Goal: Task Accomplishment & Management: Use online tool/utility

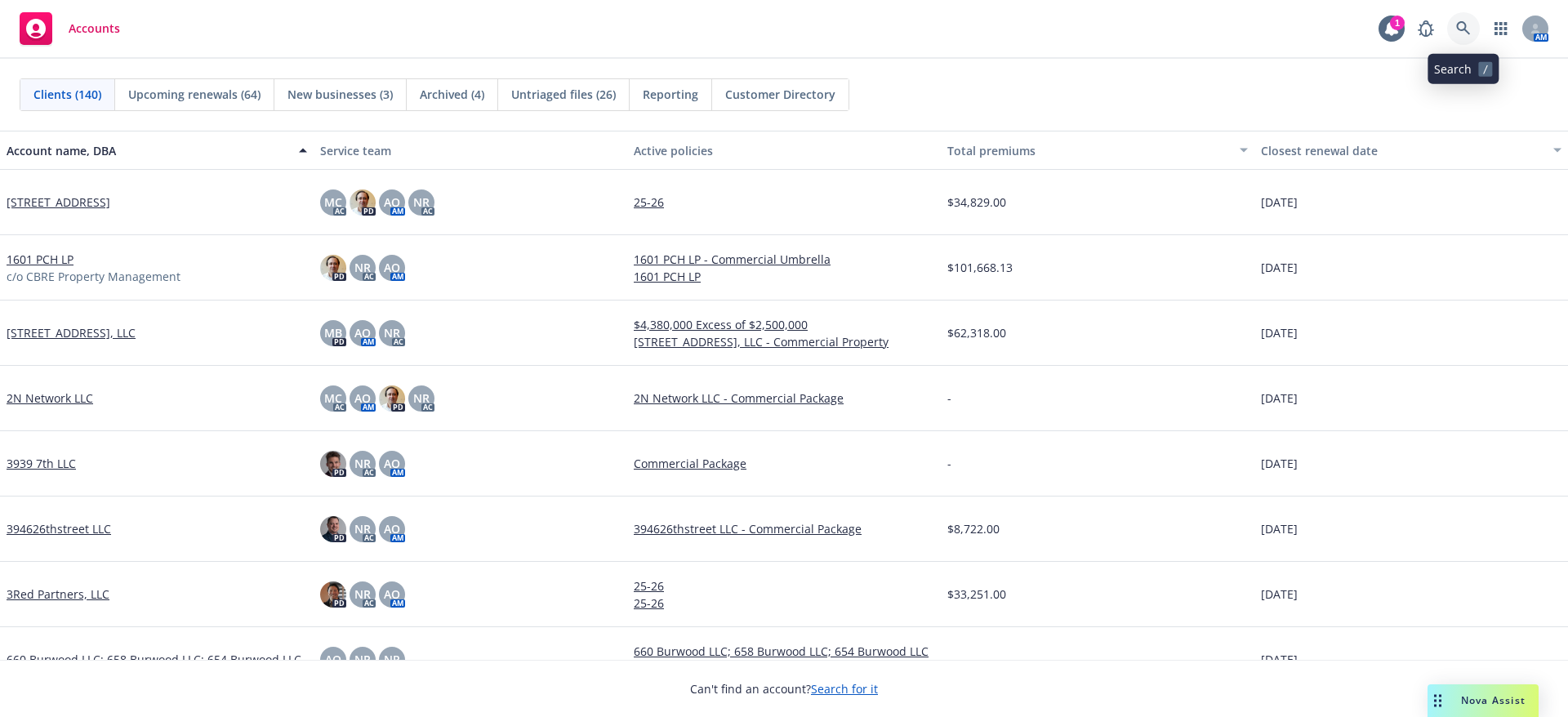
click at [1451, 27] on link at bounding box center [1463, 28] width 33 height 33
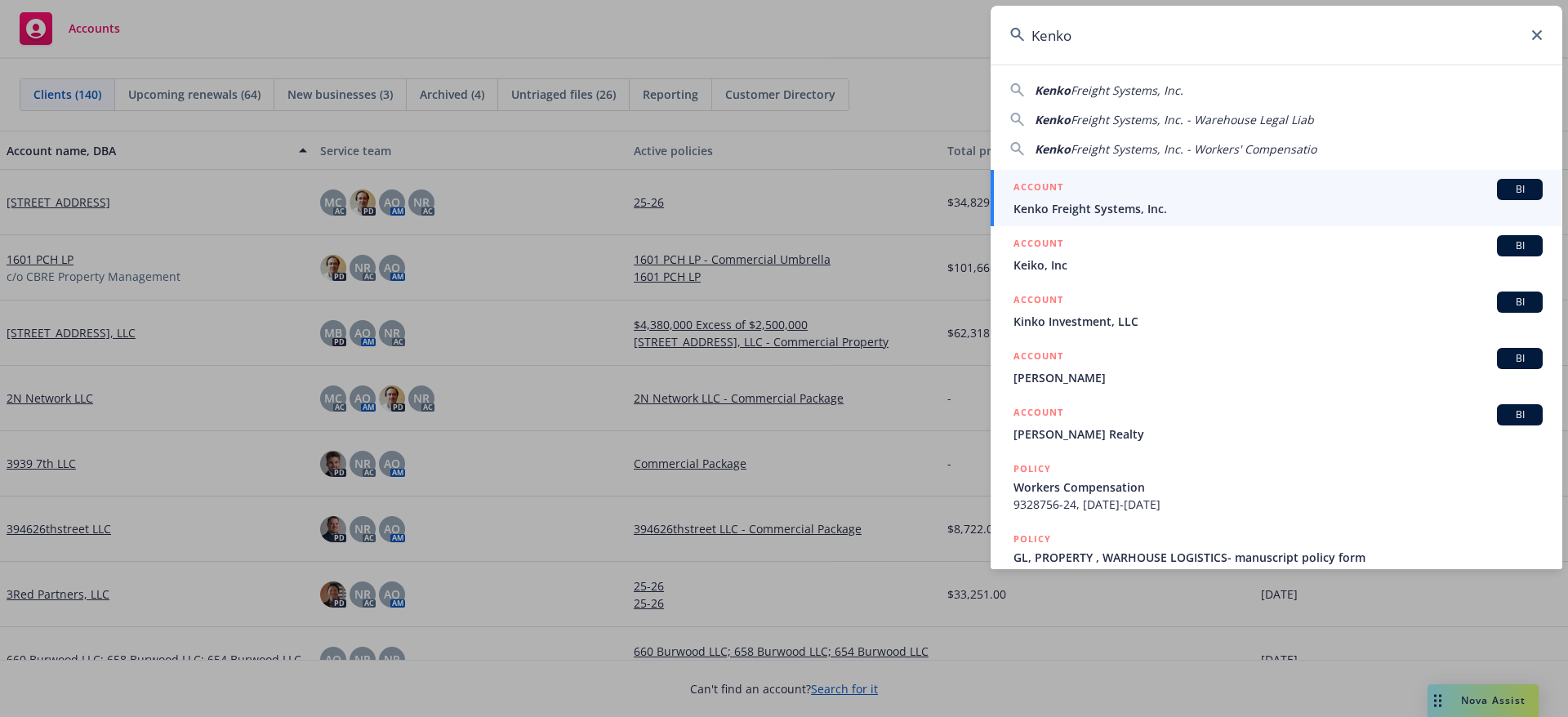
type input "Kenko"
click at [1311, 183] on div "ACCOUNT BI" at bounding box center [1278, 189] width 529 height 21
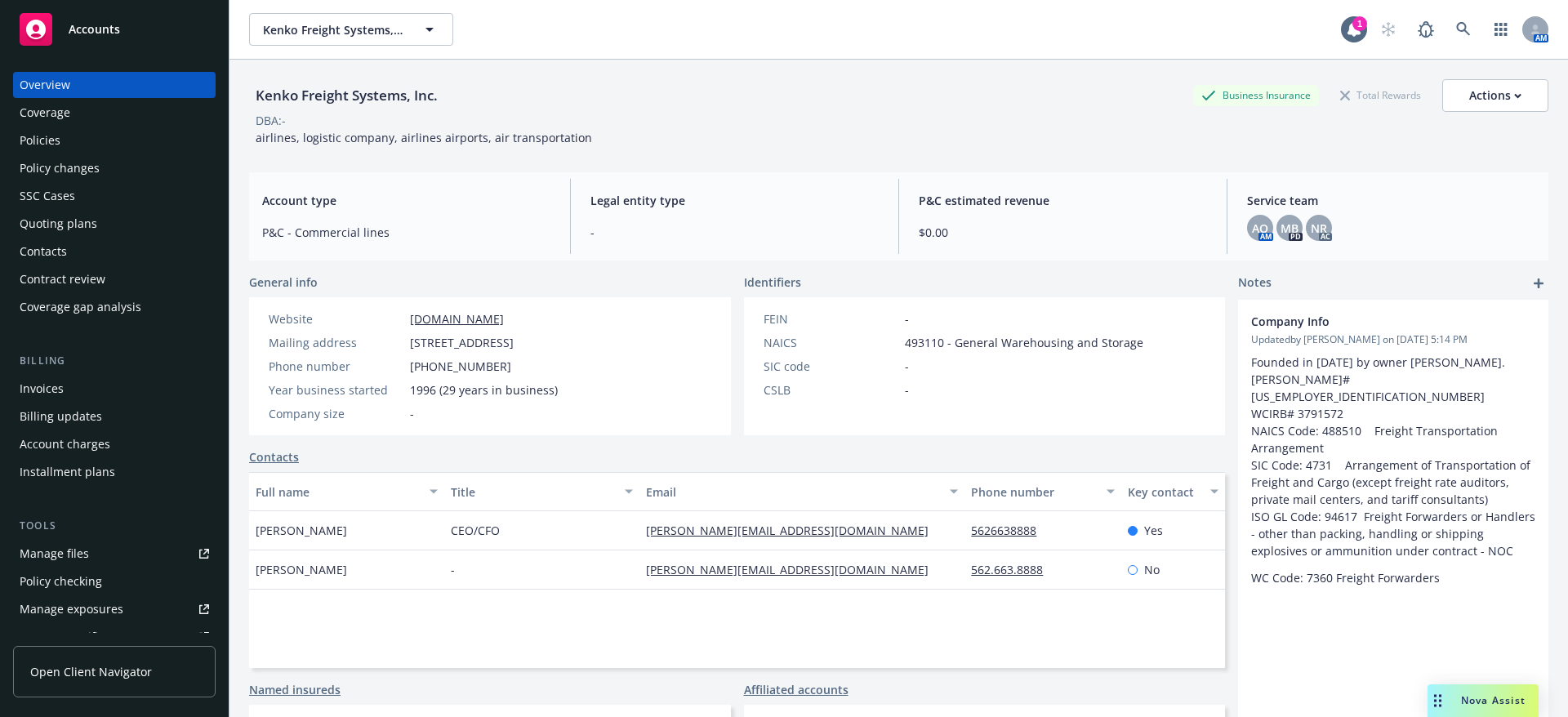
click at [733, 120] on div "DBA: -" at bounding box center [898, 120] width 1299 height 17
click at [1341, 26] on div at bounding box center [1354, 29] width 26 height 26
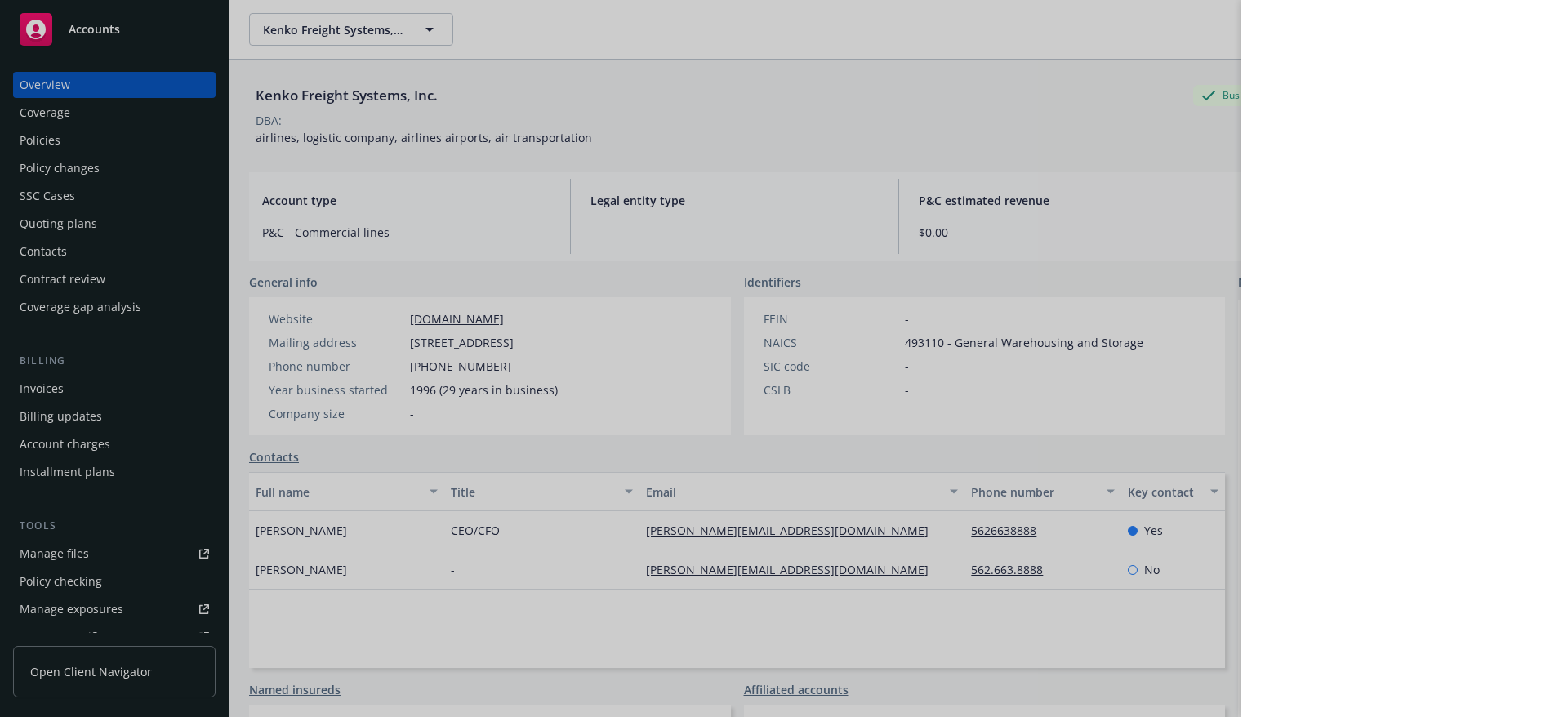
click at [1149, 141] on div at bounding box center [784, 358] width 1568 height 717
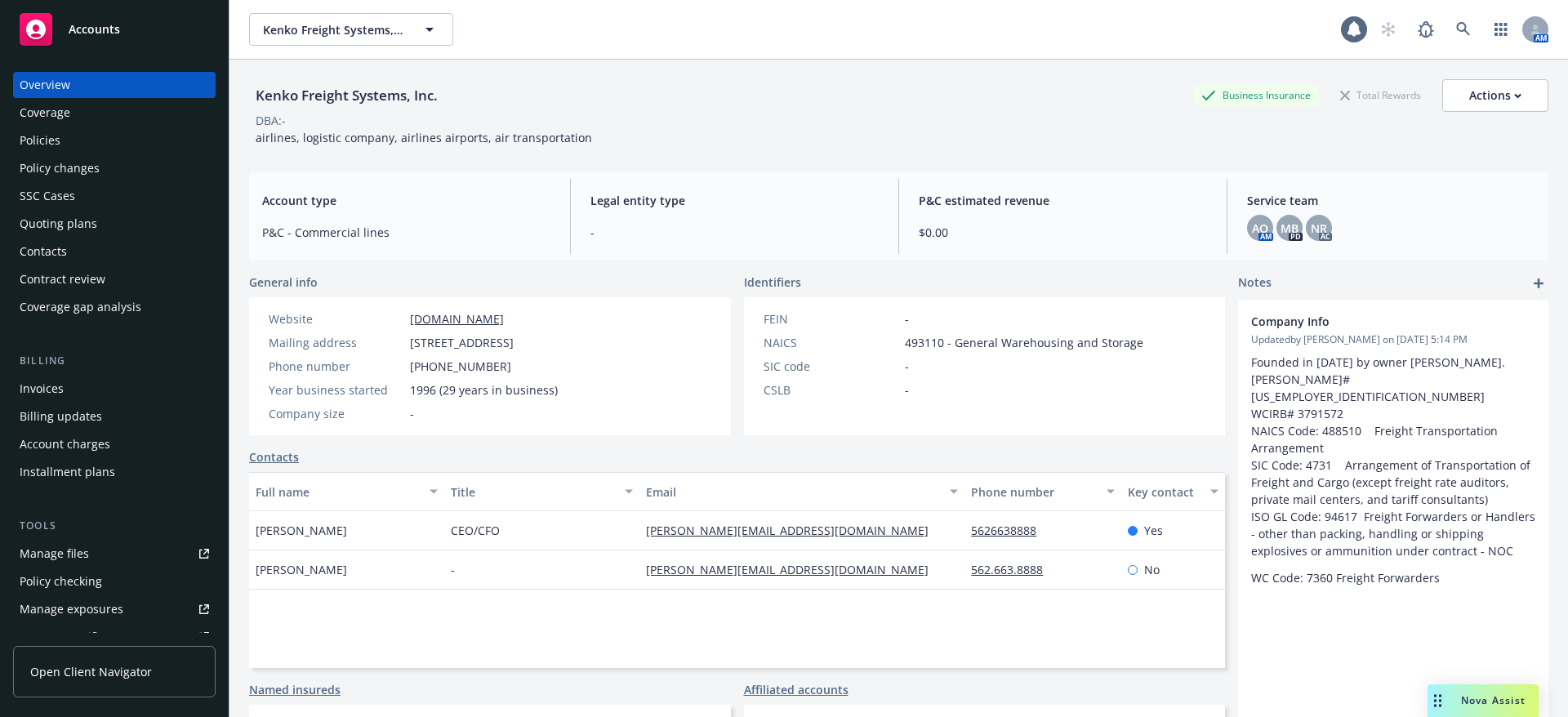
click at [68, 549] on div "Manage files" at bounding box center [55, 553] width 70 height 26
click at [701, 137] on div "Kenko Freight Systems, Inc. Business Insurance Total Rewards Actions DBA: - air…" at bounding box center [898, 112] width 1299 height 67
click at [75, 230] on div "Quoting plans" at bounding box center [59, 224] width 78 height 26
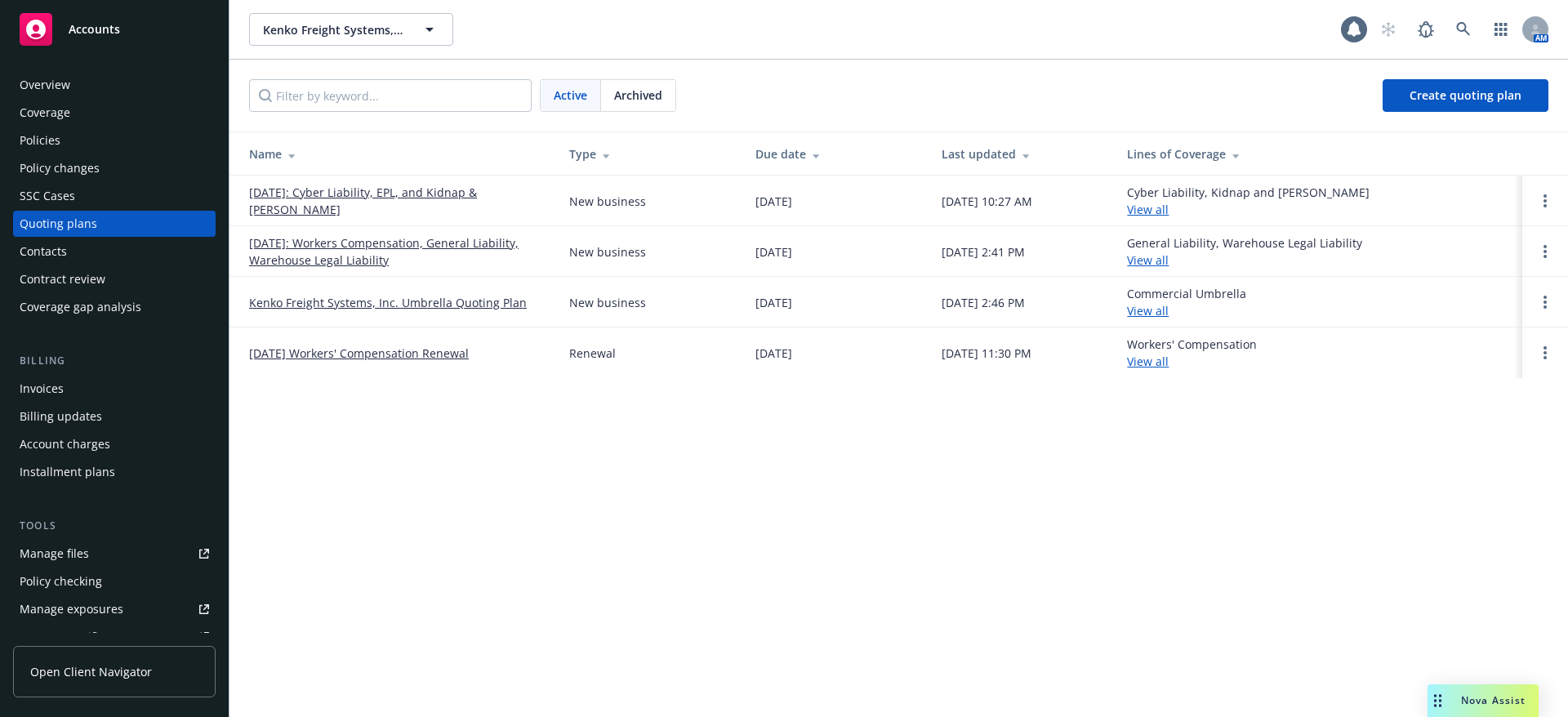
click at [412, 352] on link "11/26/25 Workers' Compensation Renewal" at bounding box center [359, 353] width 220 height 17
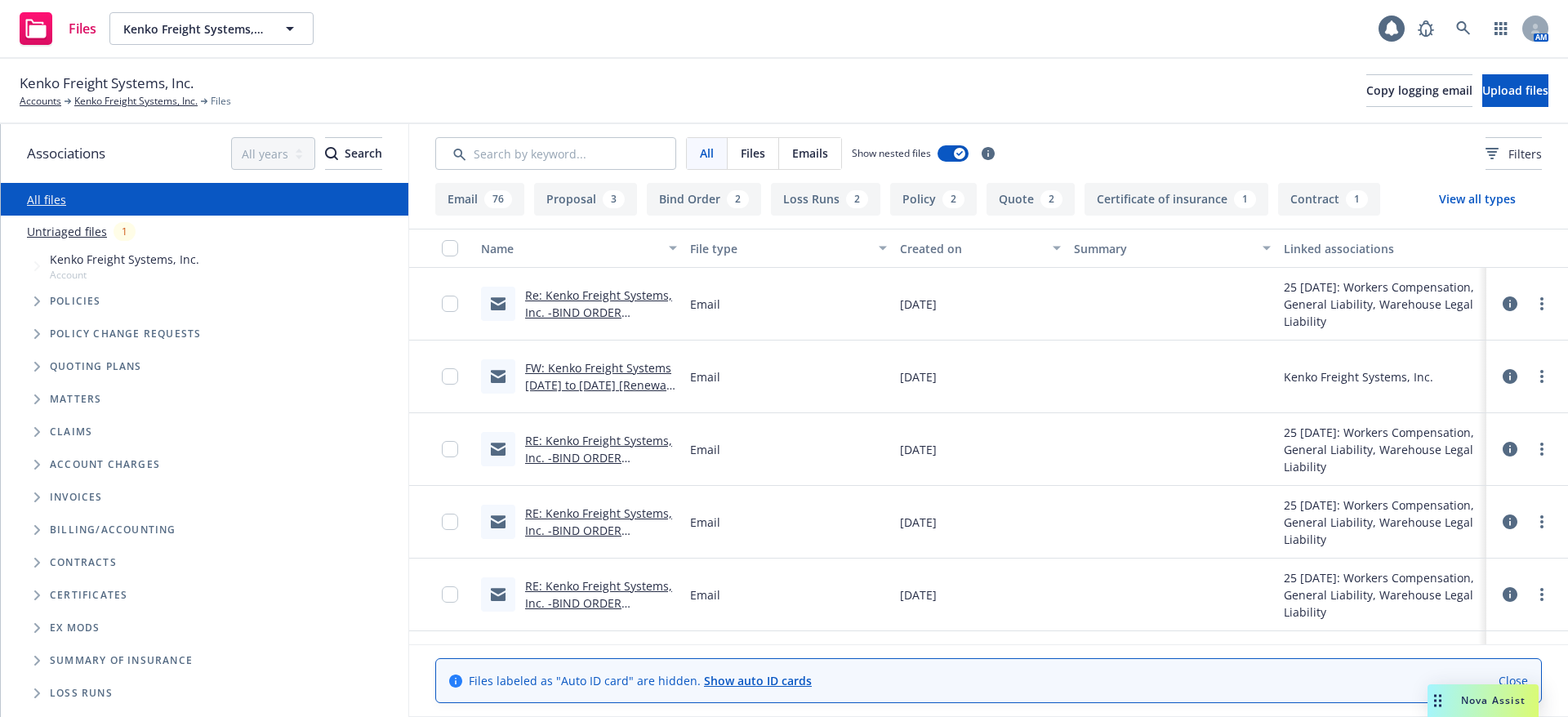
click at [68, 549] on div "Contracts" at bounding box center [213, 562] width 379 height 26
click at [1397, 37] on div at bounding box center [1391, 29] width 26 height 26
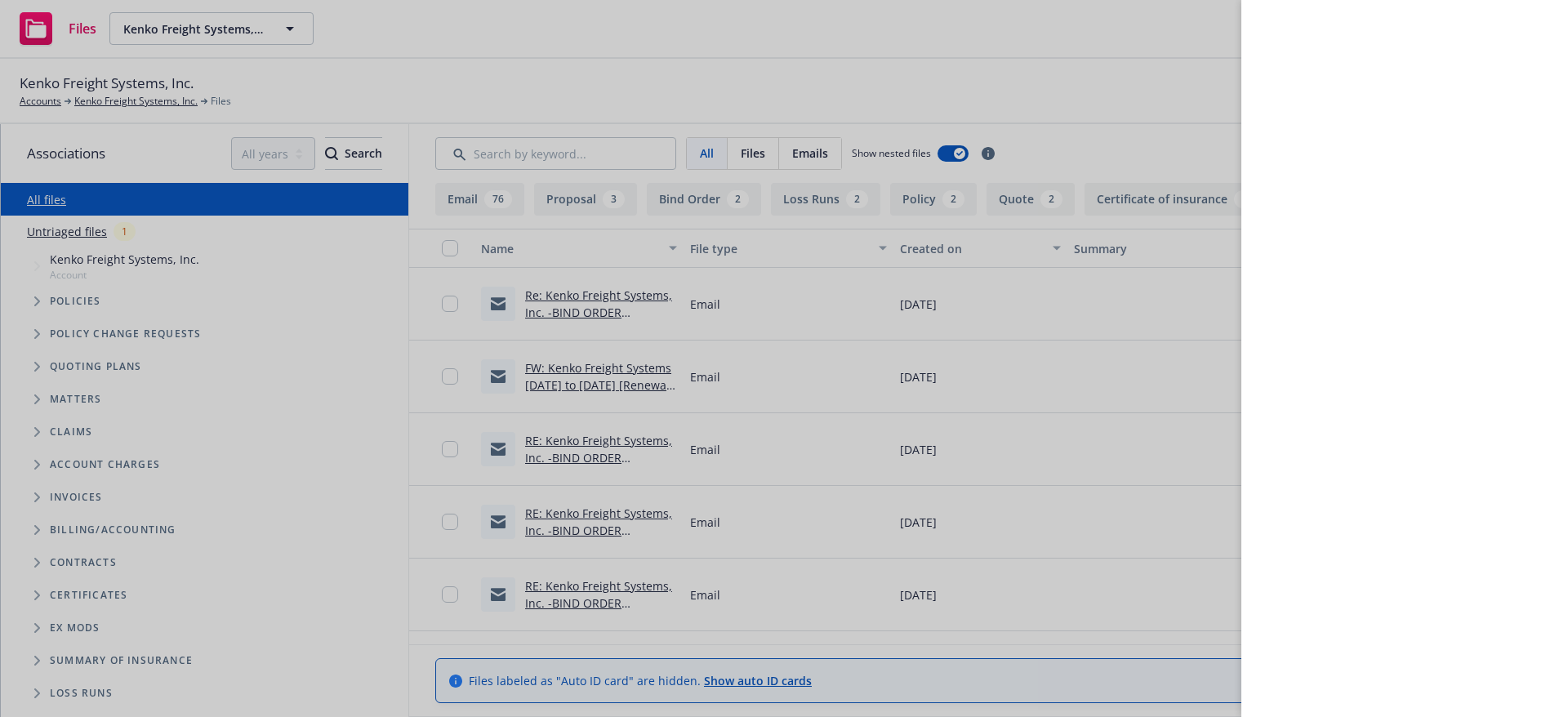
click at [1206, 33] on div at bounding box center [784, 358] width 1568 height 717
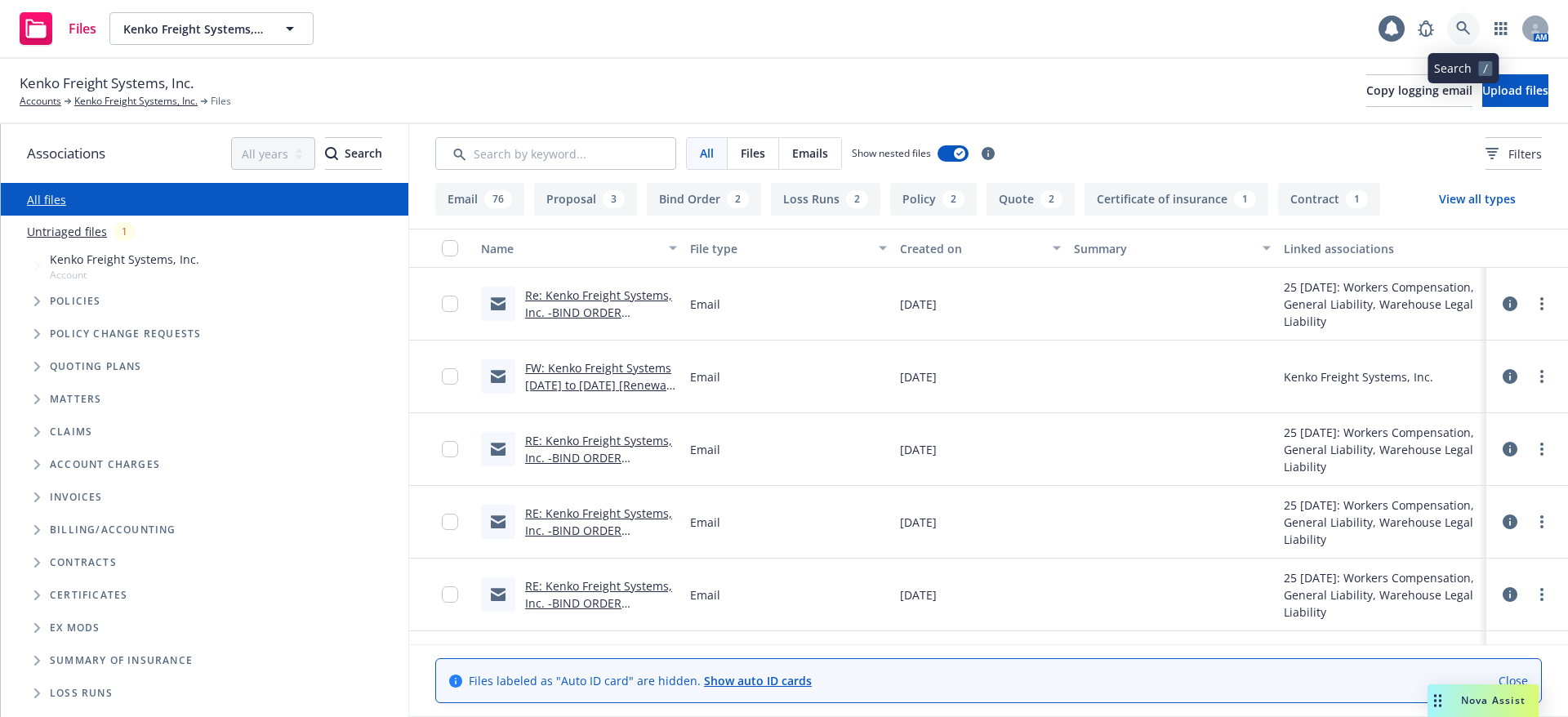
click at [1452, 25] on link at bounding box center [1463, 28] width 33 height 33
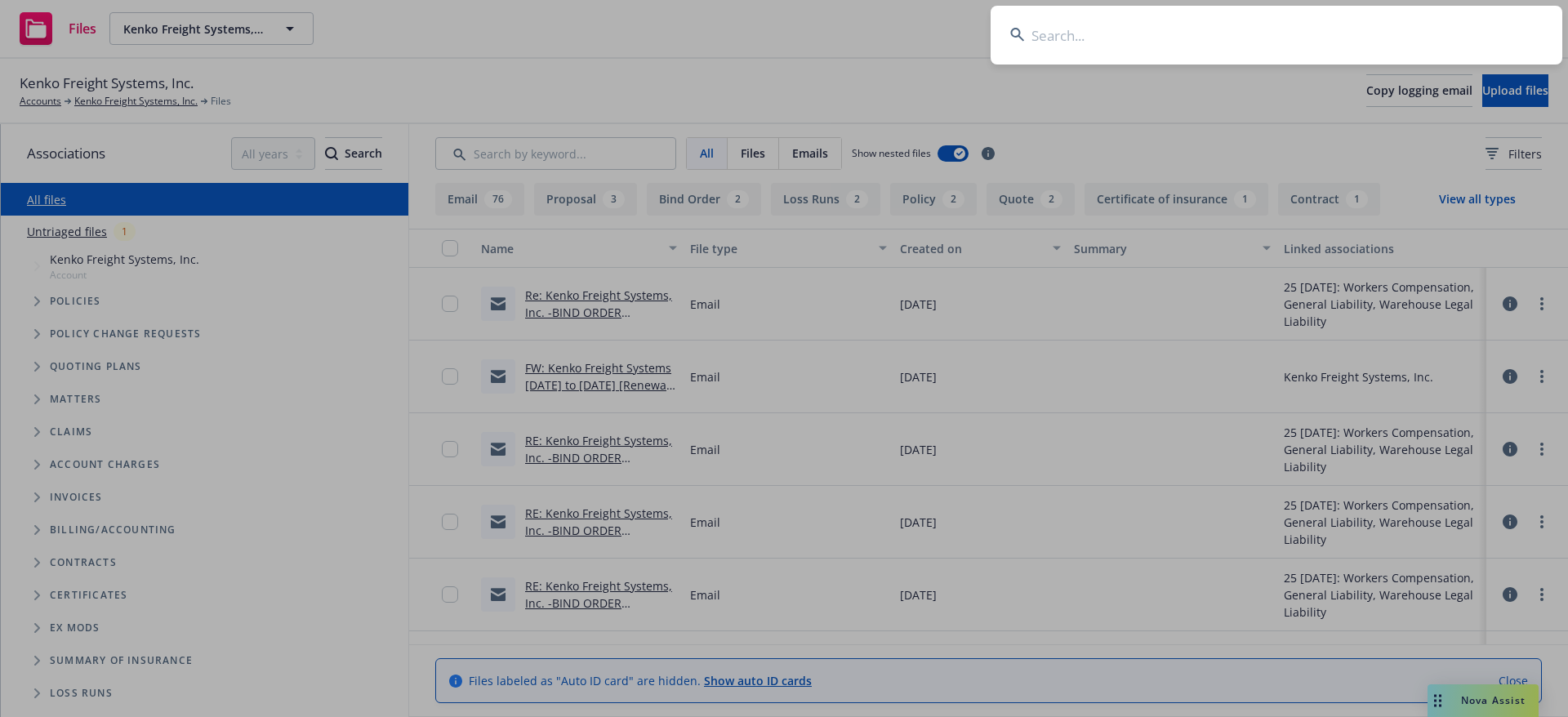
click at [1301, 37] on input at bounding box center [1276, 35] width 571 height 59
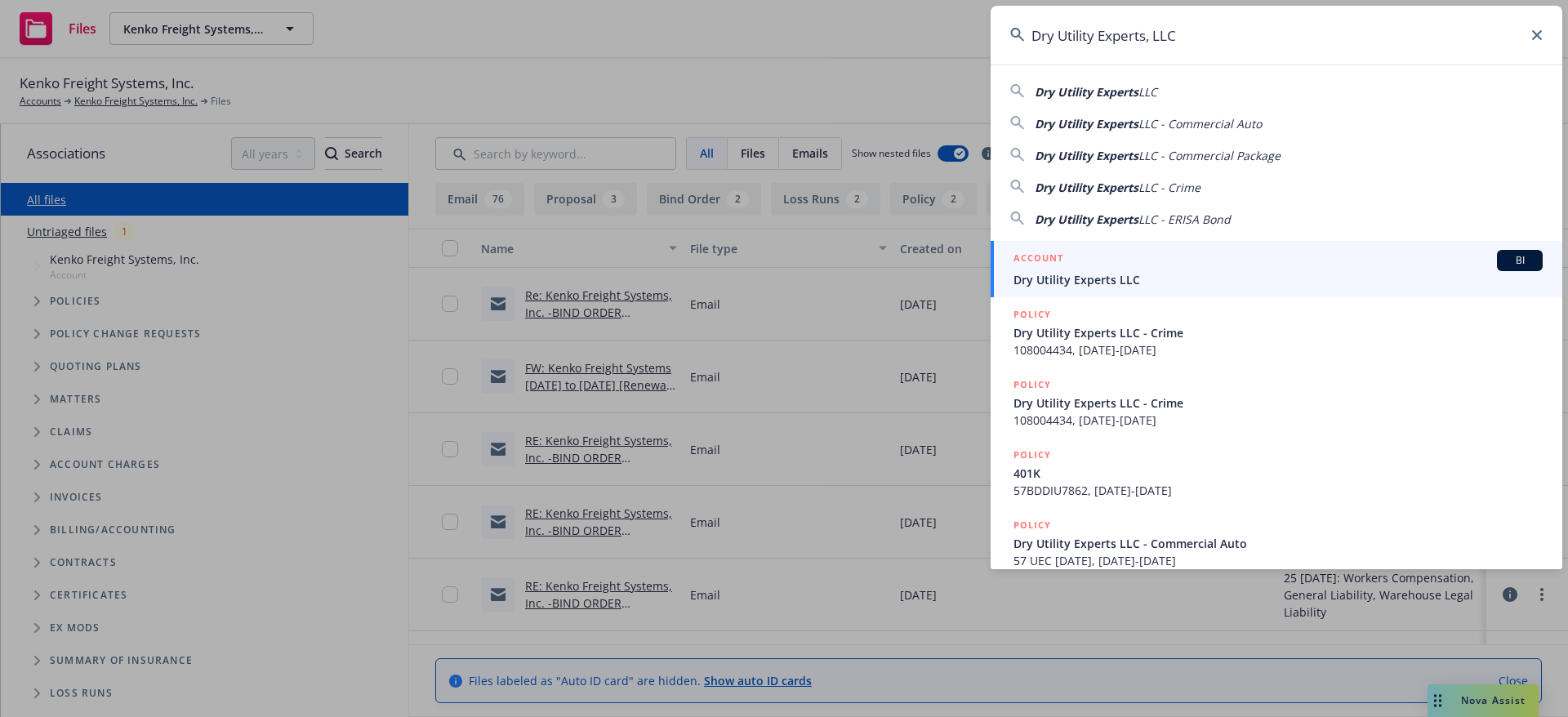
type input "Dry Utility Experts, LLC"
click at [1134, 269] on div "ACCOUNT BI" at bounding box center [1278, 260] width 529 height 21
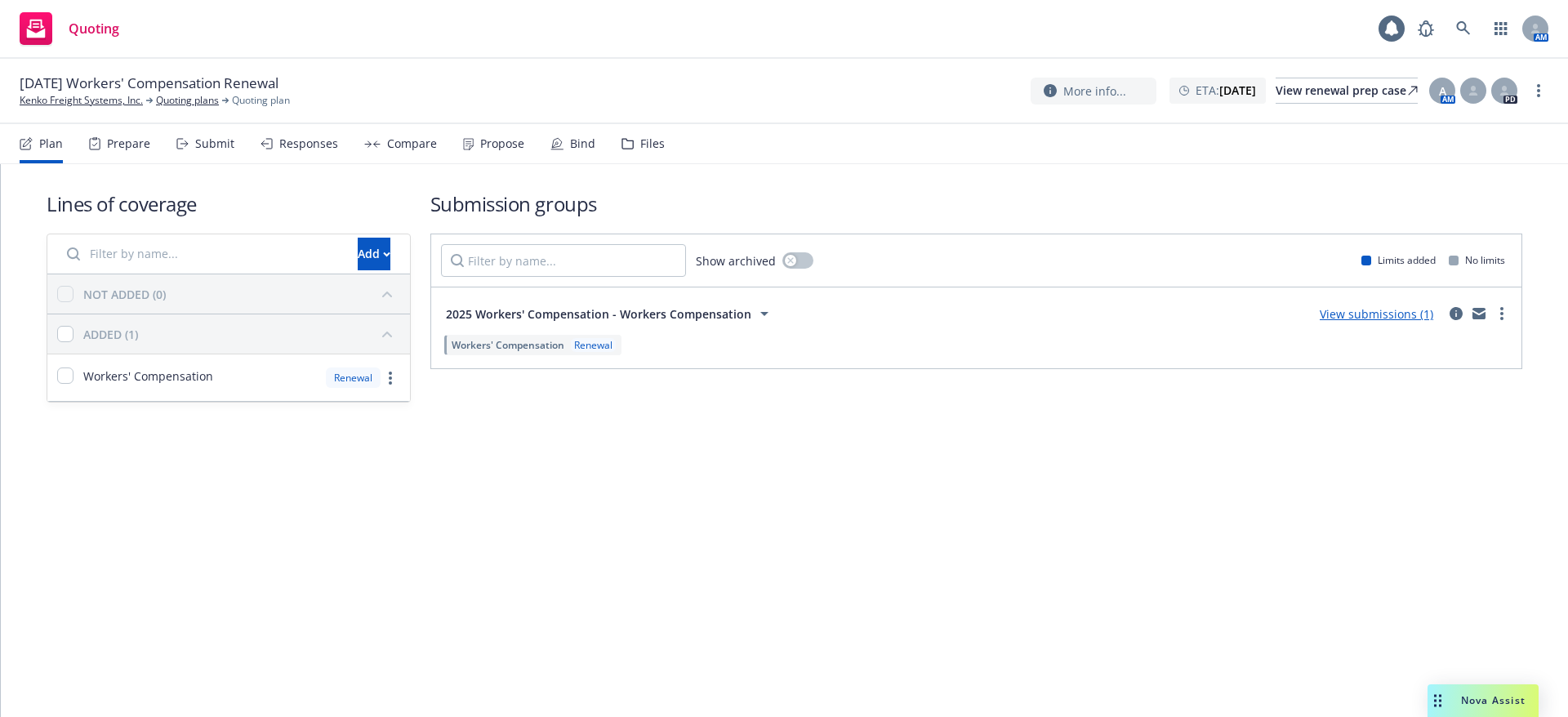
click at [412, 352] on div "Lines of coverage Add NOT ADDED (0) ADDED (1) Workers' Compensation Renewal Sub…" at bounding box center [785, 297] width 1476 height 213
click at [136, 153] on div "Prepare" at bounding box center [119, 143] width 61 height 39
click at [143, 158] on div "Prepare" at bounding box center [119, 143] width 61 height 39
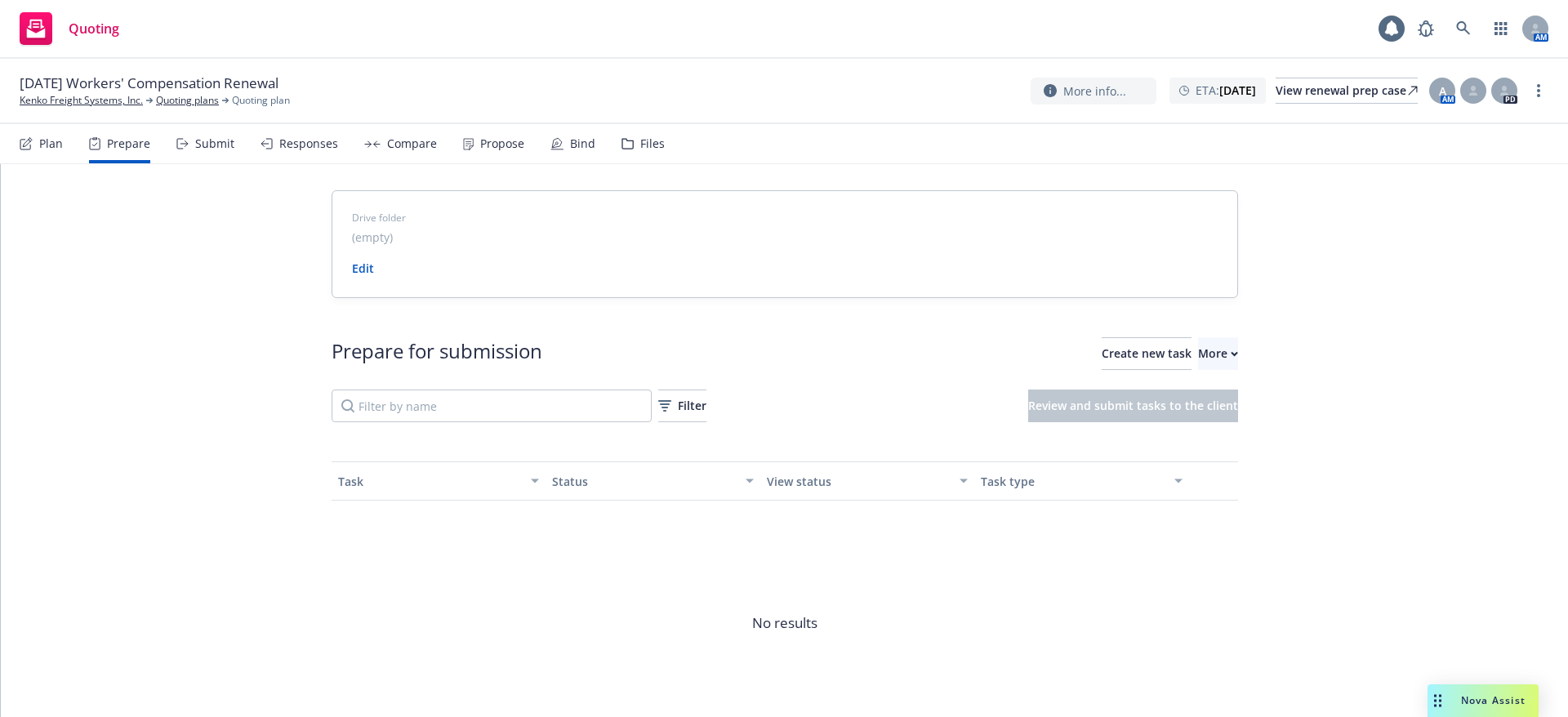
click at [226, 153] on div "Submit" at bounding box center [206, 143] width 58 height 39
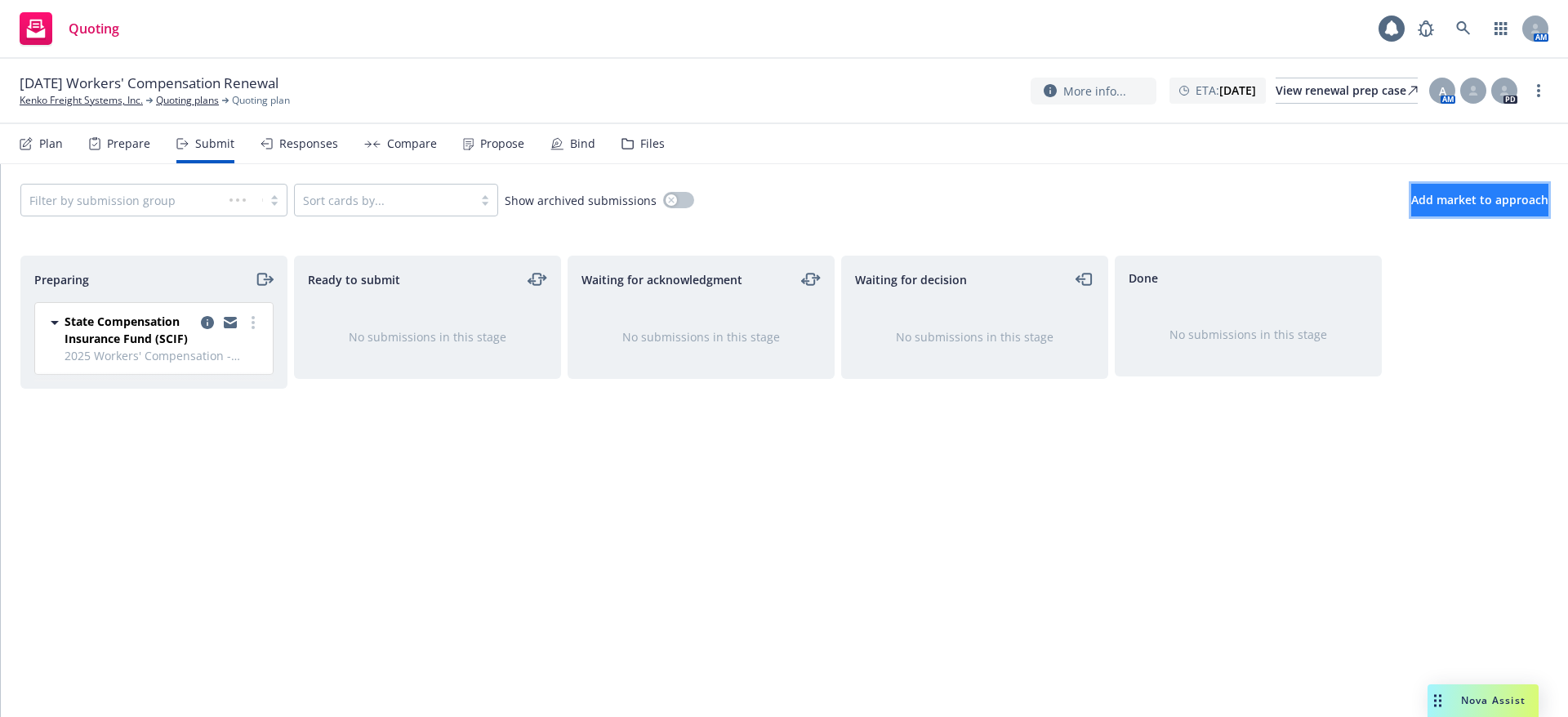
click at [1430, 191] on button "Add market to approach" at bounding box center [1479, 200] width 137 height 33
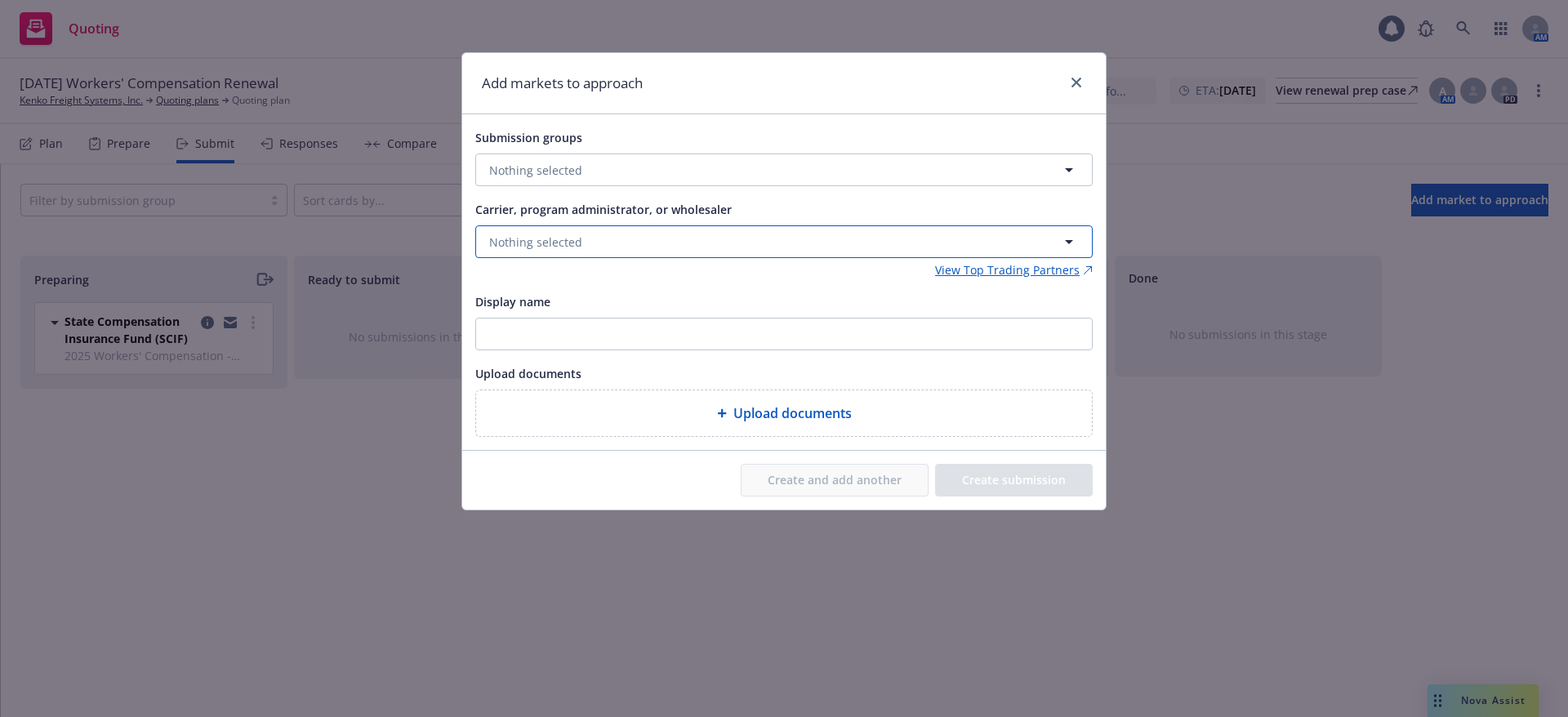
click at [636, 240] on button "Nothing selected" at bounding box center [784, 242] width 617 height 33
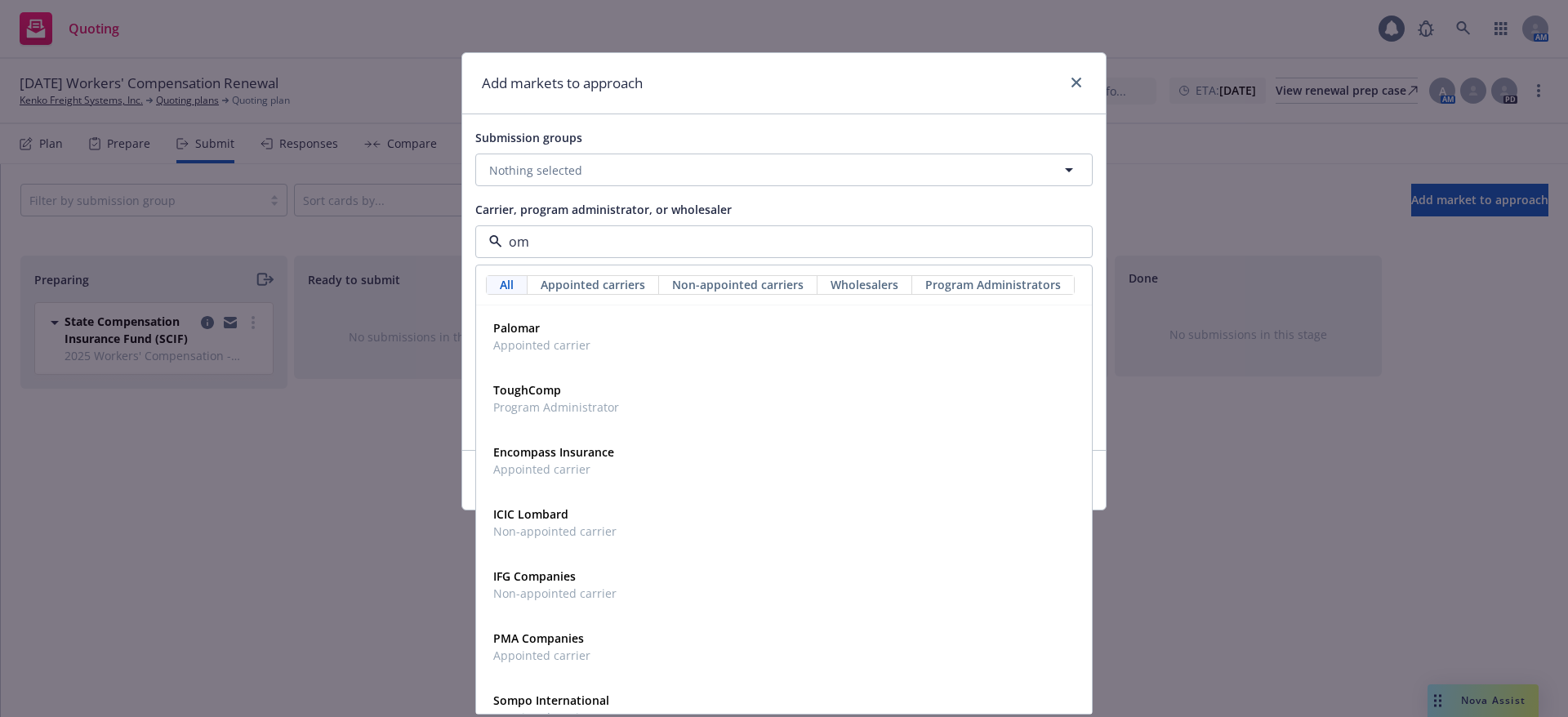
type input "oma"
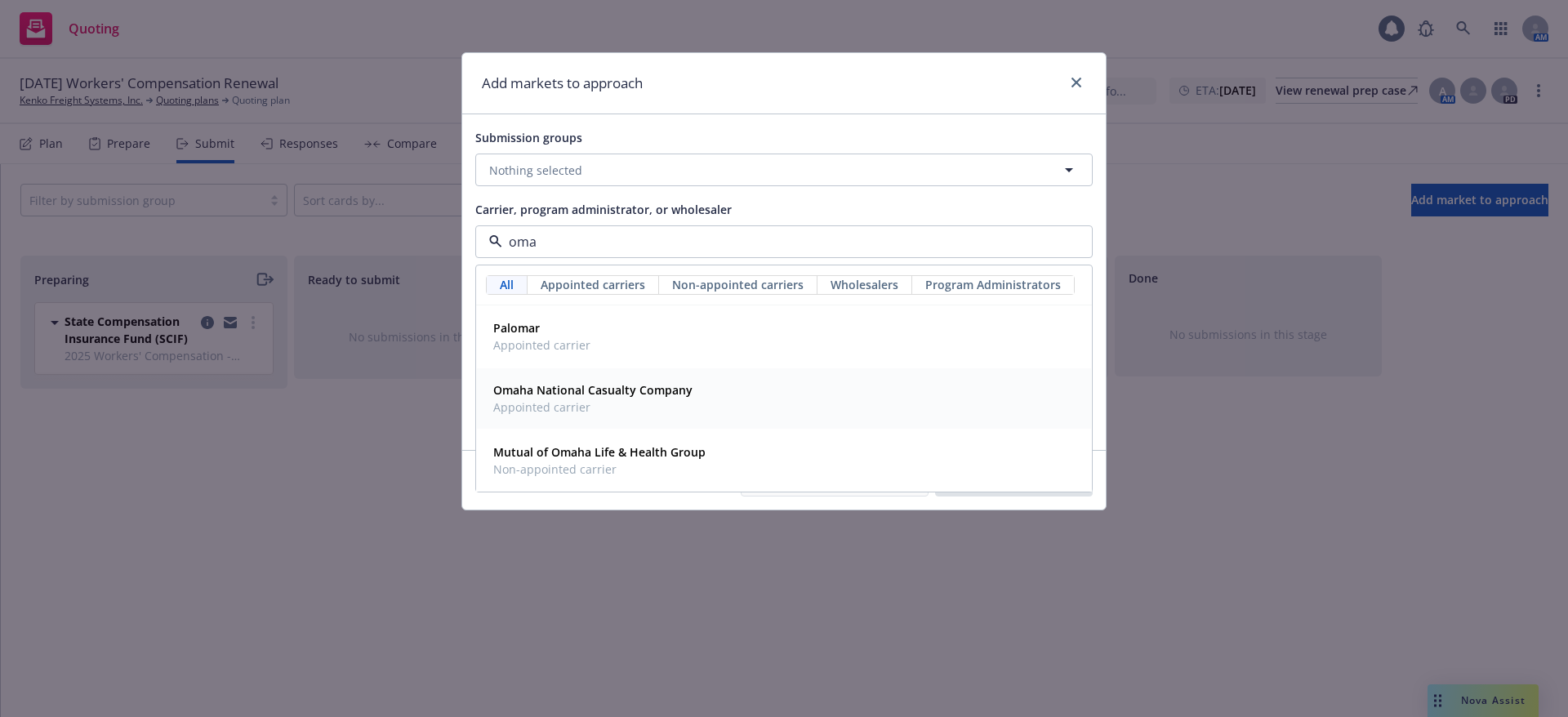
click at [617, 408] on span "Appointed carrier" at bounding box center [593, 406] width 200 height 17
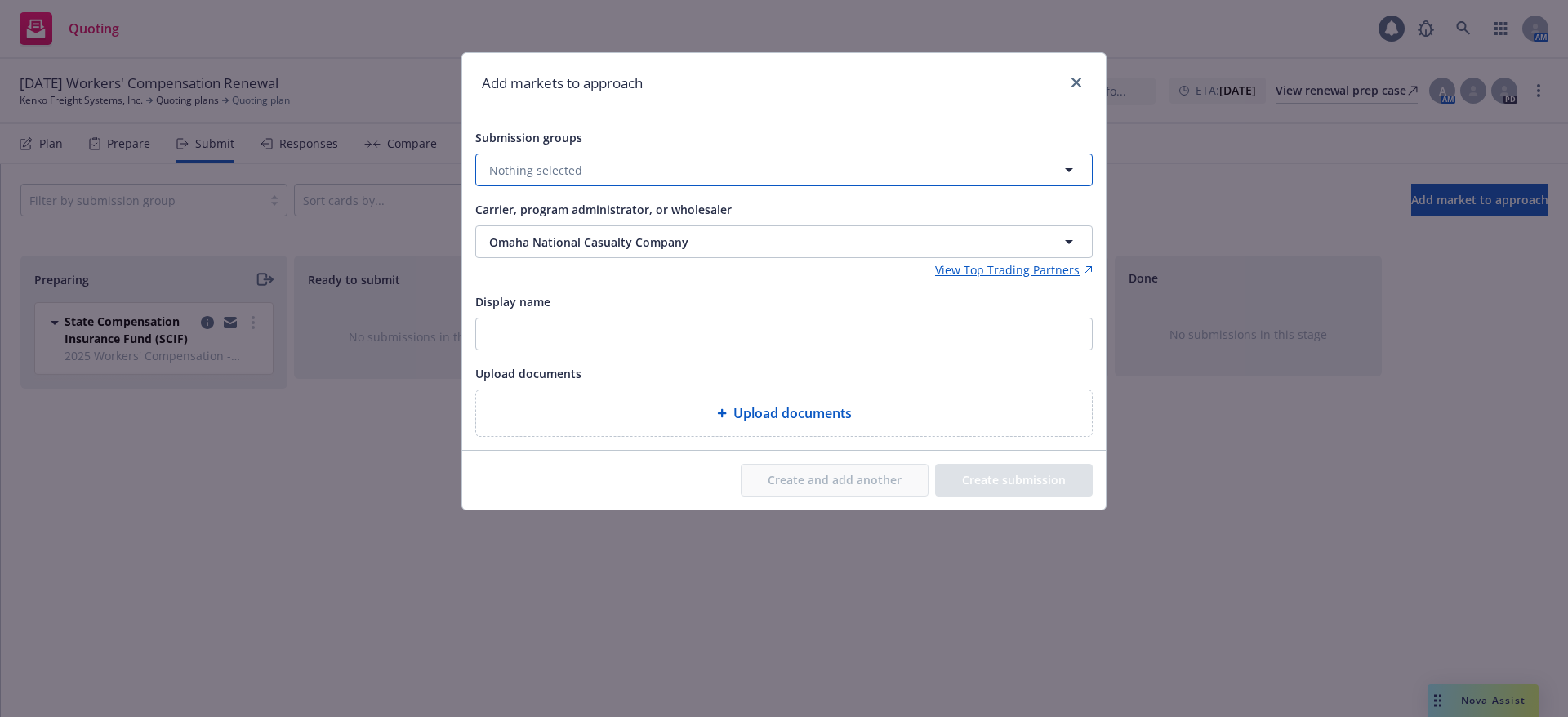
click at [795, 172] on button "Nothing selected" at bounding box center [784, 170] width 617 height 33
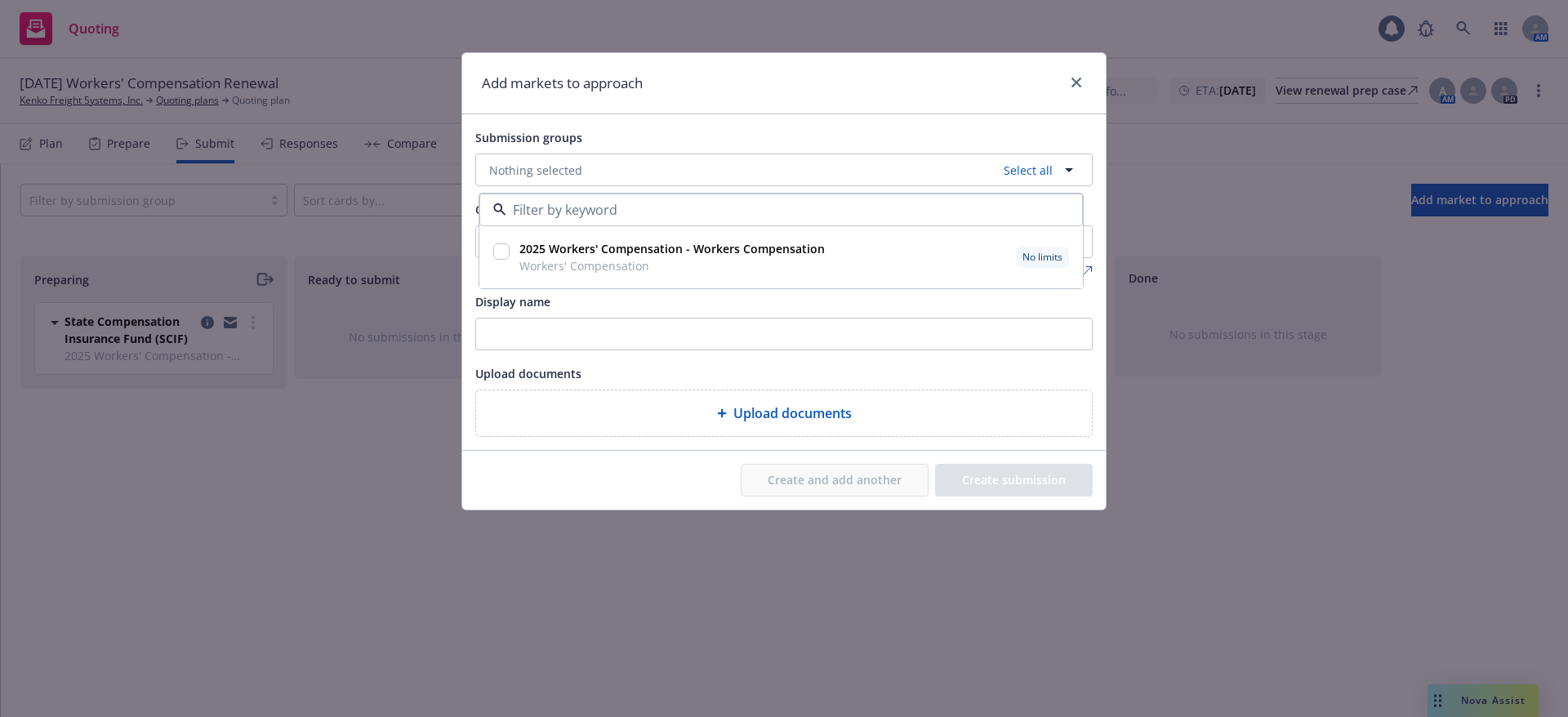
click at [517, 258] on div "2025 Workers' Compensation - Workers Compensation Workers' Compensation" at bounding box center [670, 257] width 309 height 34
checkbox input "true"
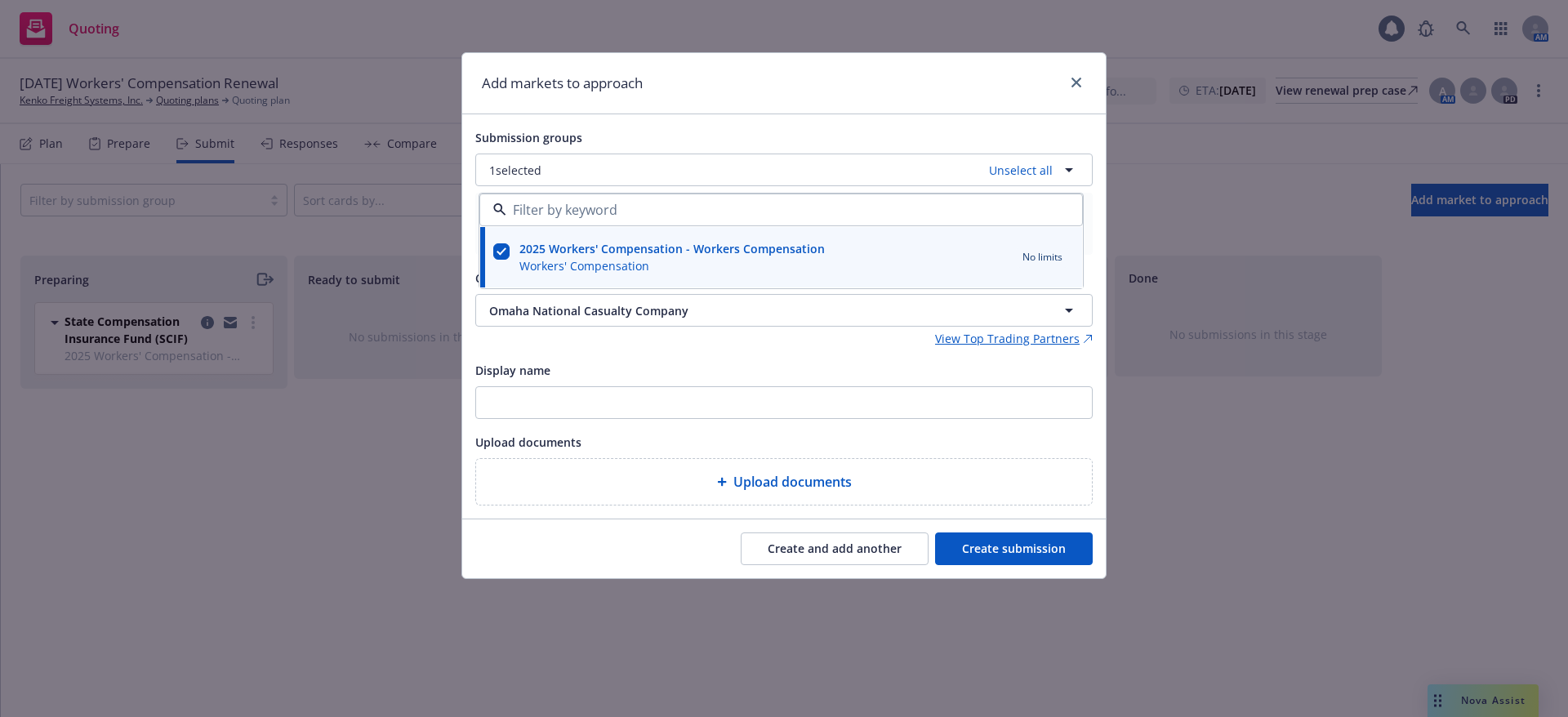
click at [1009, 550] on button "Create submission" at bounding box center [1014, 548] width 158 height 33
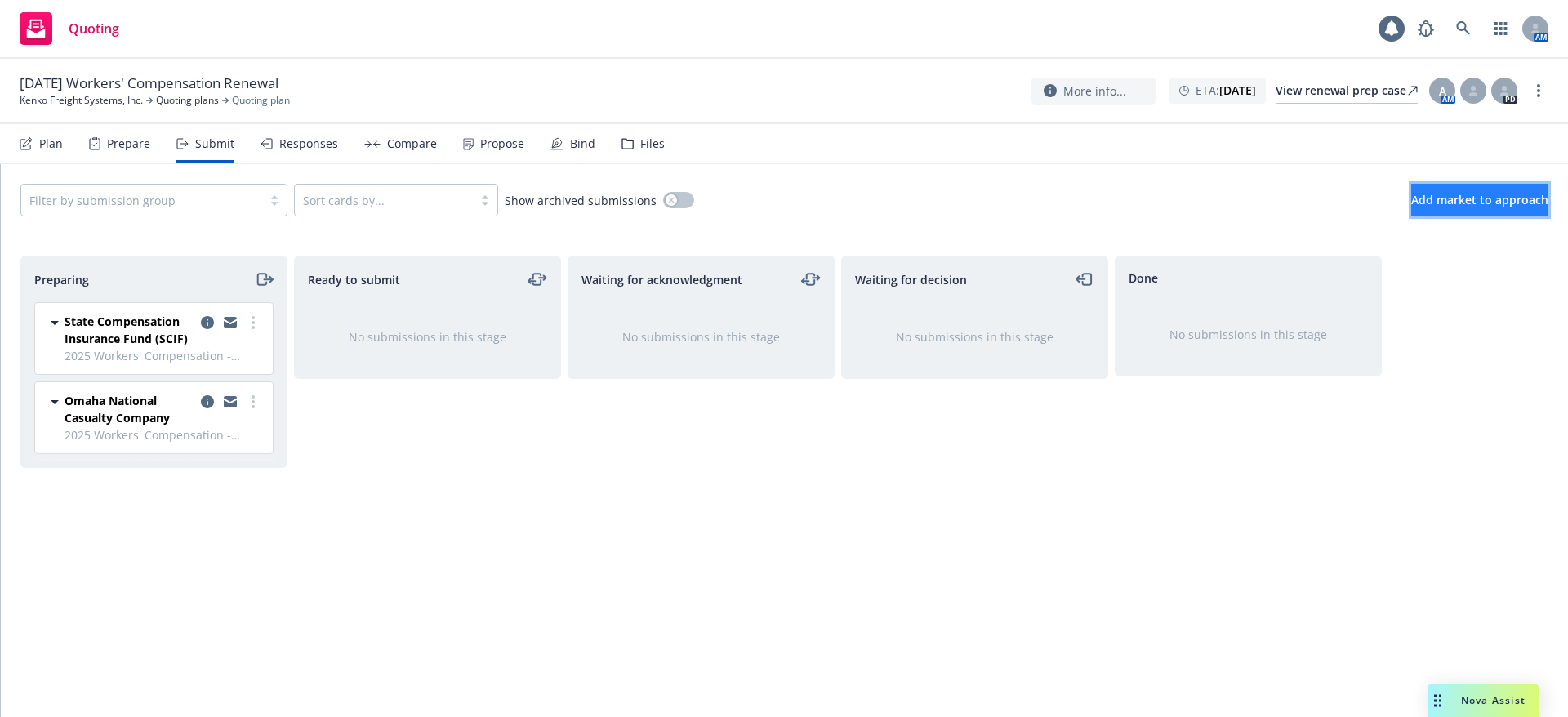
click at [1411, 190] on button "Add market to approach" at bounding box center [1479, 200] width 137 height 33
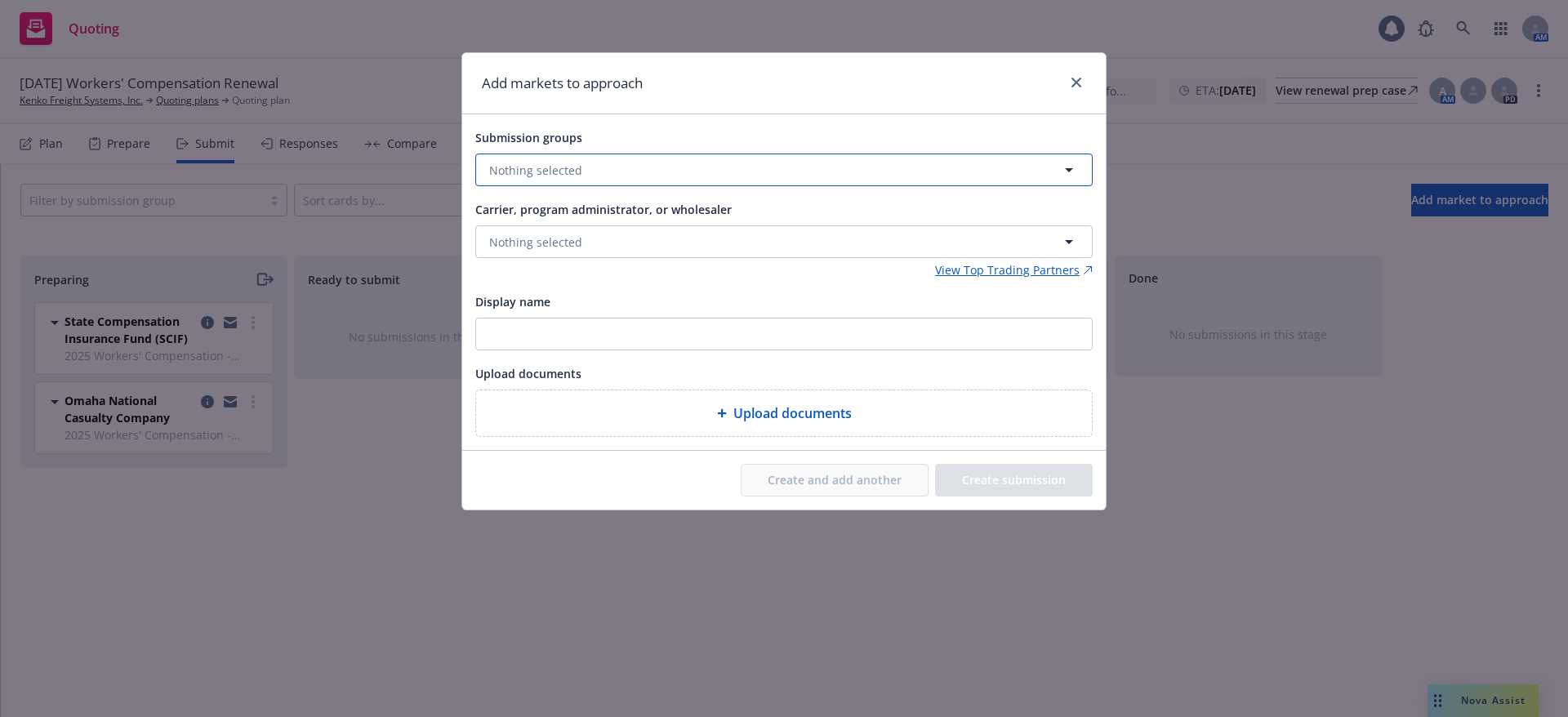
click at [548, 163] on span "Nothing selected" at bounding box center [535, 170] width 93 height 17
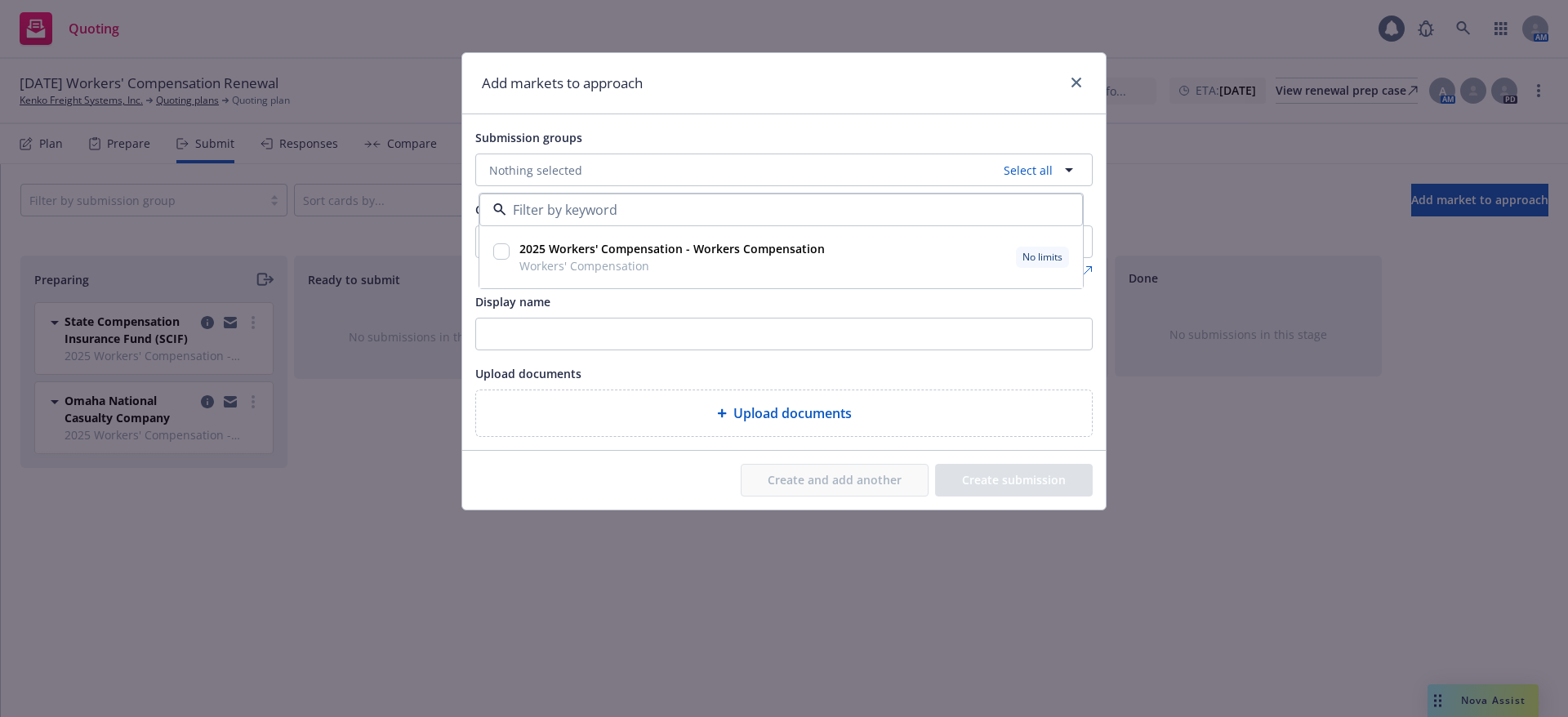
click at [500, 251] on input "checkbox" at bounding box center [501, 252] width 16 height 16
checkbox input "true"
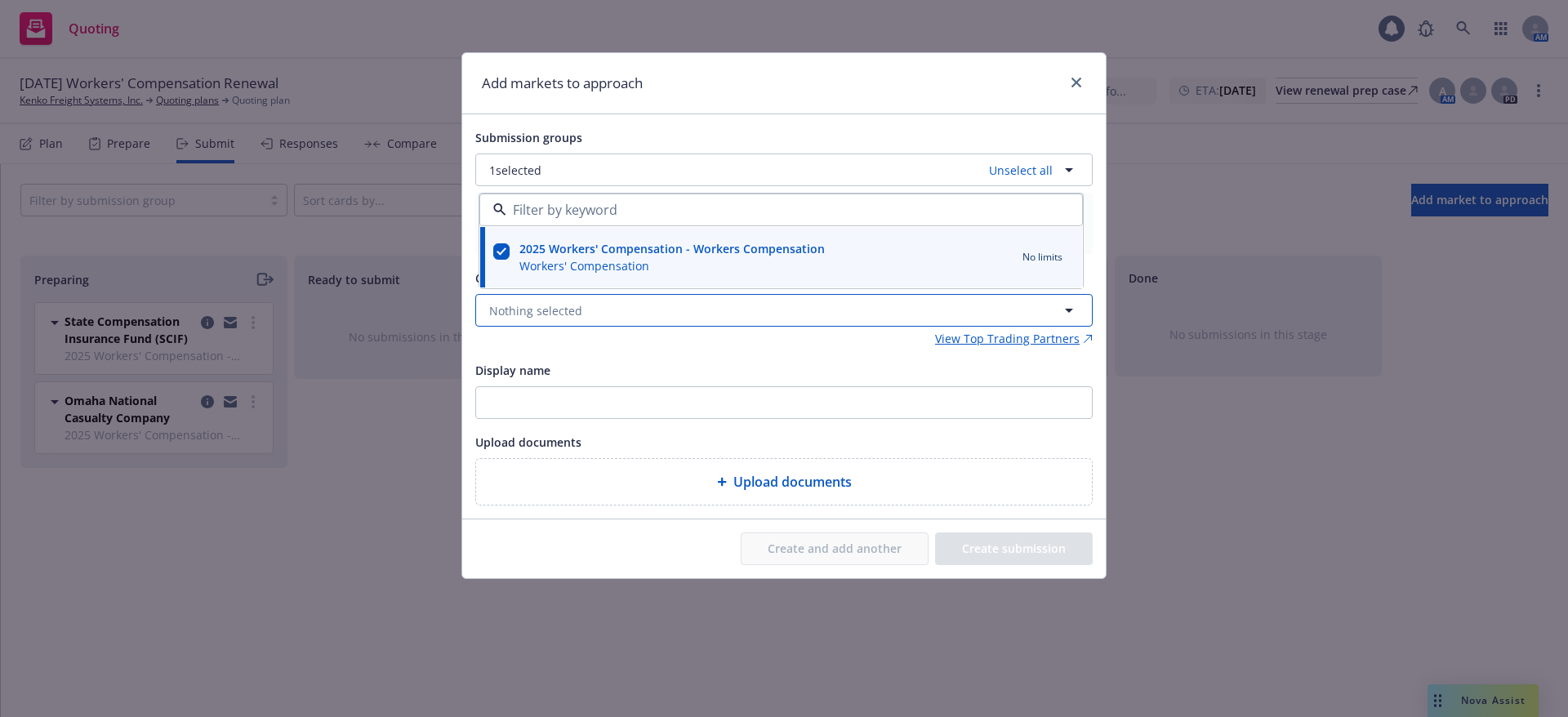
click at [529, 316] on span "Nothing selected" at bounding box center [535, 311] width 93 height 17
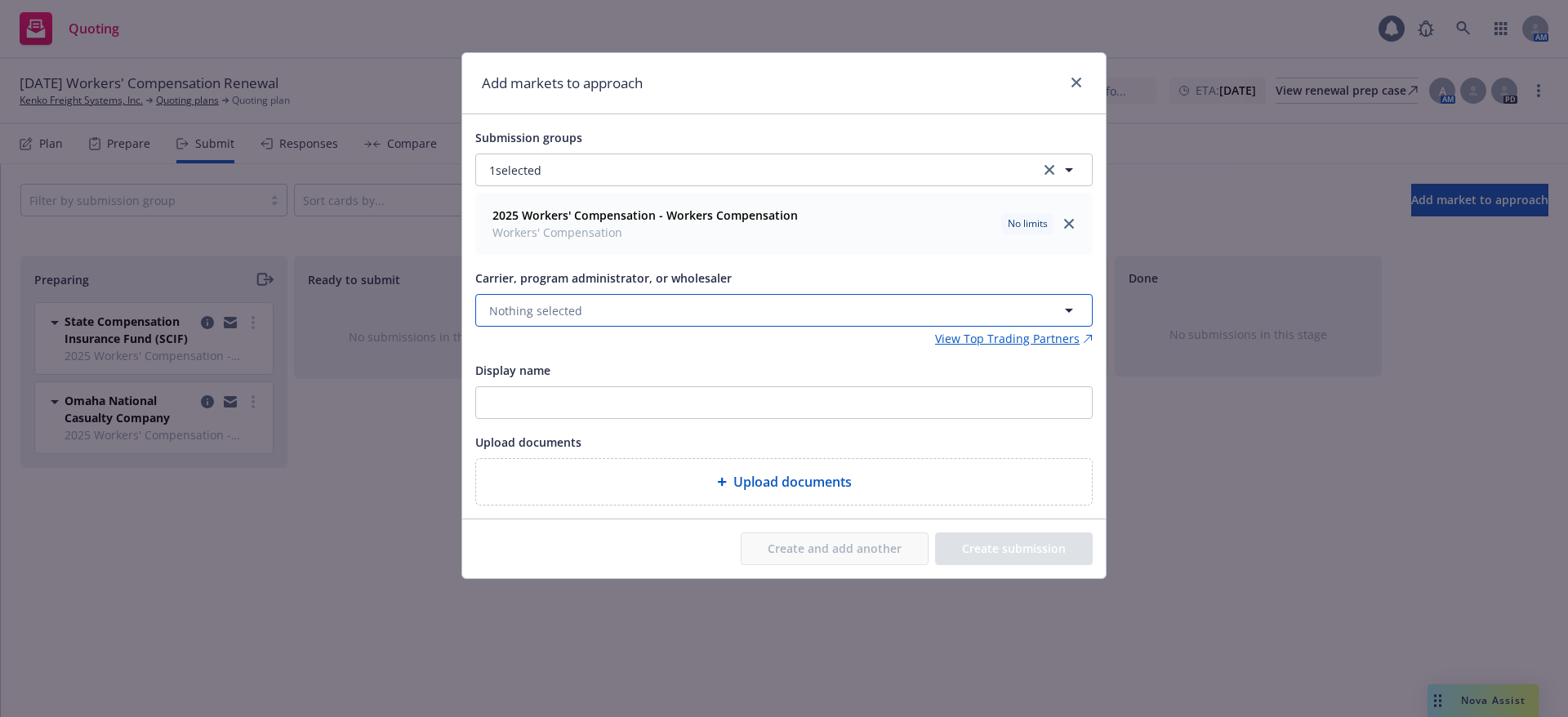
click at [559, 307] on span "Nothing selected" at bounding box center [535, 311] width 93 height 17
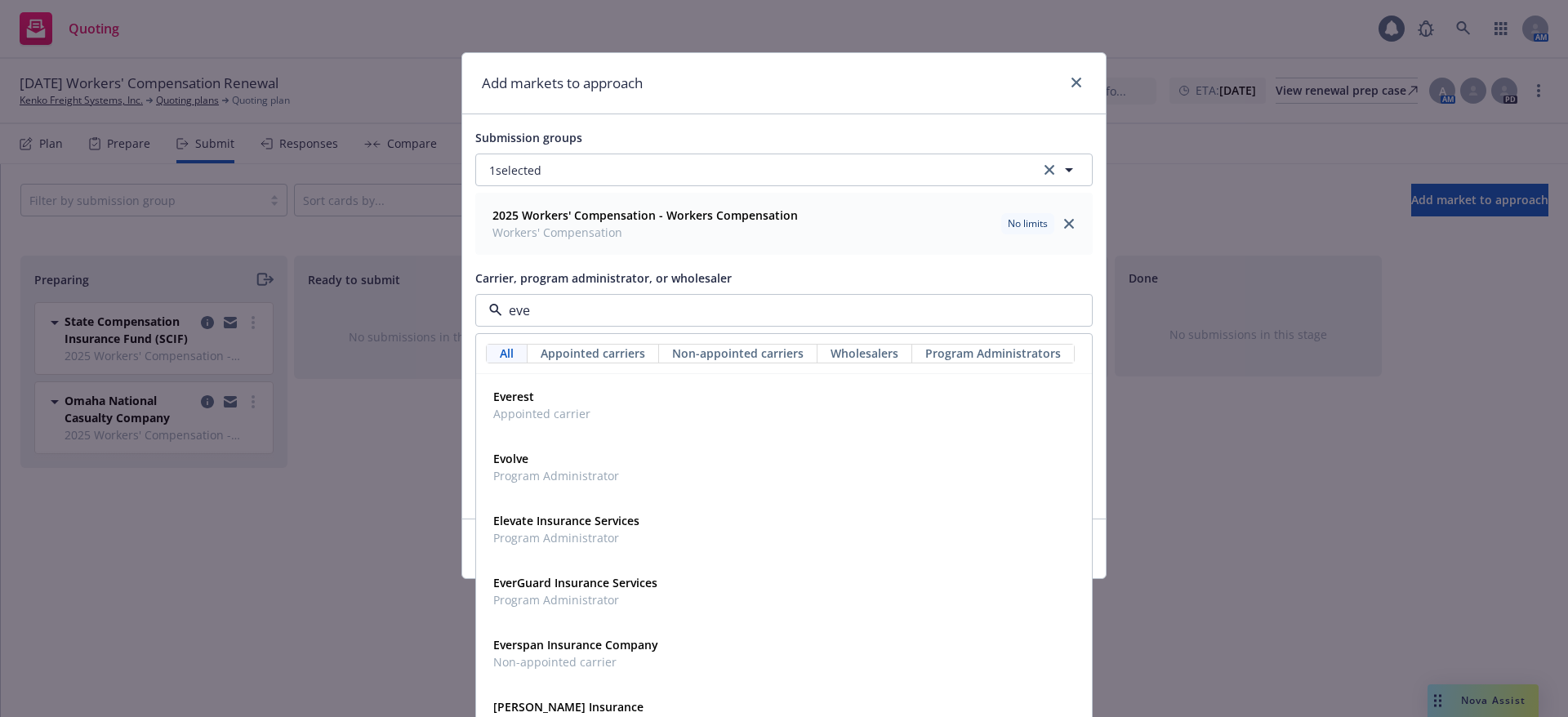
type input "ever"
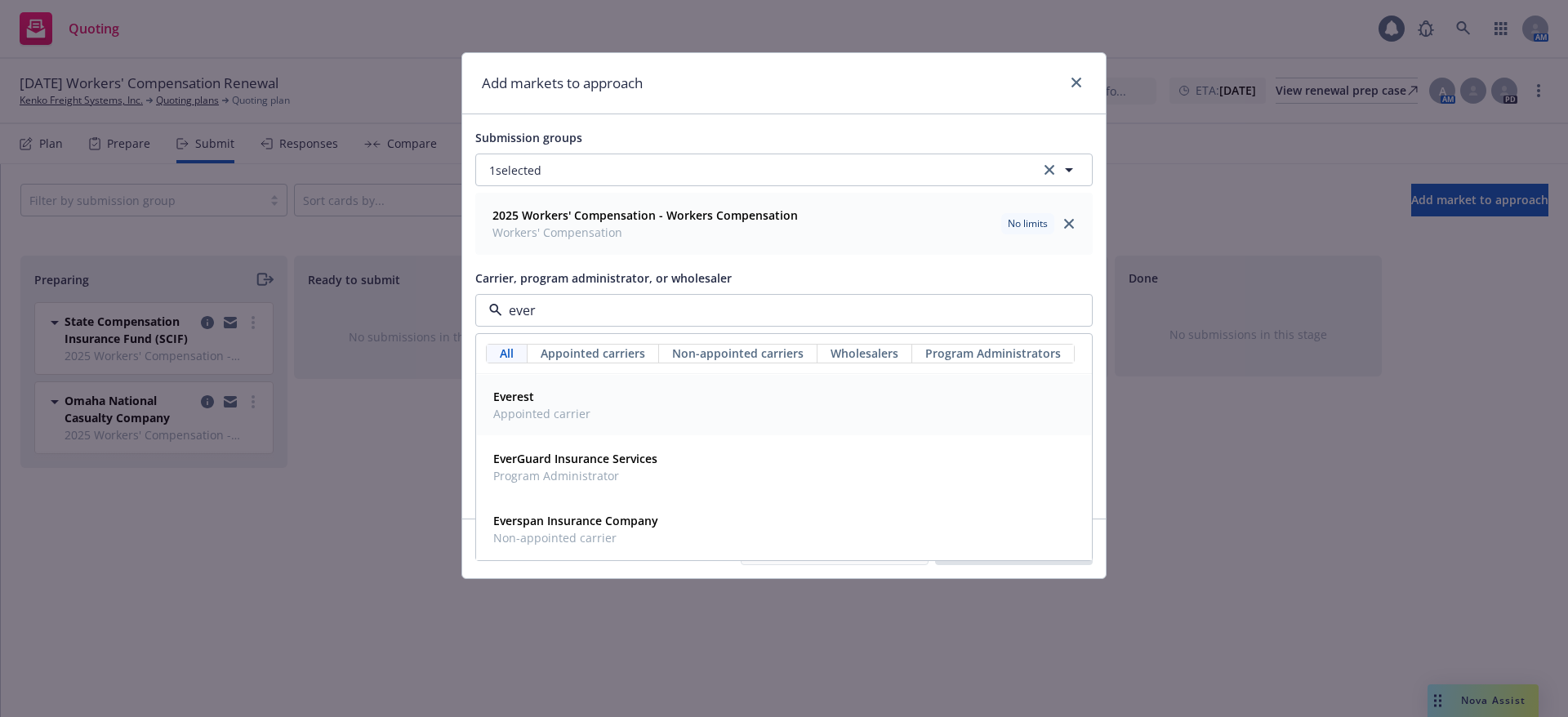
click at [557, 399] on span "Everest" at bounding box center [541, 395] width 97 height 17
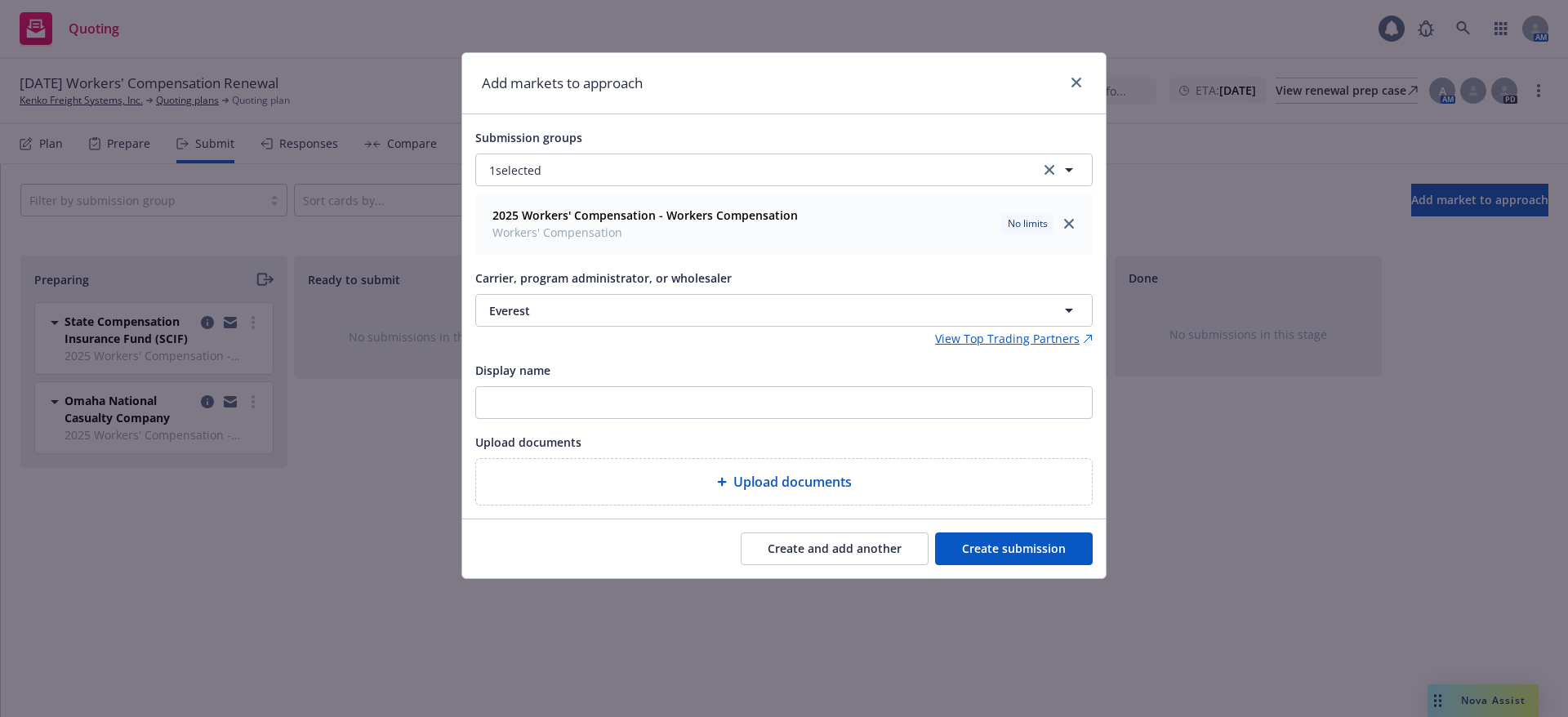
click at [986, 547] on button "Create submission" at bounding box center [1014, 548] width 158 height 33
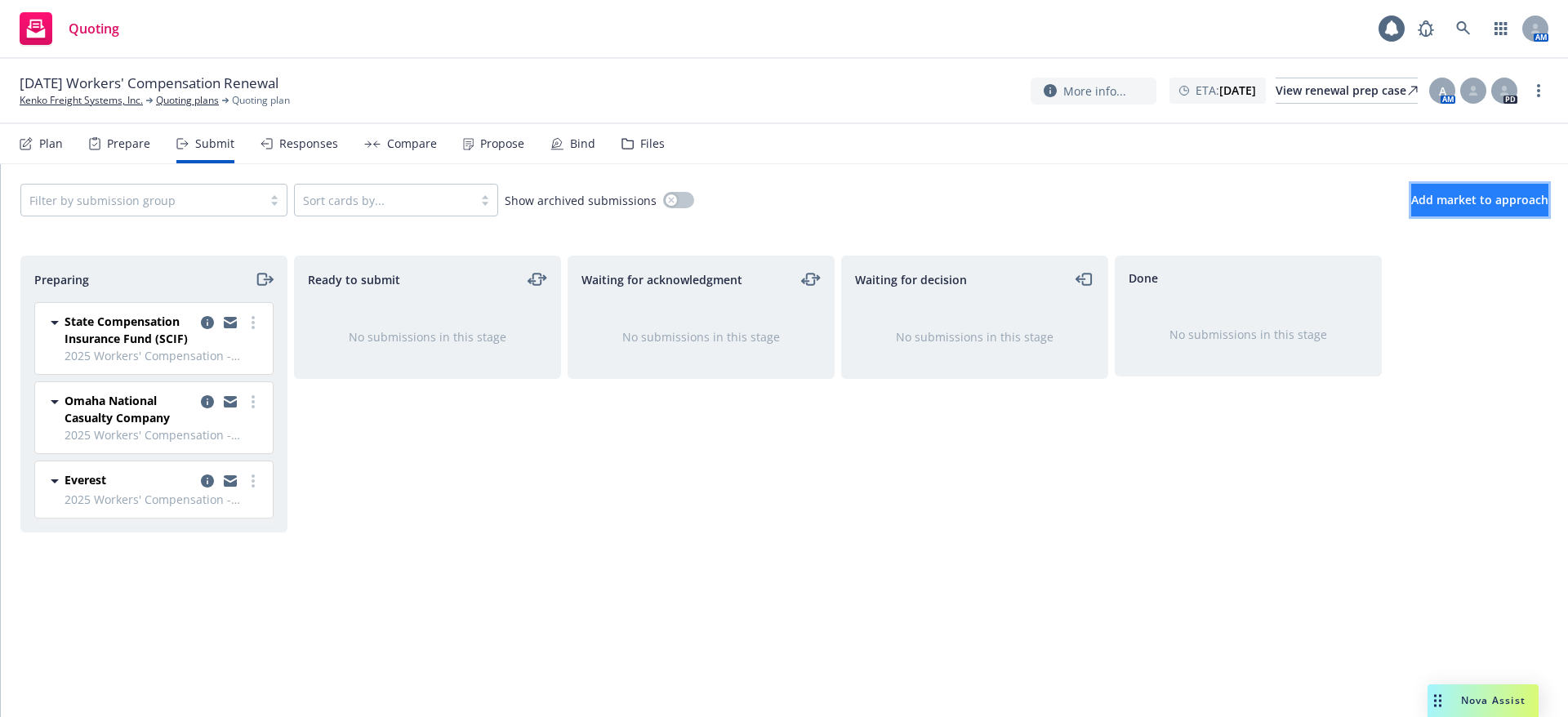
click at [1449, 192] on span "Add market to approach" at bounding box center [1479, 200] width 137 height 16
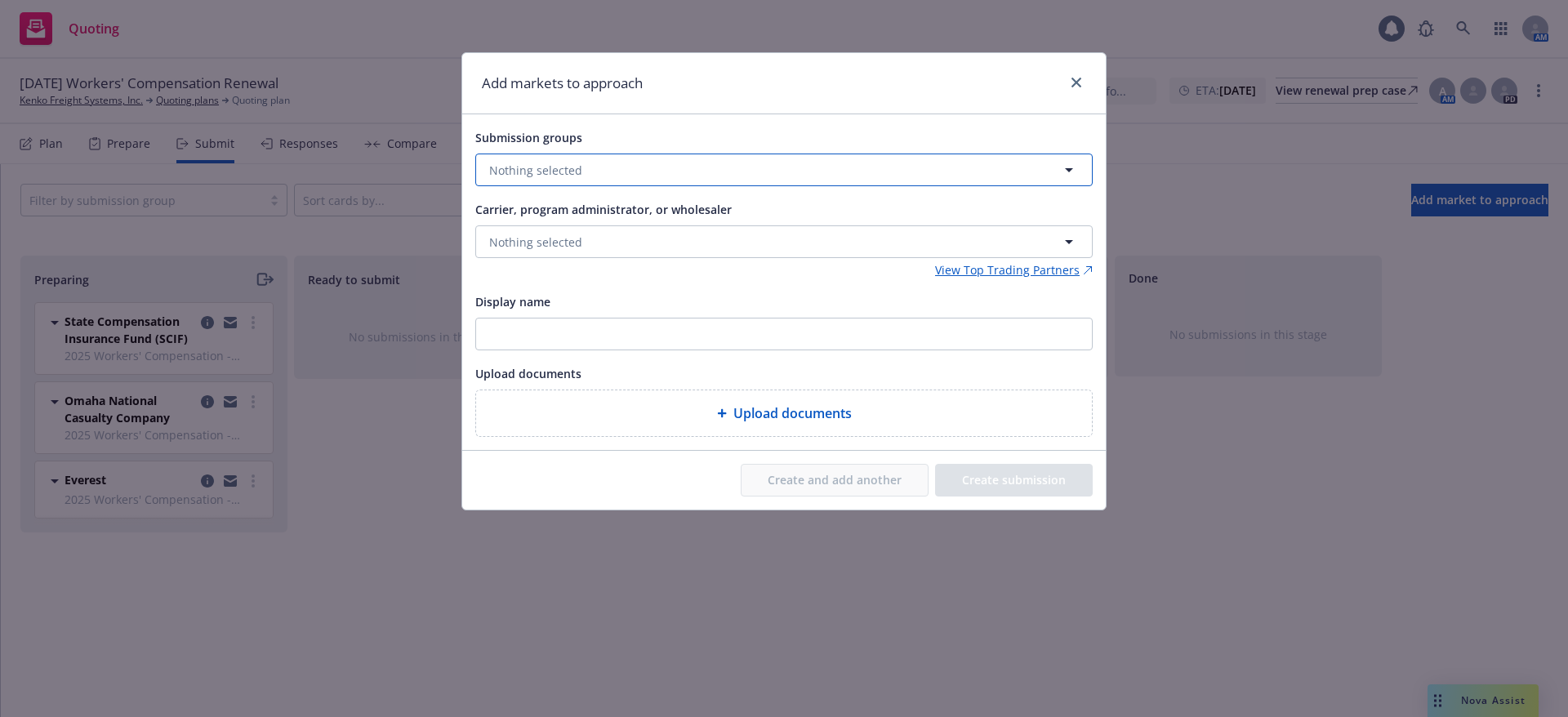
click at [579, 177] on button "Nothing selected" at bounding box center [784, 170] width 617 height 33
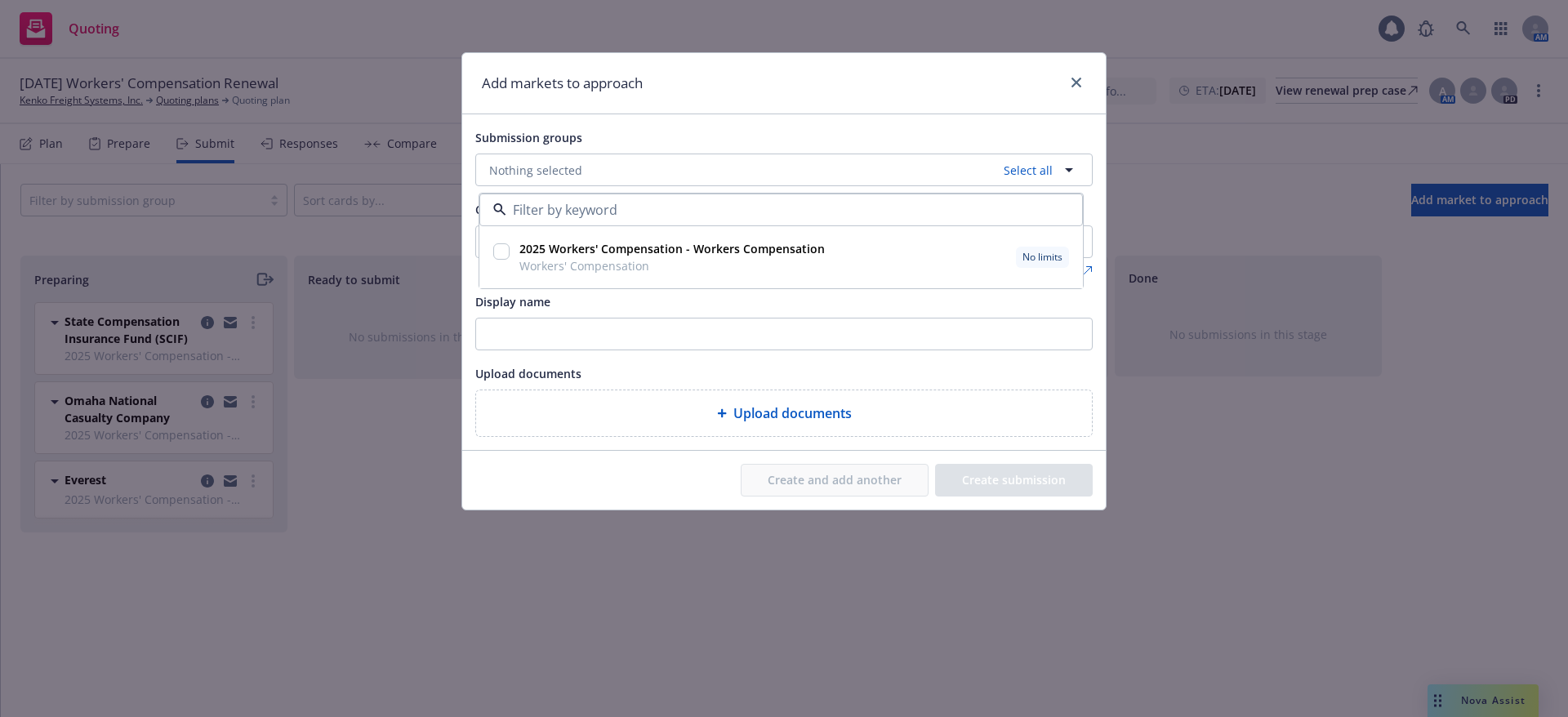
click at [503, 257] on input "checkbox" at bounding box center [501, 252] width 16 height 16
checkbox input "true"
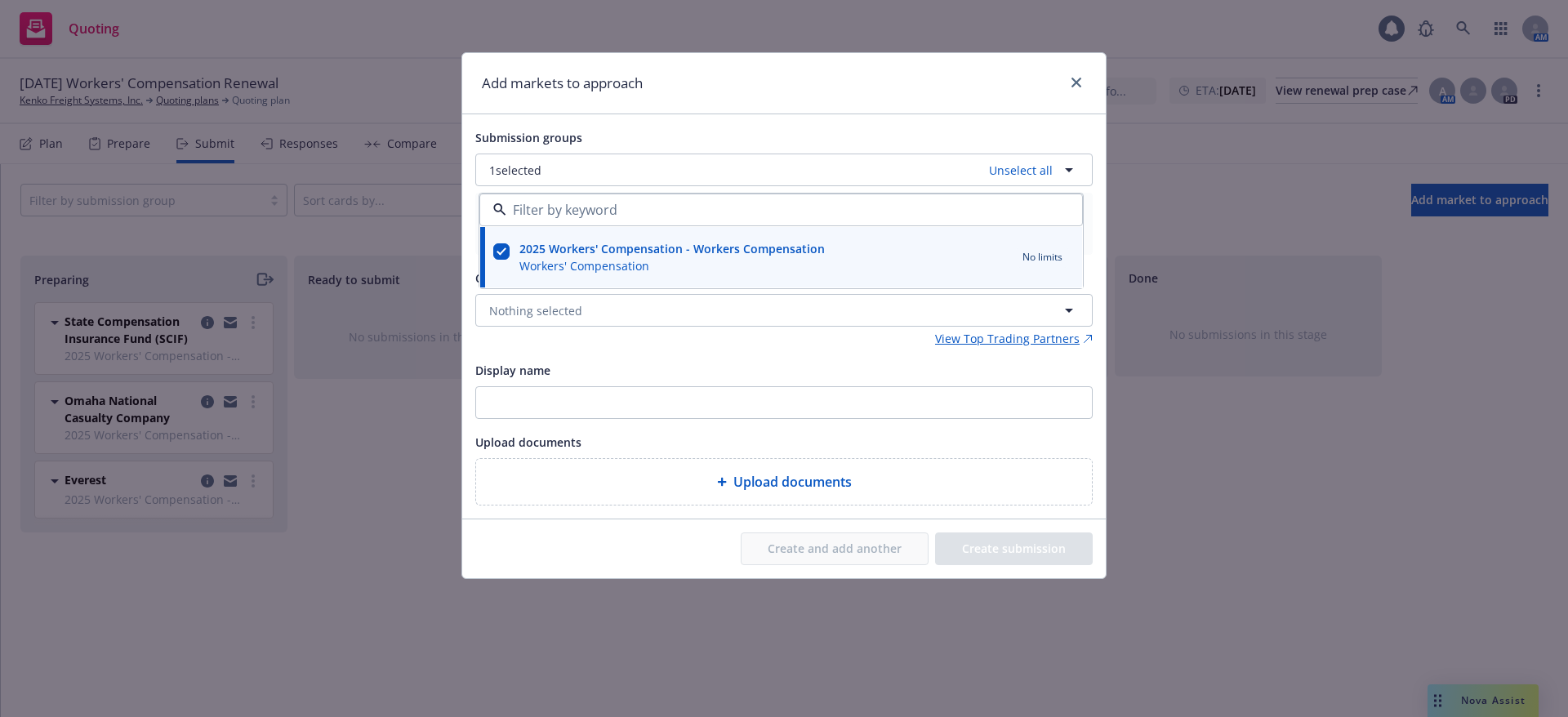
click at [557, 338] on div "View Top Trading Partners" at bounding box center [784, 338] width 617 height 17
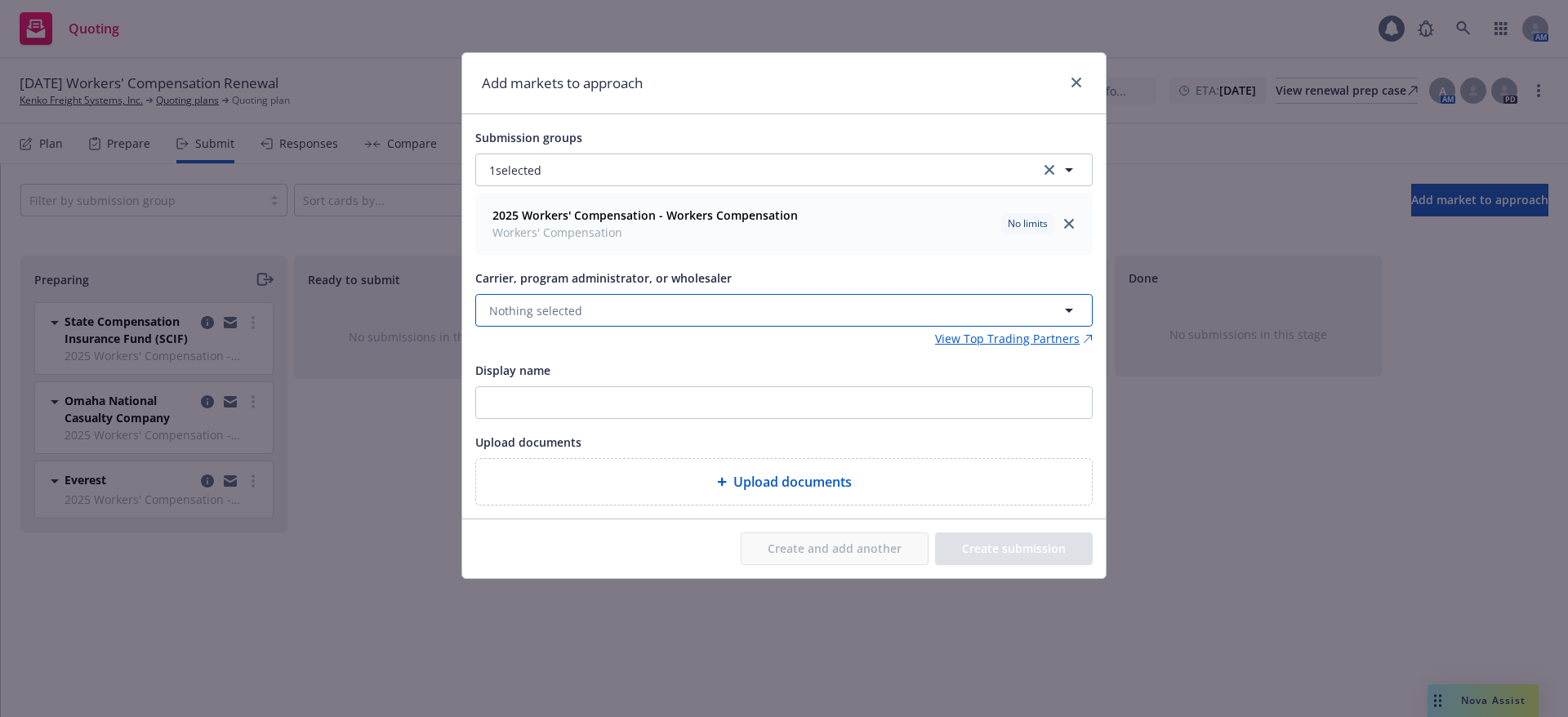
click at [555, 324] on button "Nothing selected" at bounding box center [784, 310] width 617 height 33
click at [649, 307] on button "Nothing selected" at bounding box center [784, 310] width 617 height 33
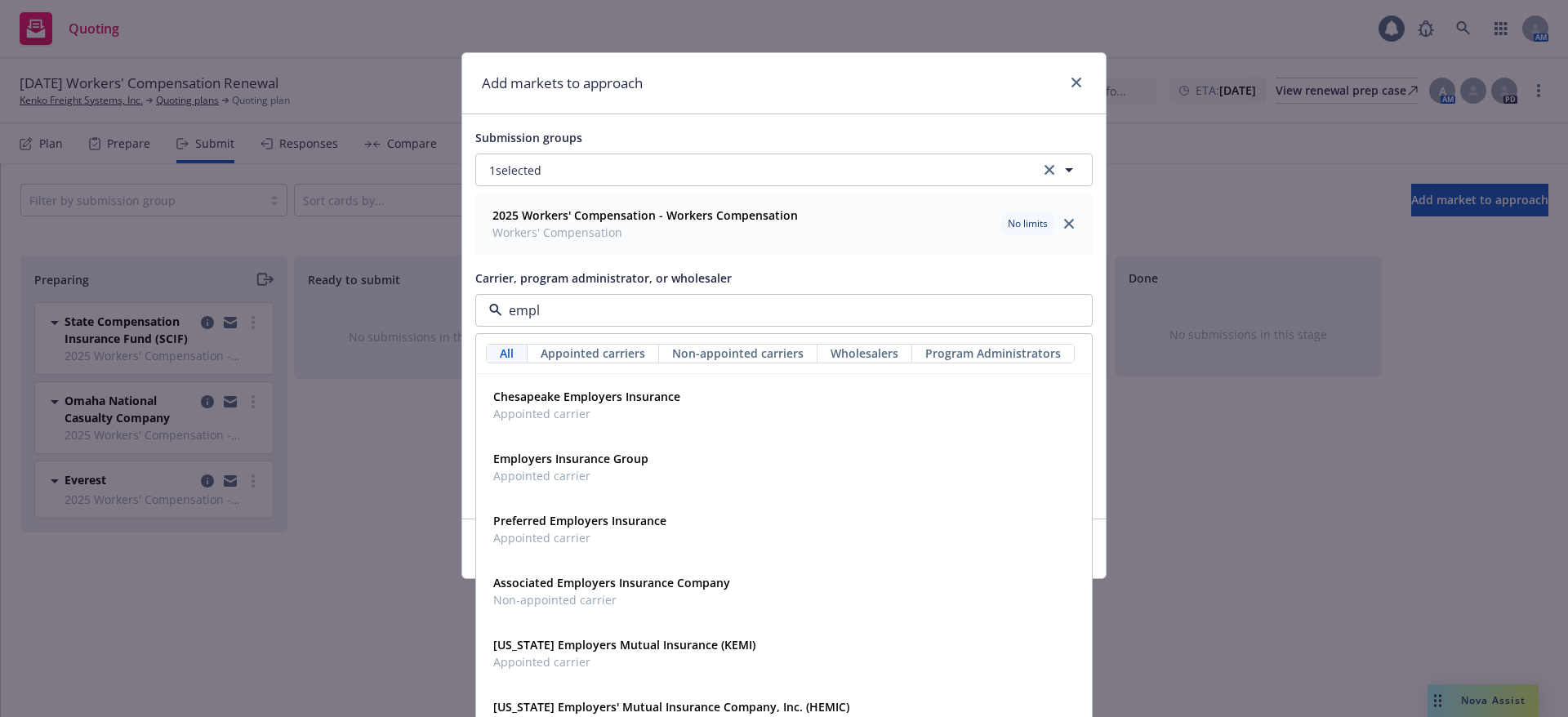
type input "emplo"
click at [608, 468] on span "Appointed carrier" at bounding box center [570, 475] width 155 height 17
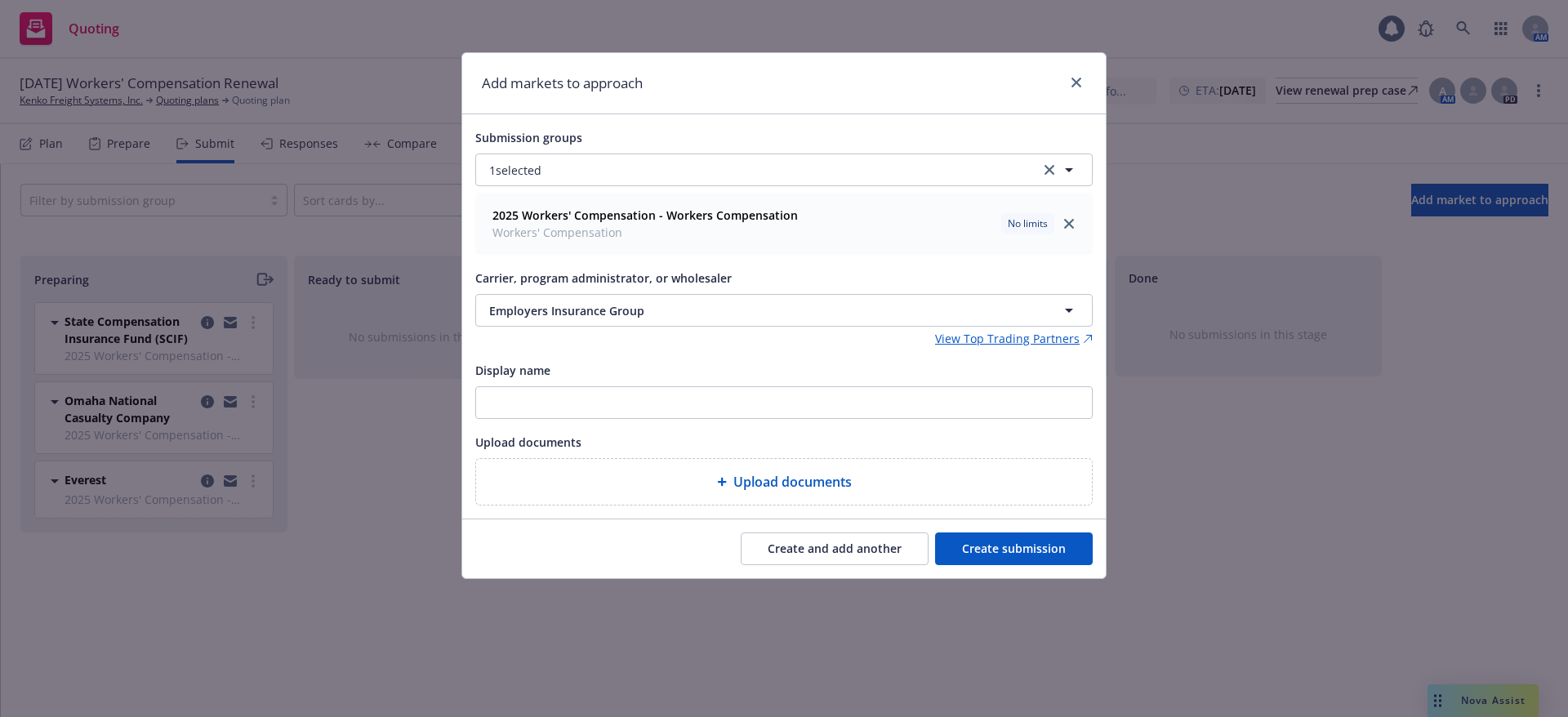
click at [980, 548] on button "Create submission" at bounding box center [1014, 548] width 158 height 33
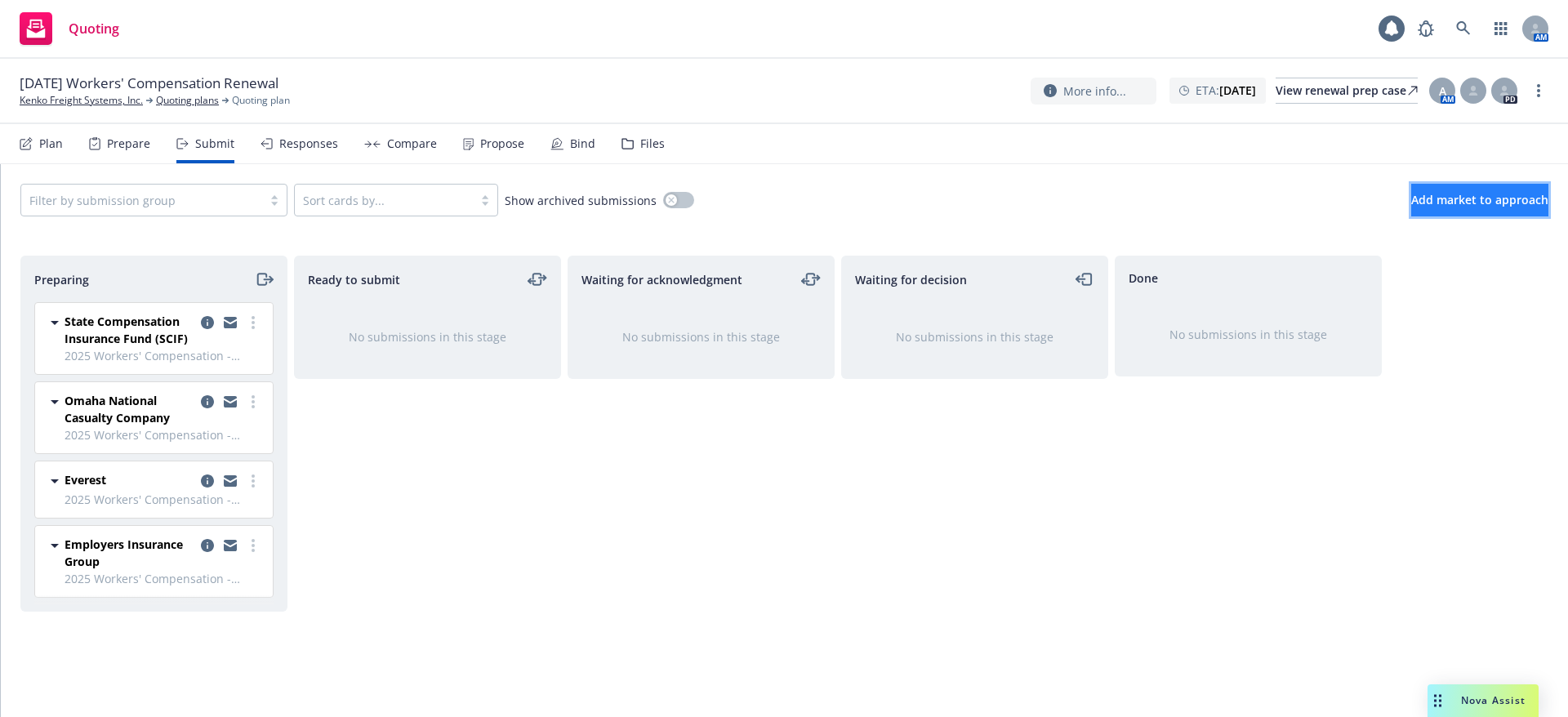
click at [1411, 195] on span "Add market to approach" at bounding box center [1479, 200] width 137 height 16
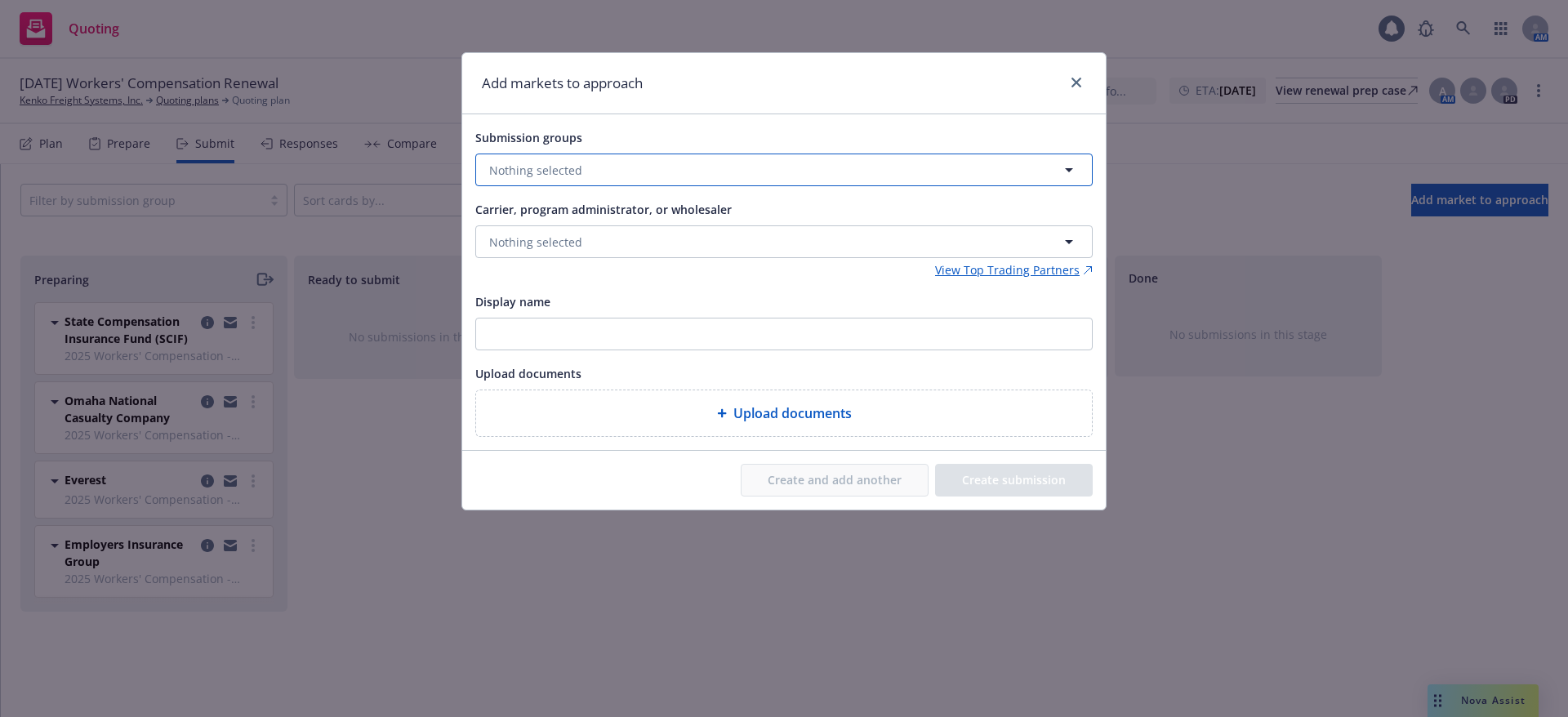
click at [636, 163] on button "Nothing selected" at bounding box center [784, 170] width 617 height 33
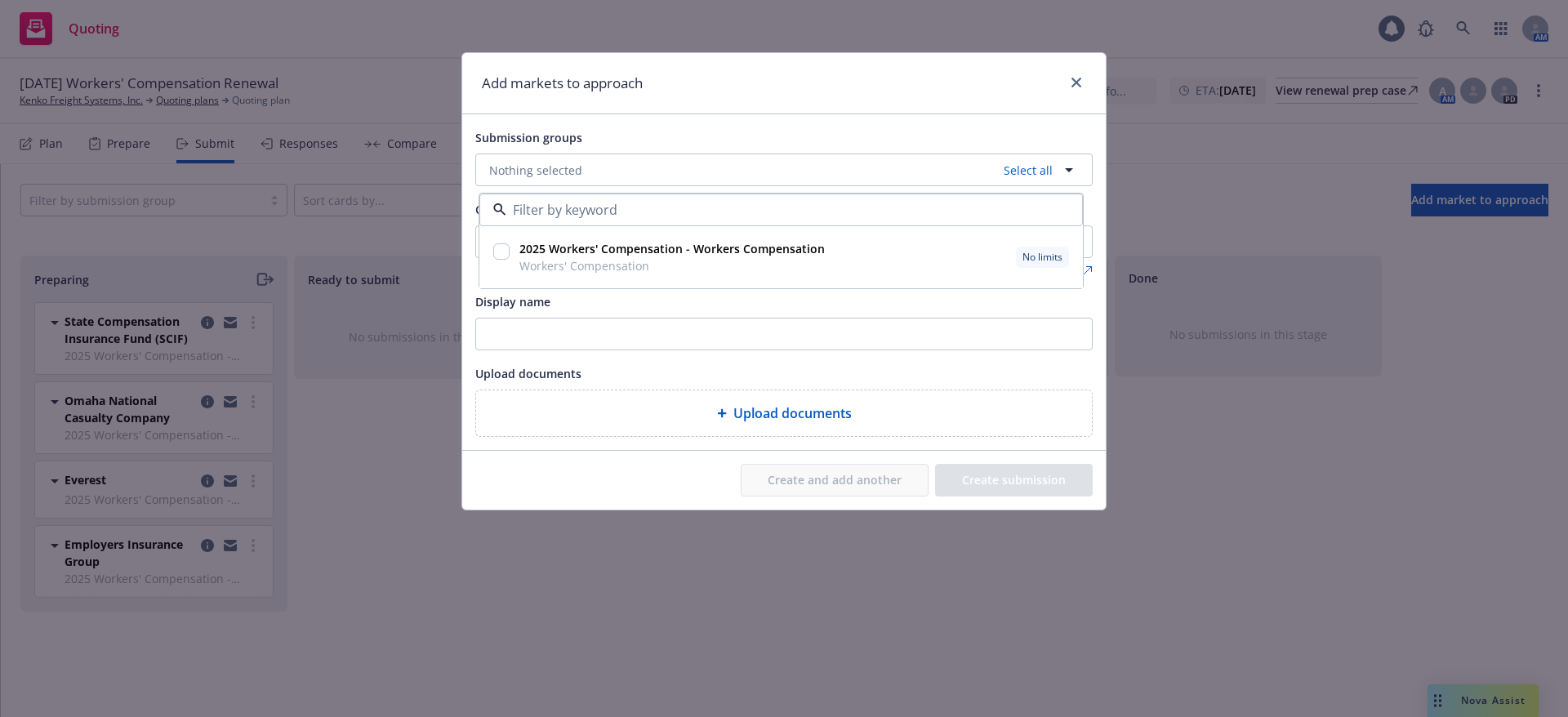
click at [505, 244] on input "checkbox" at bounding box center [501, 252] width 16 height 16
checkbox input "true"
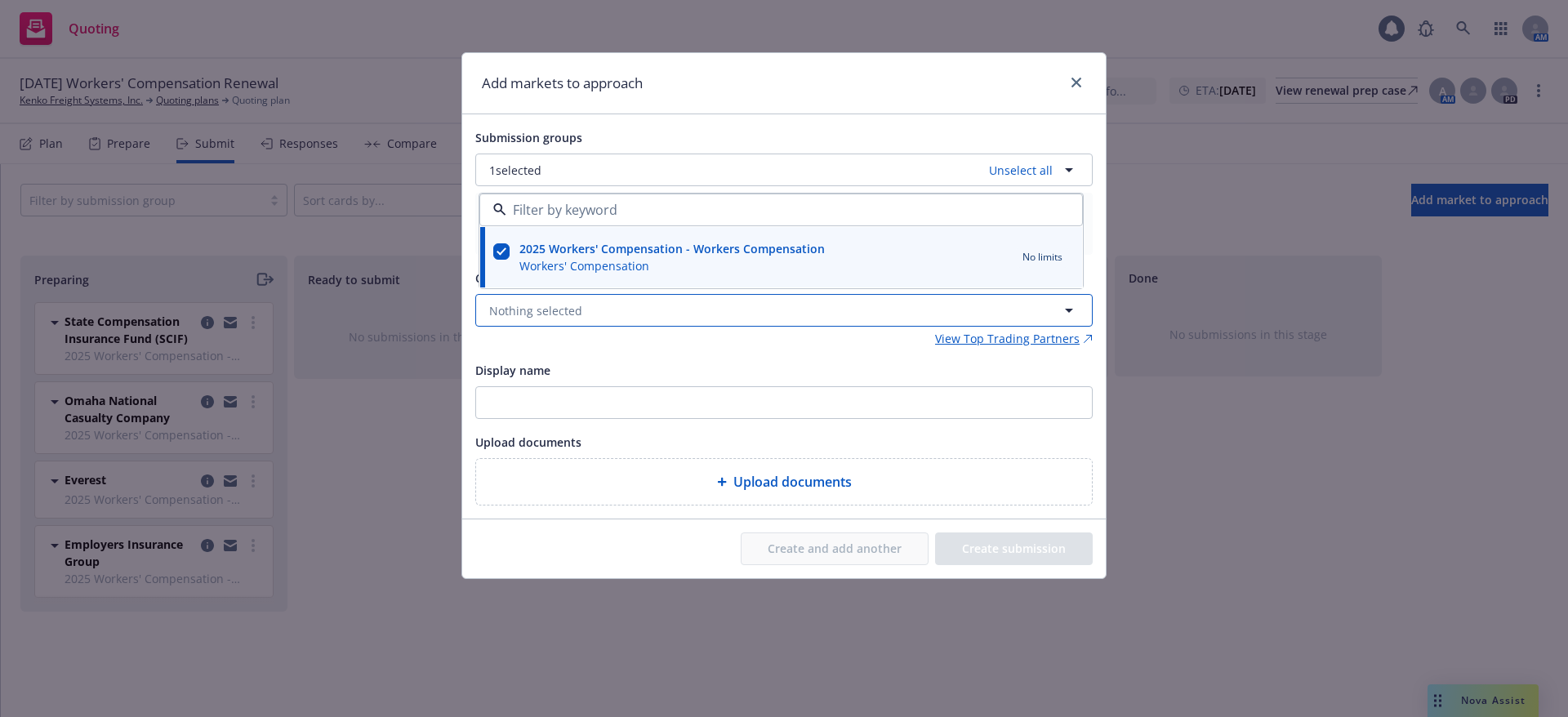
click at [553, 304] on span "Nothing selected" at bounding box center [535, 311] width 93 height 17
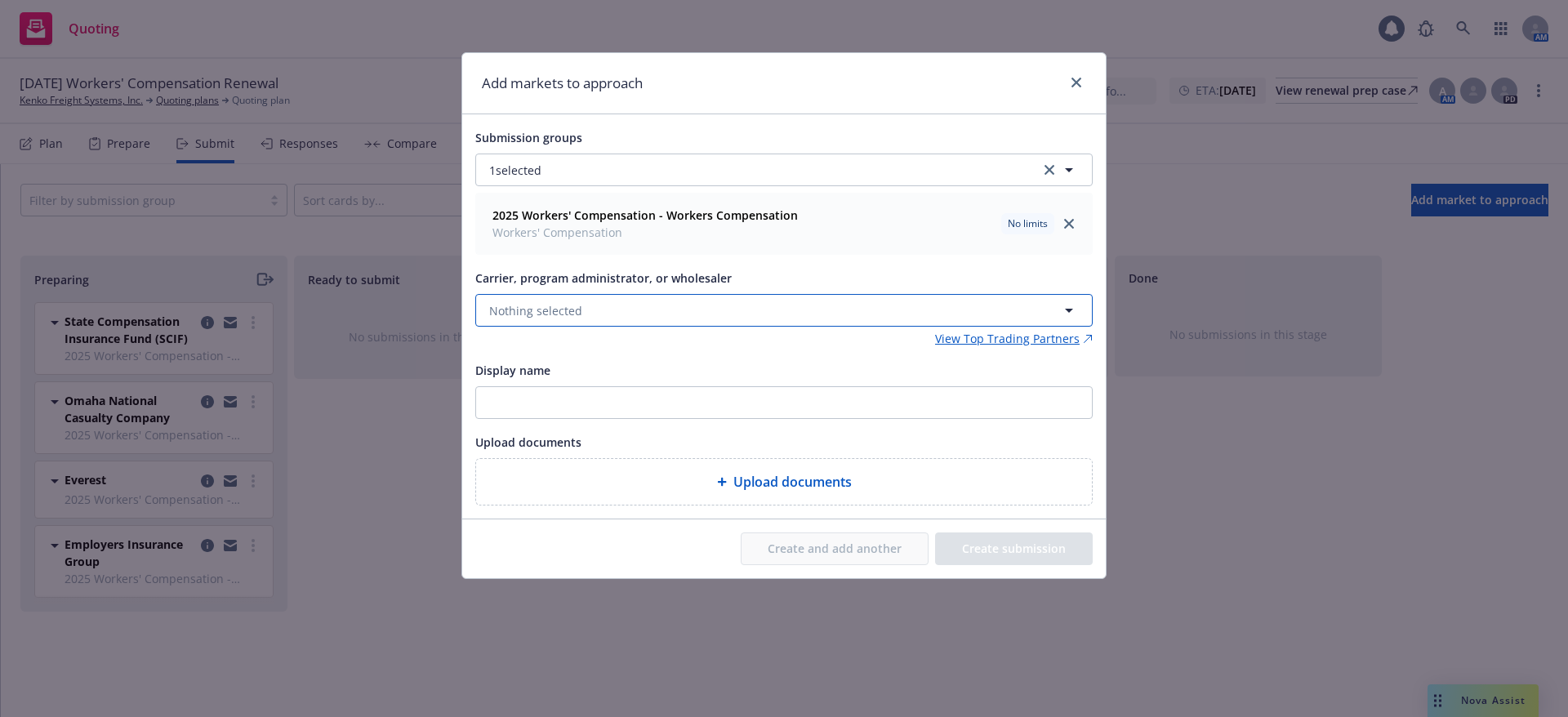
click at [607, 308] on button "Nothing selected" at bounding box center [784, 310] width 617 height 33
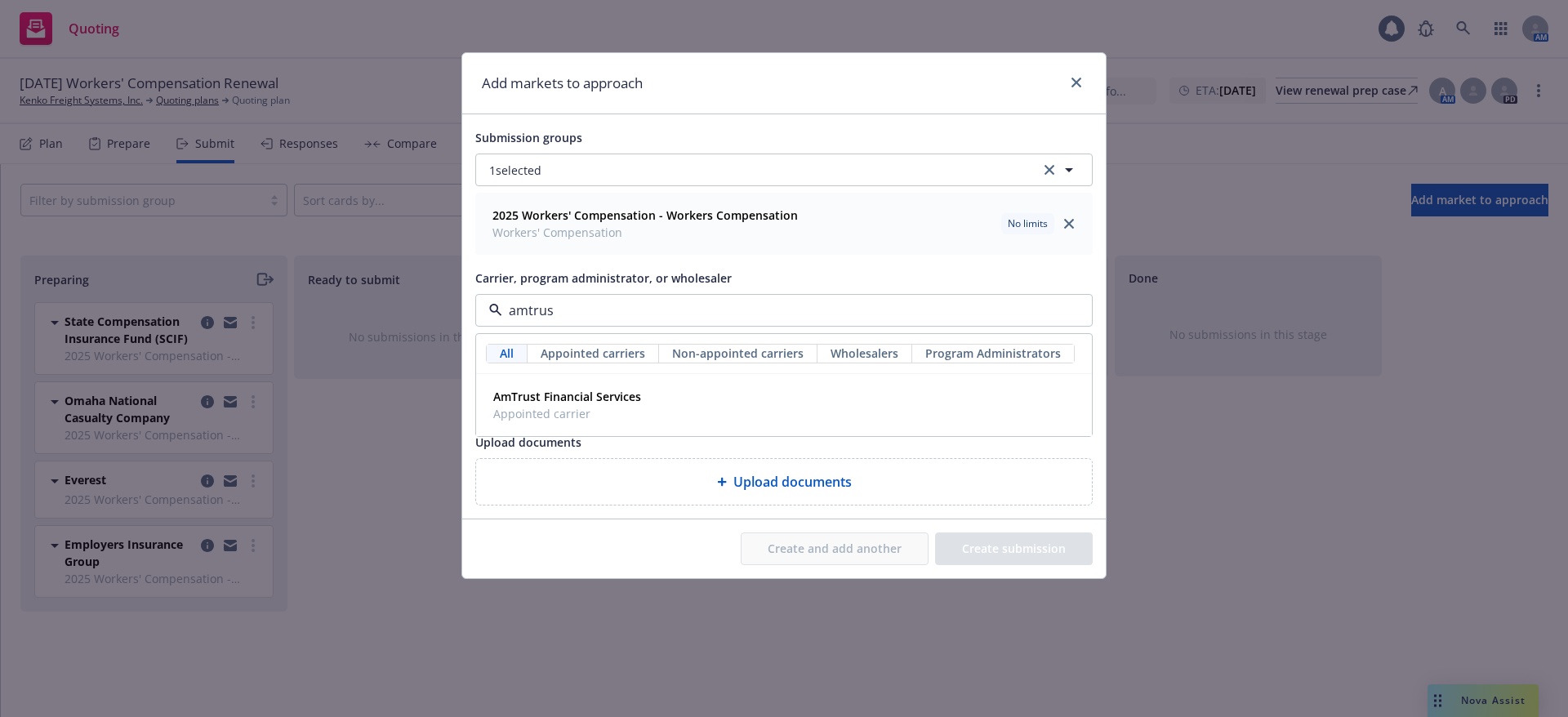
type input "amtrust"
click at [574, 399] on strong "AmTrust Financial Services" at bounding box center [567, 396] width 148 height 16
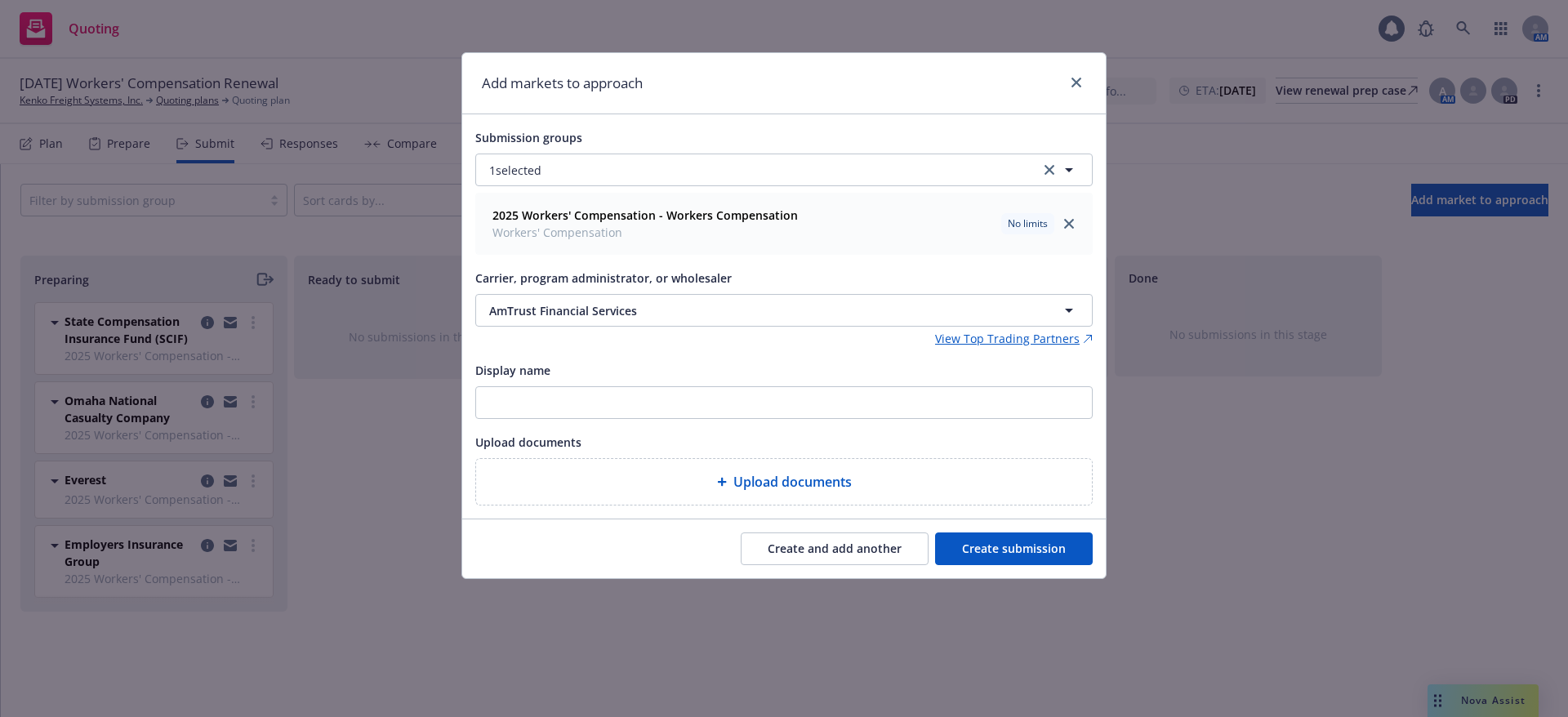
click at [1012, 548] on button "Create submission" at bounding box center [1014, 548] width 158 height 33
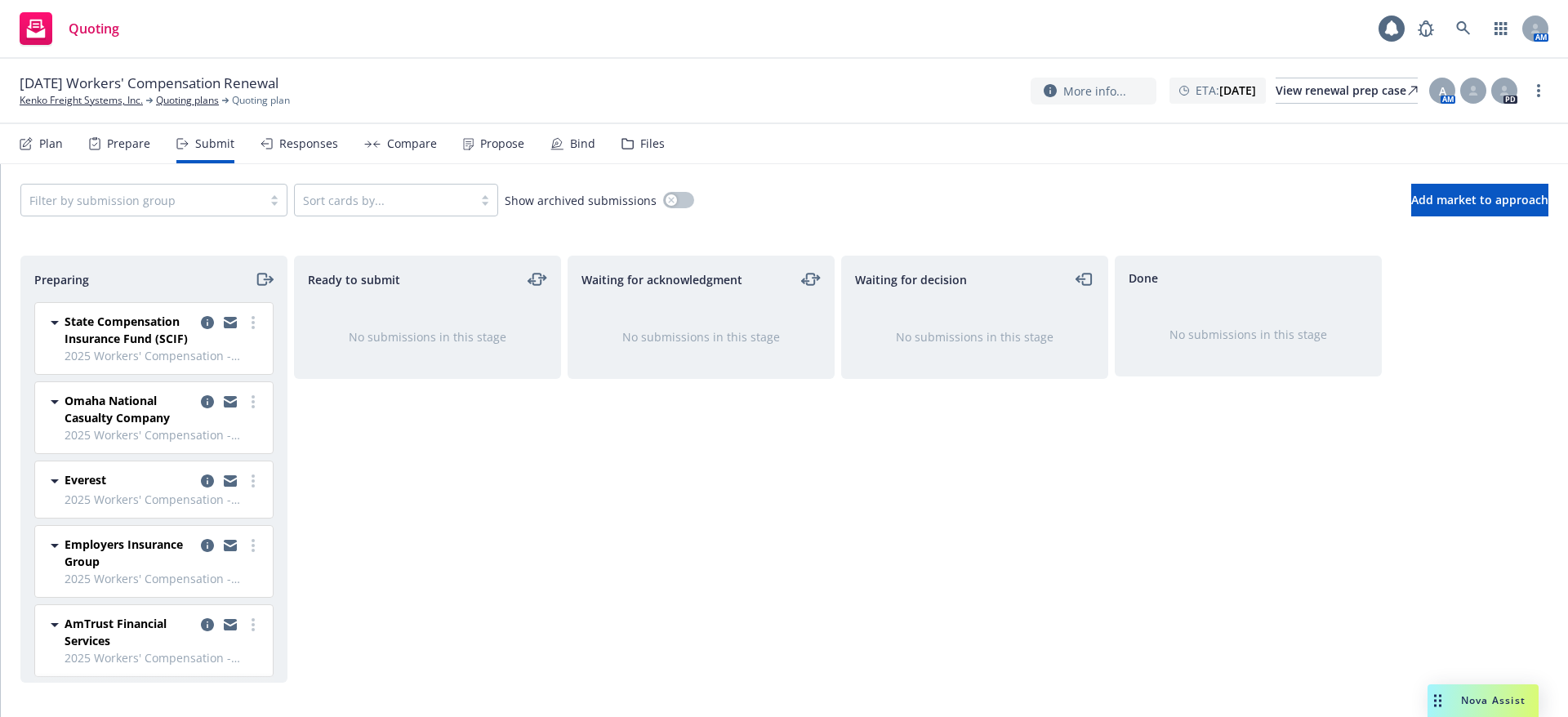
click at [124, 138] on div "Prepare" at bounding box center [128, 143] width 43 height 13
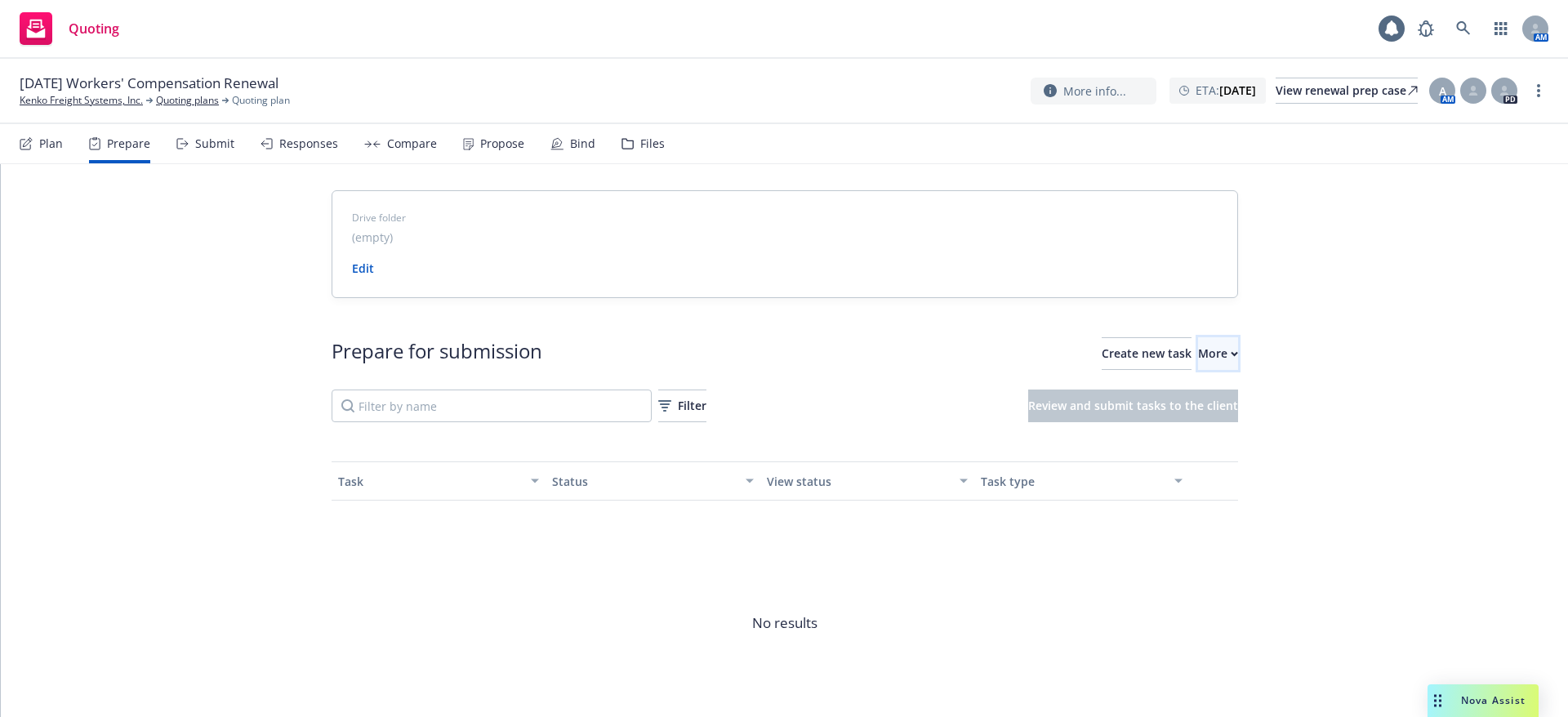
click at [1198, 354] on button "More" at bounding box center [1218, 354] width 40 height 33
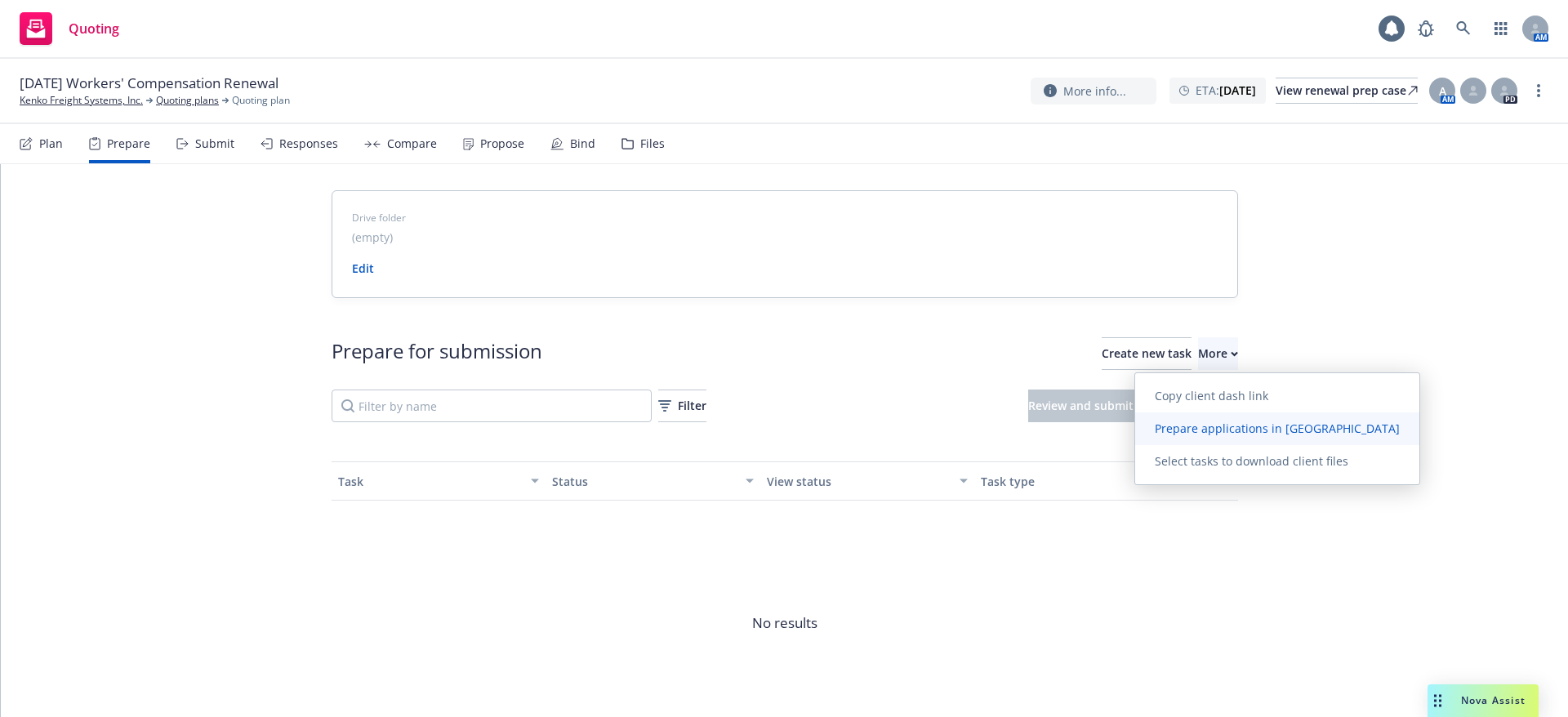
click at [1196, 429] on span "Prepare applications in Indio" at bounding box center [1277, 428] width 285 height 16
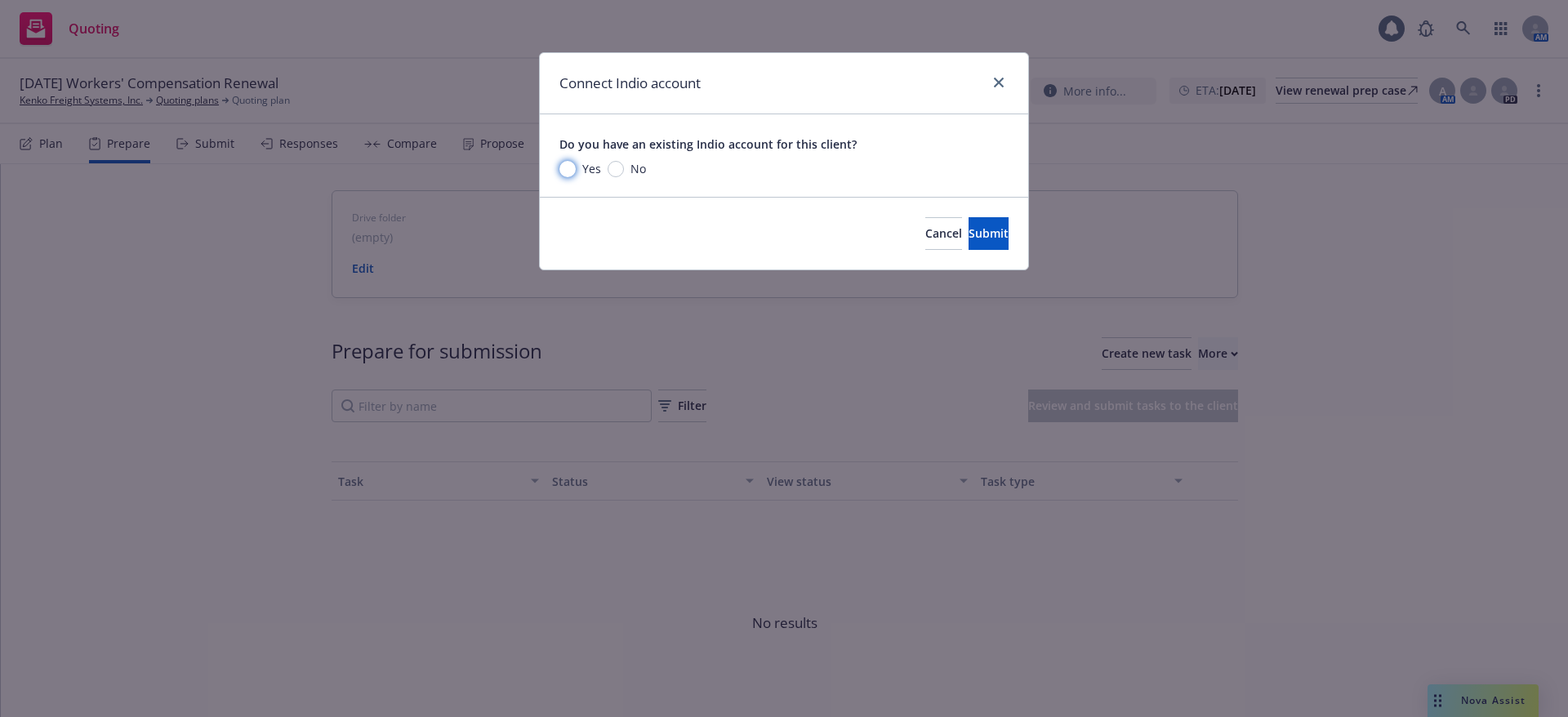
click at [568, 168] on input "Yes" at bounding box center [567, 169] width 16 height 16
radio input "true"
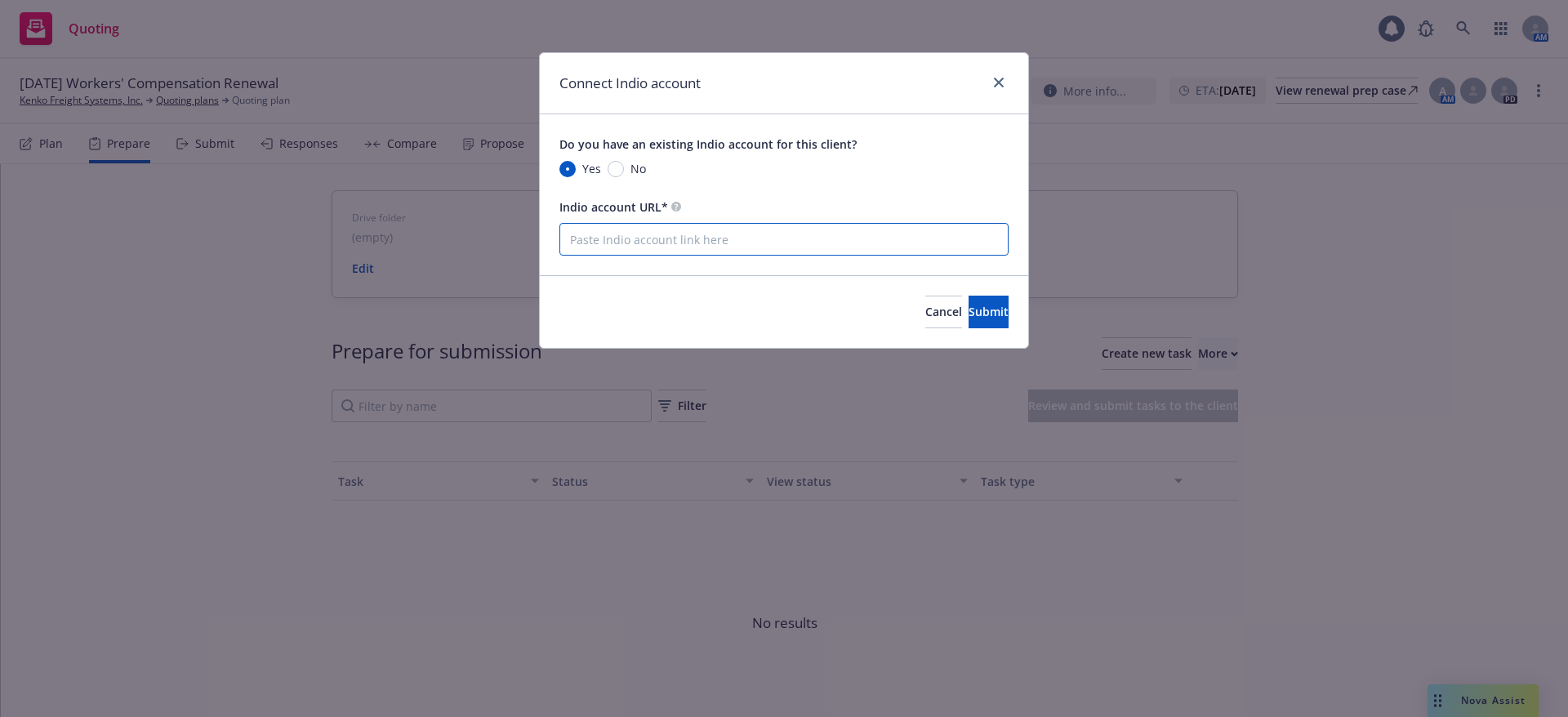
click at [720, 238] on input "Indio account URL*" at bounding box center [784, 239] width 449 height 33
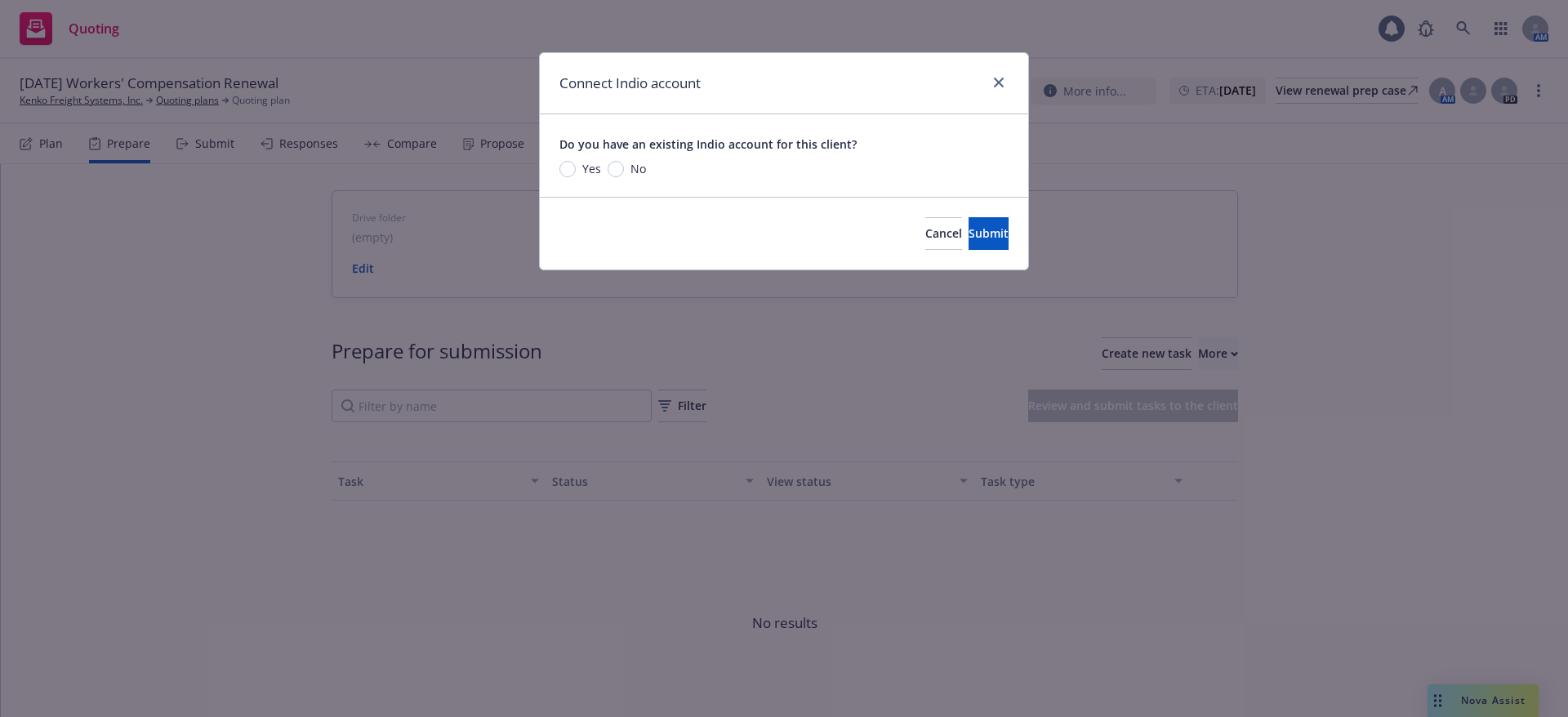
click at [576, 167] on span "Yes" at bounding box center [587, 168] width 25 height 17
click at [575, 167] on input "Yes" at bounding box center [567, 169] width 16 height 16
radio input "true"
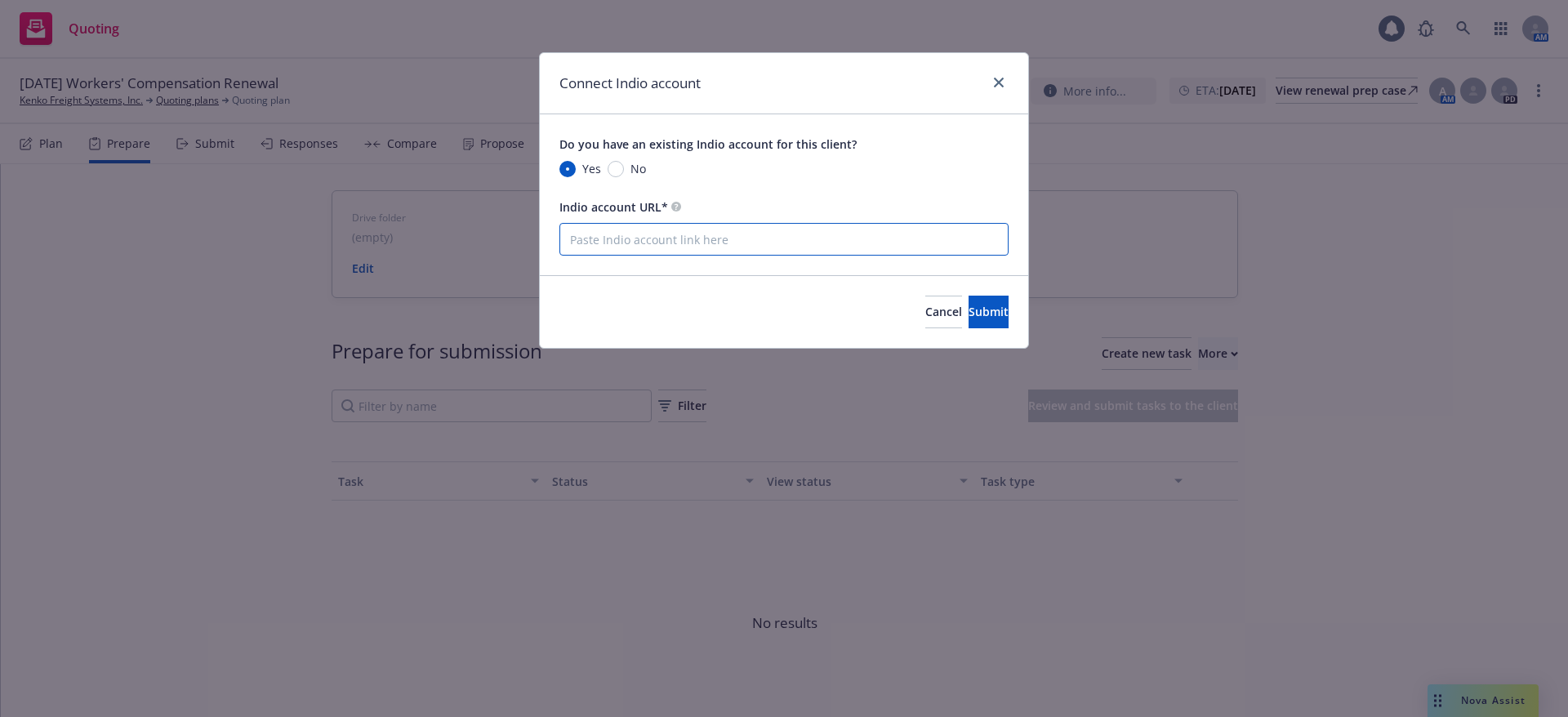
click at [765, 237] on input "Indio account URL*" at bounding box center [784, 239] width 449 height 33
paste input "https://newfront.useindio.com/accounts/9704722/submissions"
type input "https://newfront.useindio.com/accounts/9704722/submissions"
click at [969, 303] on button "Submit" at bounding box center [989, 312] width 40 height 33
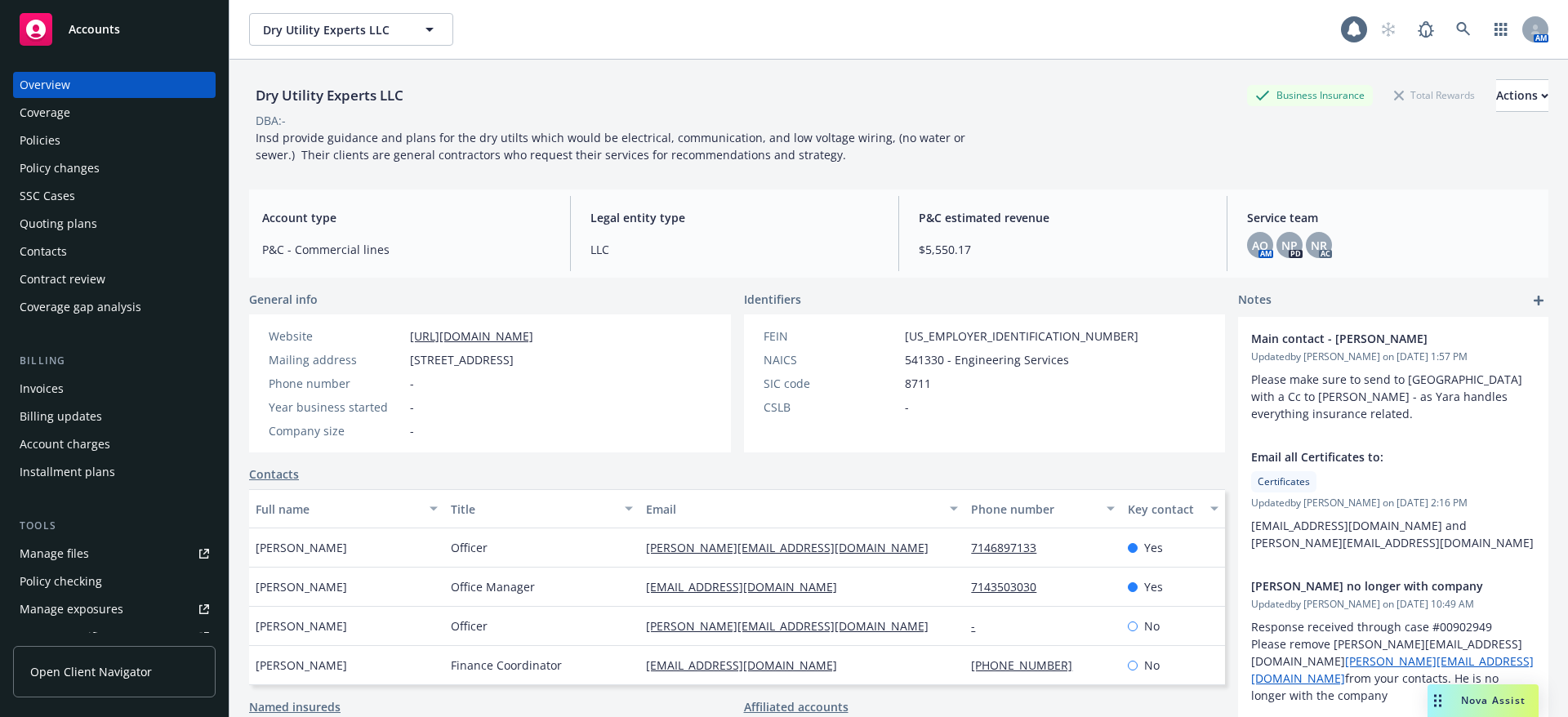
click at [75, 144] on div "Policies" at bounding box center [115, 141] width 190 height 26
click at [88, 147] on div "Policies" at bounding box center [115, 141] width 190 height 26
click at [43, 145] on div "Policies" at bounding box center [40, 141] width 41 height 26
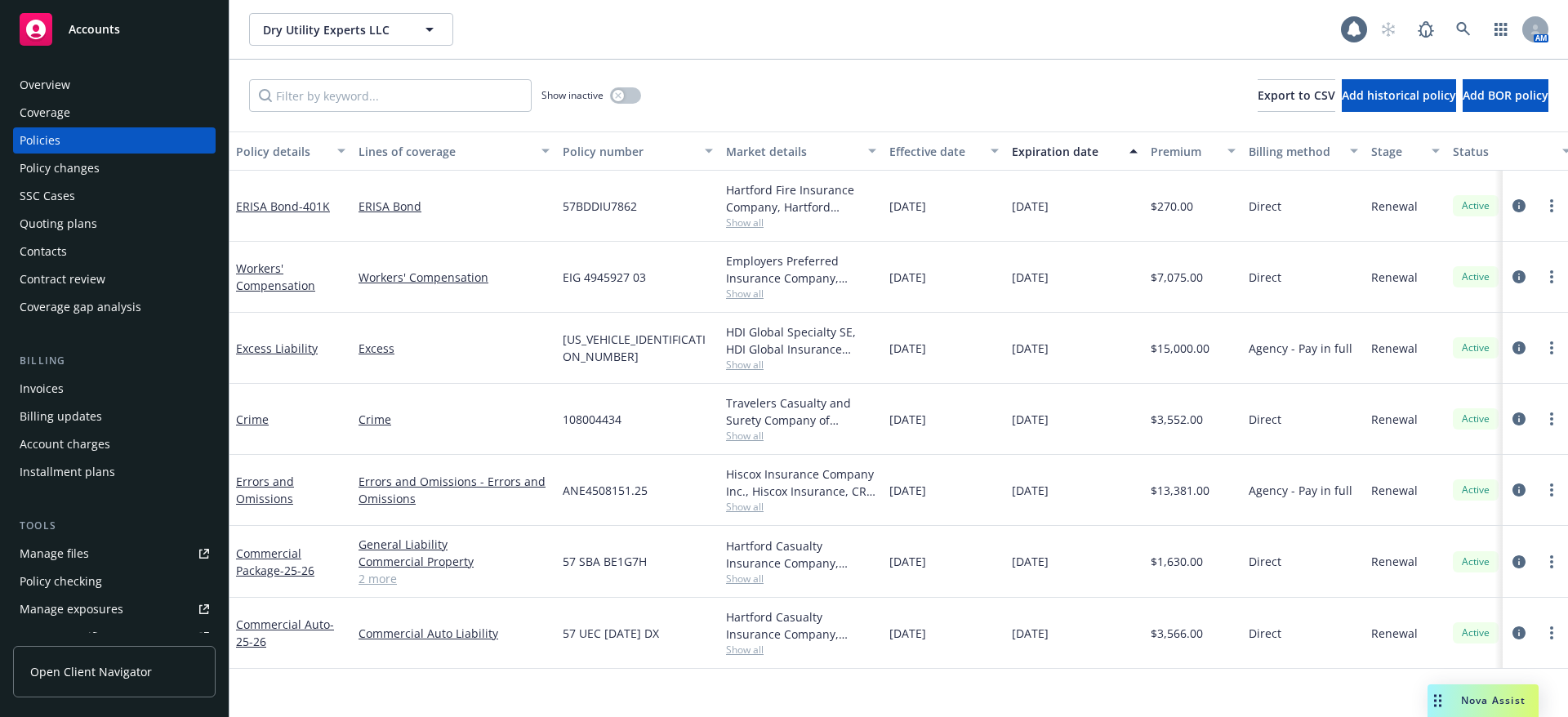
click at [125, 389] on div "Invoices" at bounding box center [115, 388] width 190 height 26
click at [53, 391] on div "Invoices" at bounding box center [42, 388] width 44 height 26
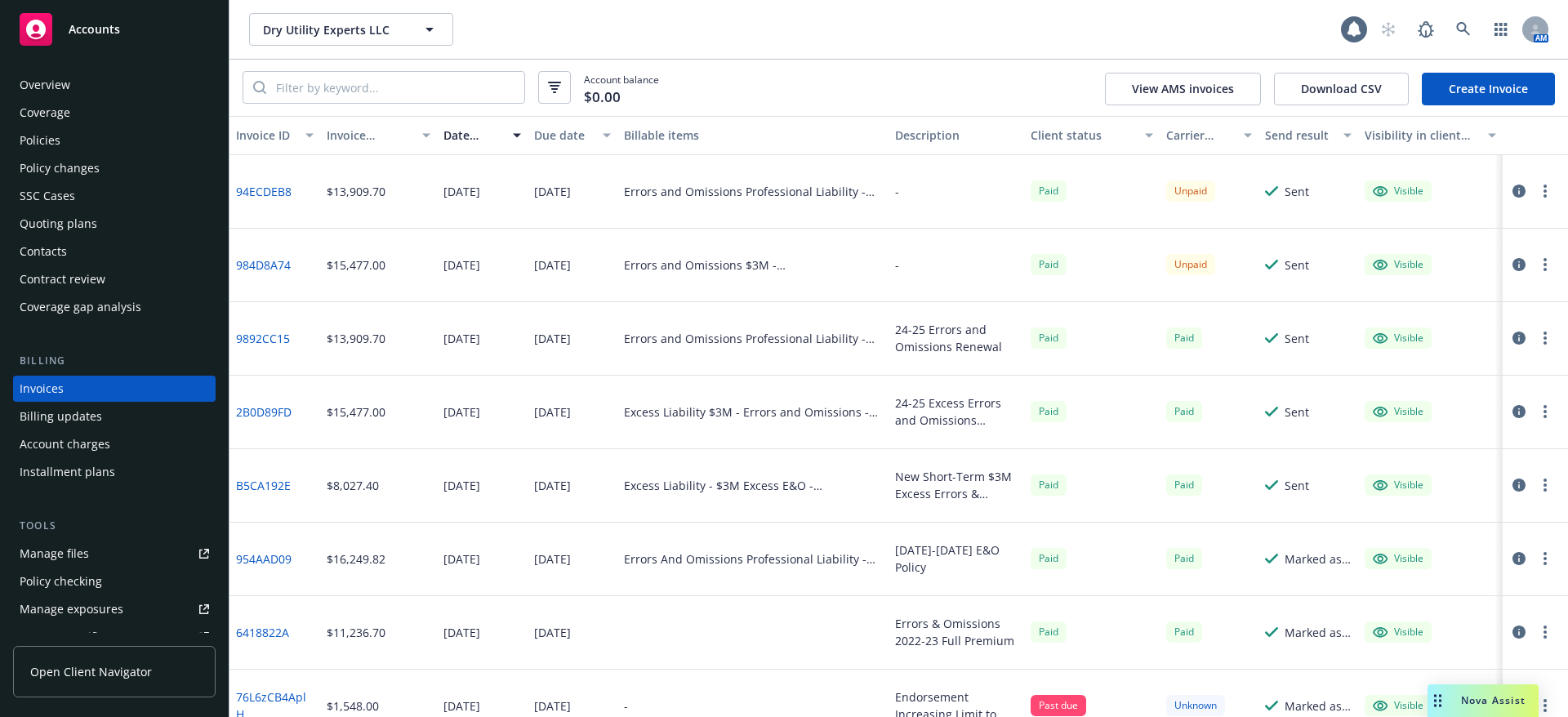
scroll to position [4, 0]
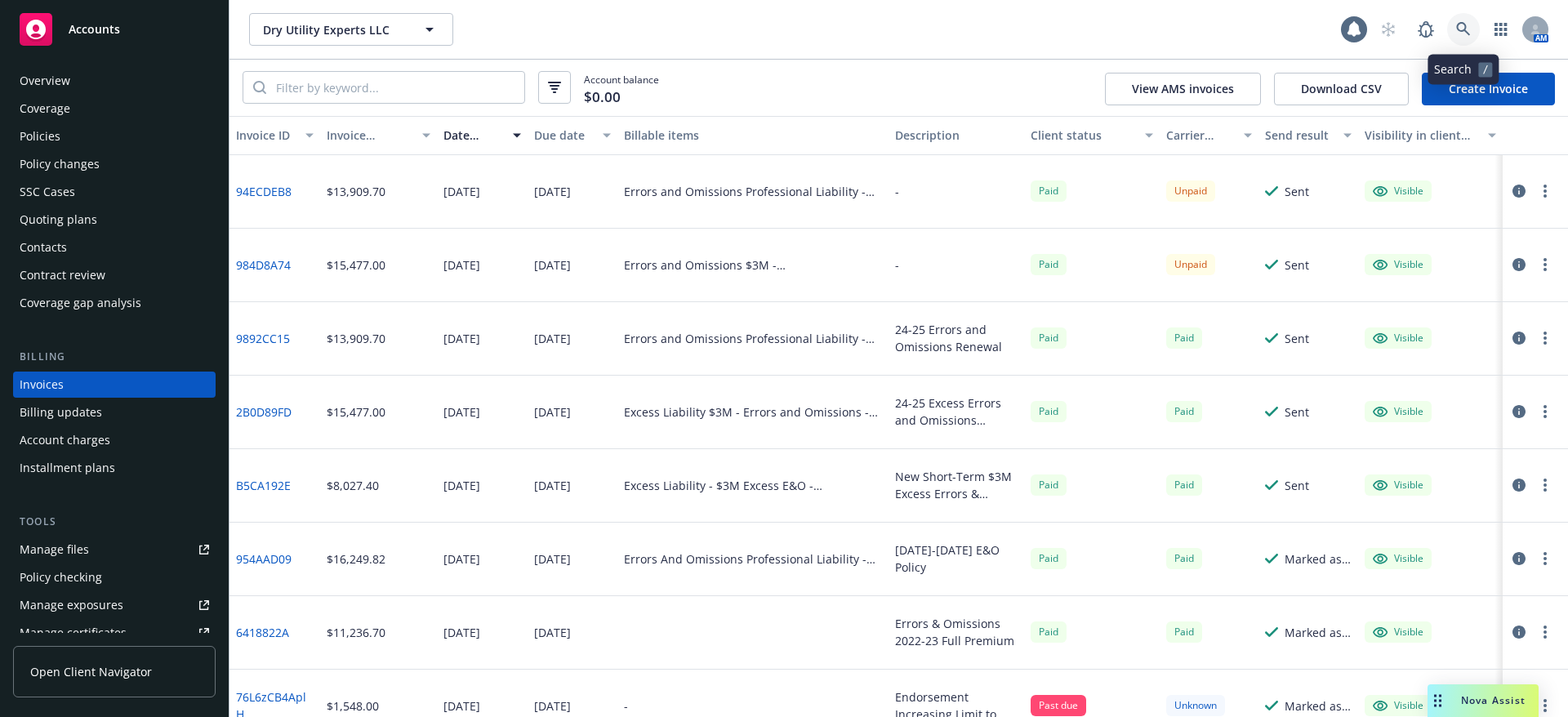
click at [1466, 16] on link at bounding box center [1463, 29] width 33 height 33
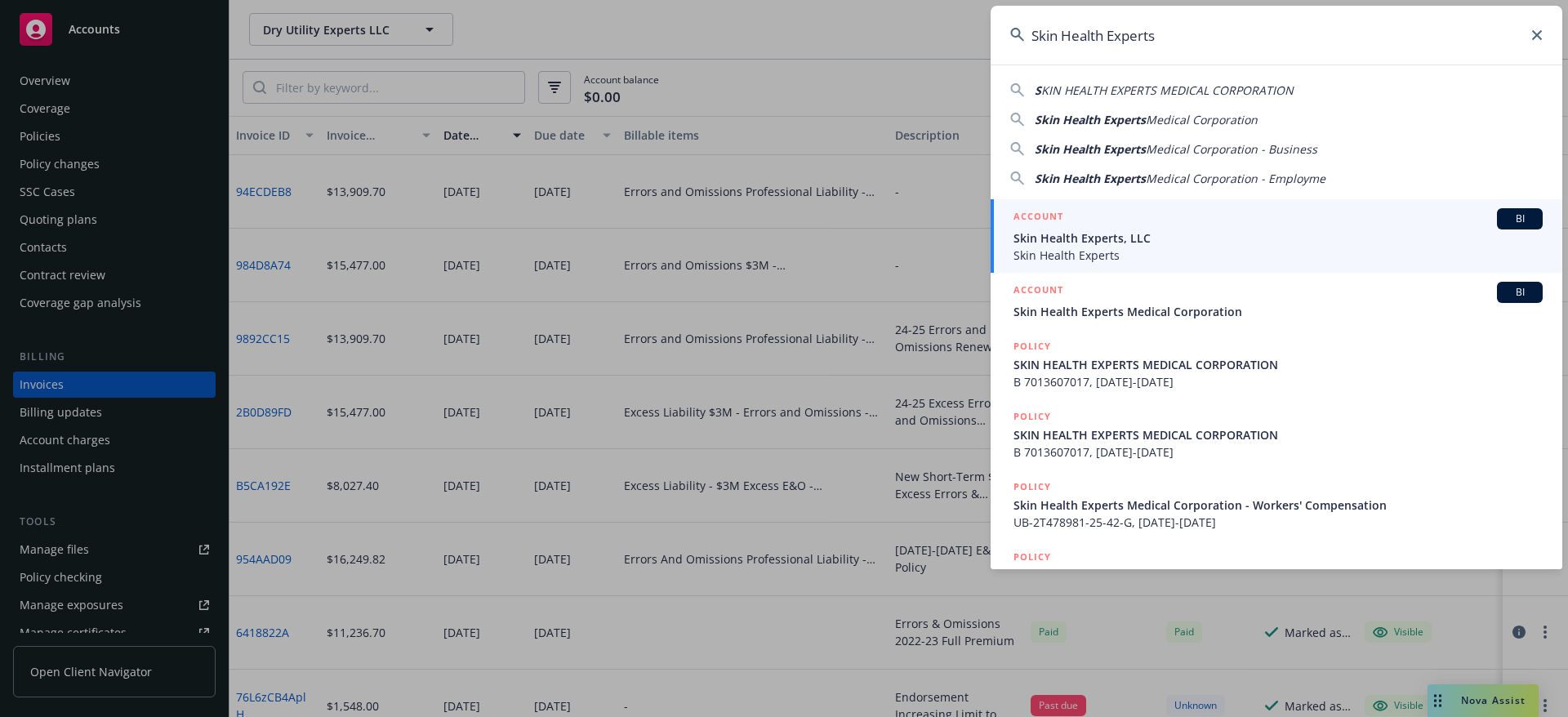
type input "Skin Health Experts"
click at [1229, 247] on span "Skin Health Experts" at bounding box center [1278, 255] width 529 height 17
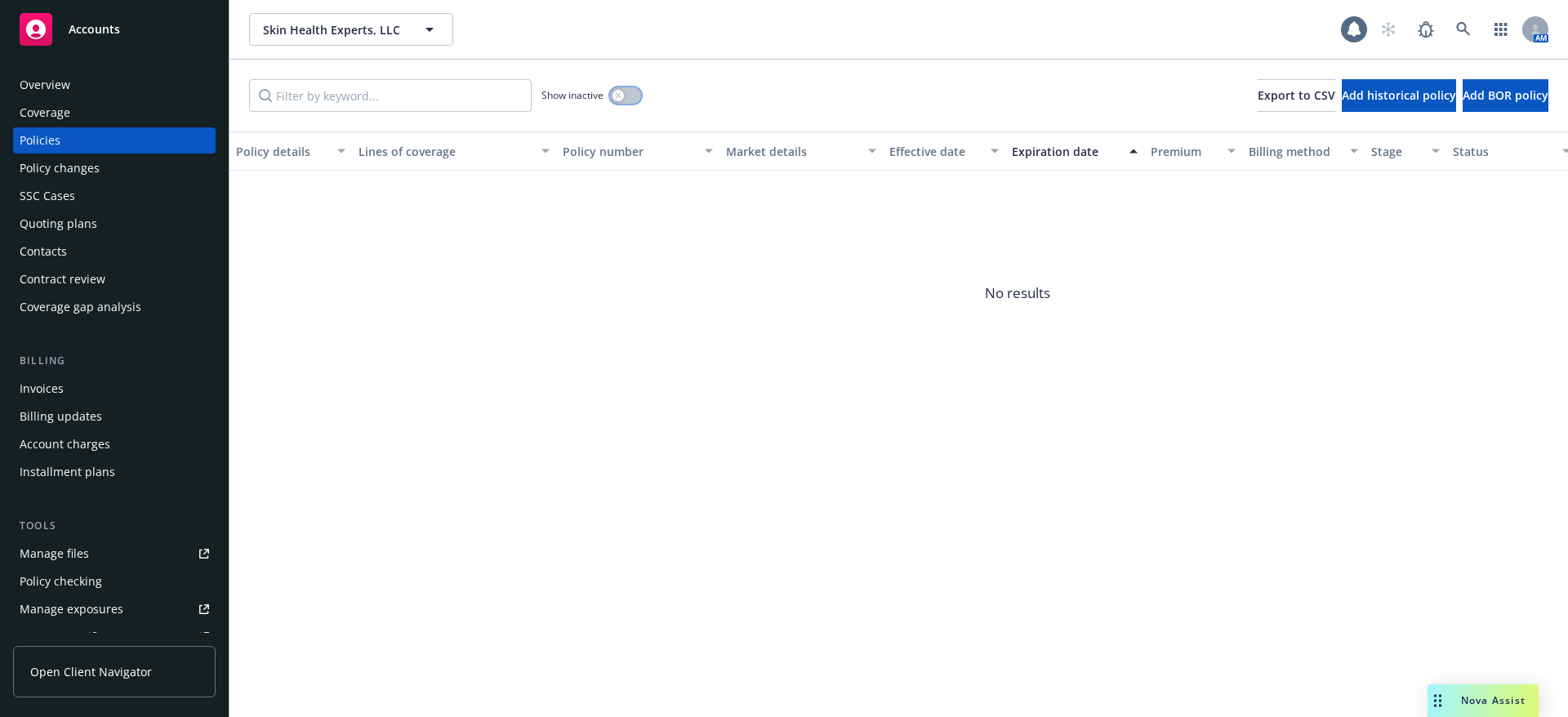
click at [623, 97] on div "button" at bounding box center [617, 95] width 11 height 11
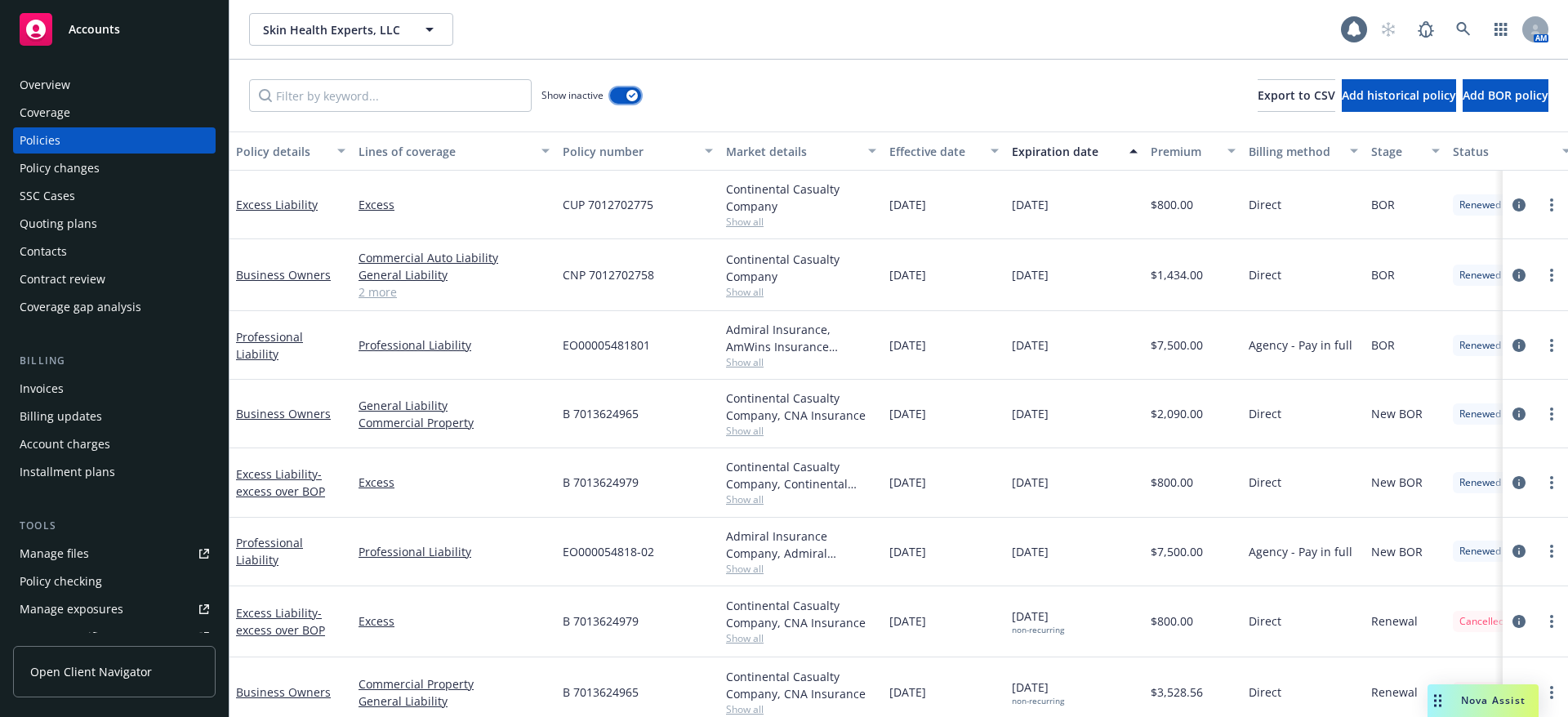
scroll to position [102, 0]
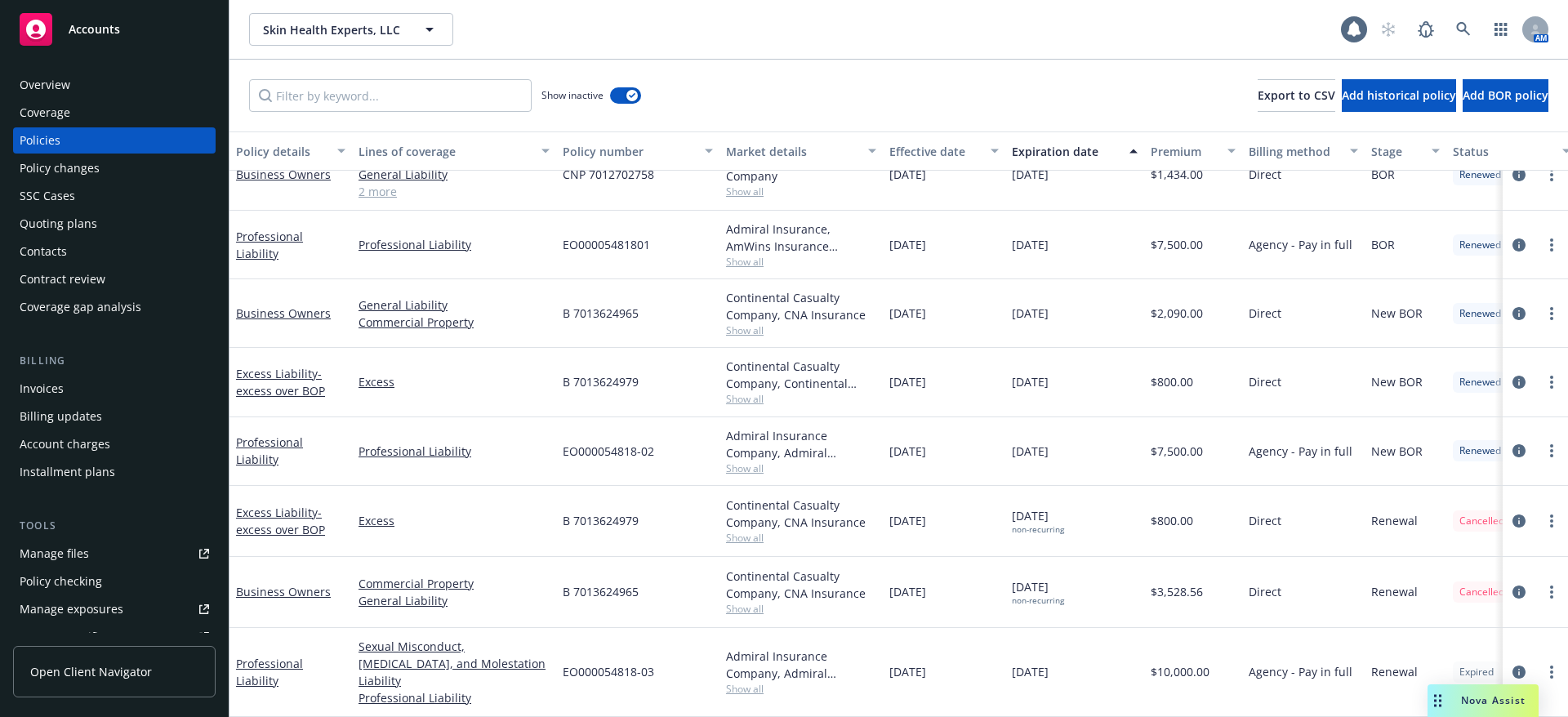
click at [1334, 119] on div "Show inactive Export to CSV Add historical policy Add BOR policy" at bounding box center [899, 96] width 1338 height 72
click at [1461, 29] on icon at bounding box center [1463, 29] width 15 height 15
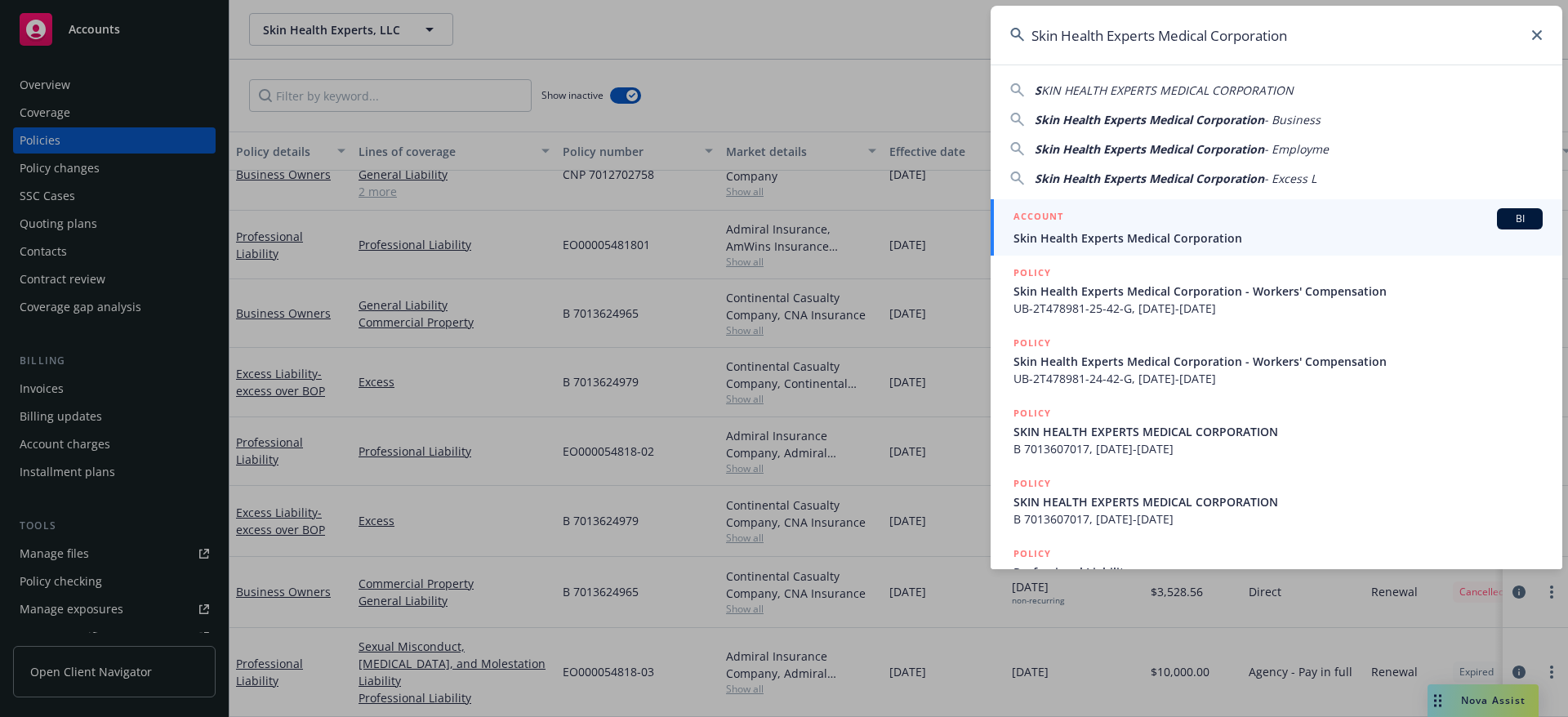
type input "Skin Health Experts Medical Corporation"
click at [1309, 219] on div "ACCOUNT BI" at bounding box center [1278, 219] width 529 height 21
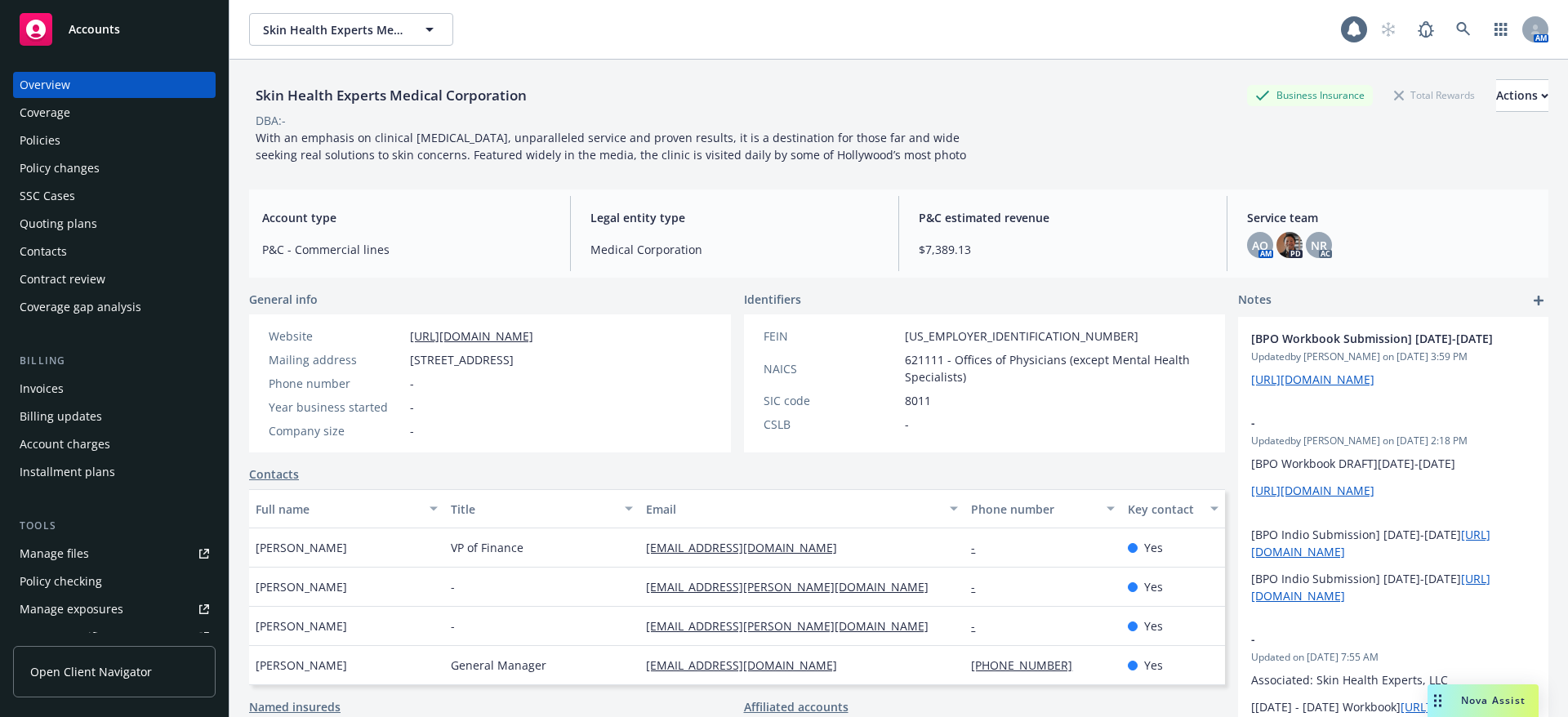
click at [89, 146] on div "Policies" at bounding box center [115, 141] width 190 height 26
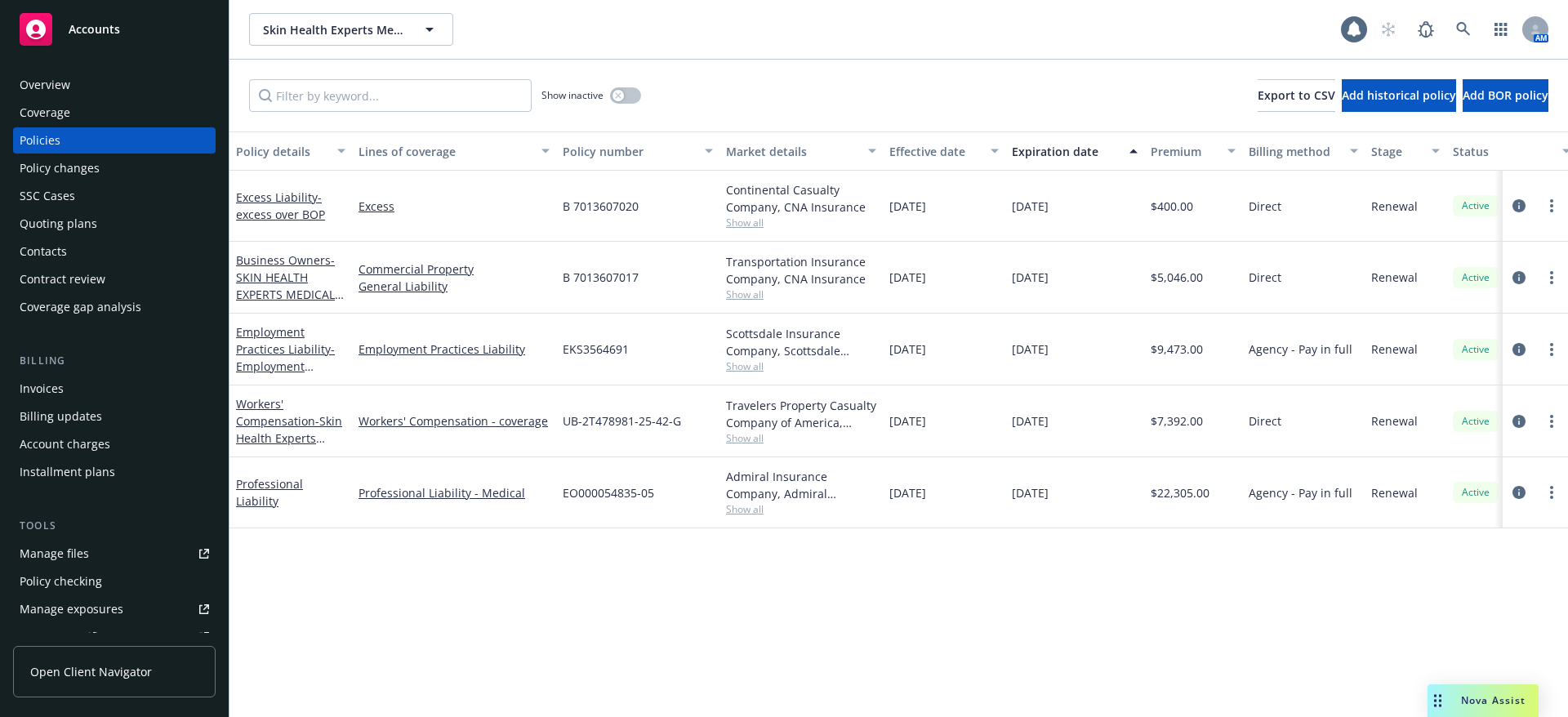
click at [392, 571] on div "Policy details Lines of coverage Policy number Market details Effective date Ex…" at bounding box center [899, 424] width 1338 height 585
click at [392, 570] on div "Policy details Lines of coverage Policy number Market details Effective date Ex…" at bounding box center [899, 424] width 1338 height 585
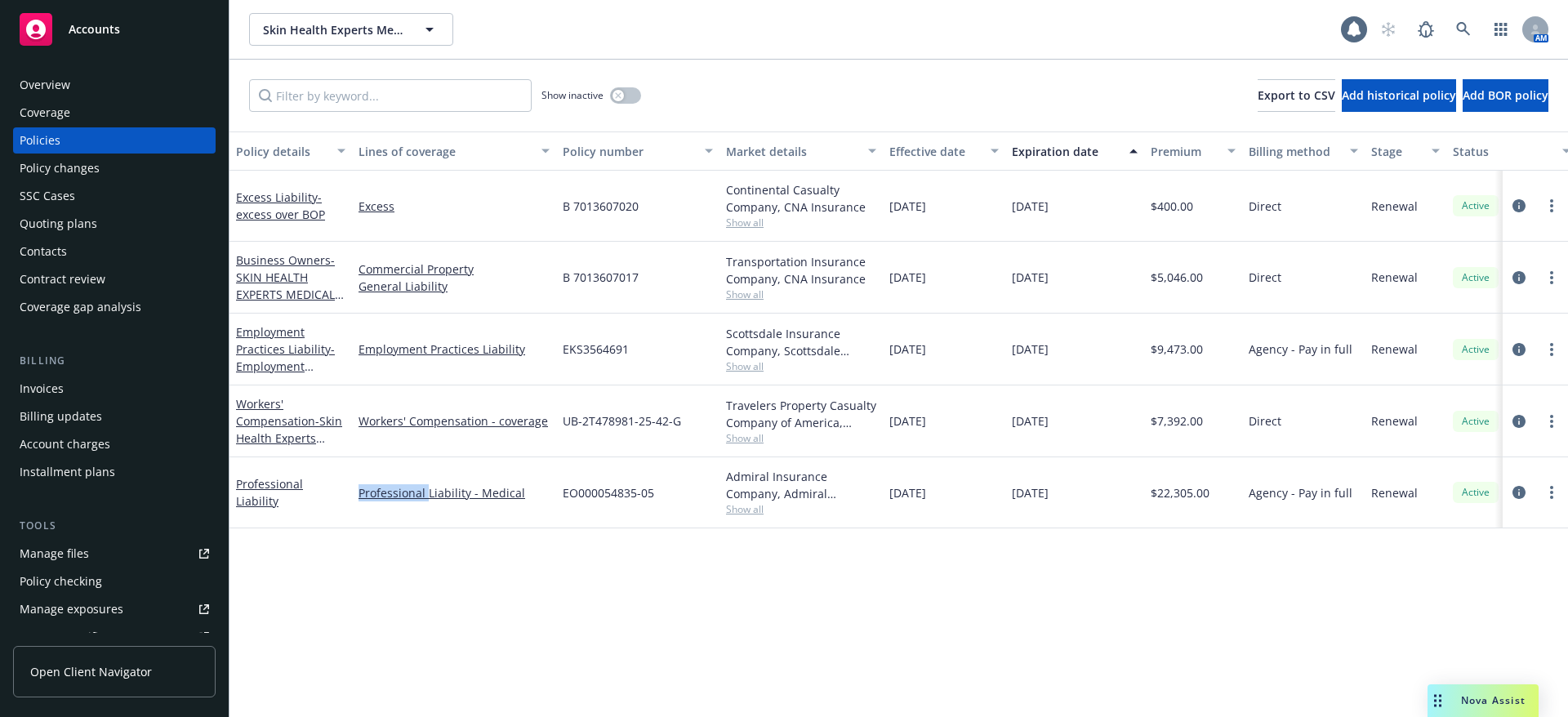
click at [392, 570] on div "Policy details Lines of coverage Policy number Market details Effective date Ex…" at bounding box center [899, 424] width 1338 height 585
click at [136, 216] on div "Quoting plans" at bounding box center [115, 224] width 190 height 26
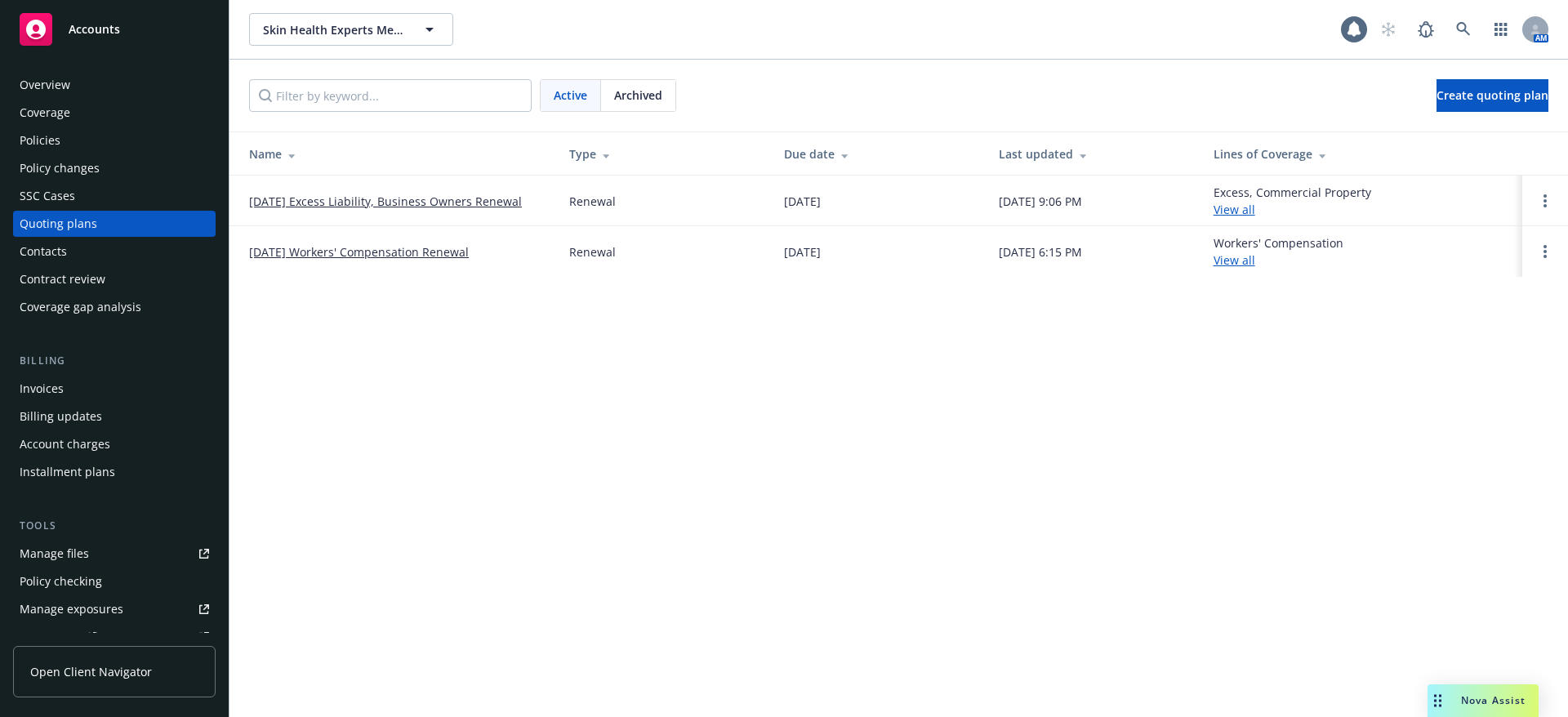
click at [290, 200] on link "[DATE] Excess Liability, Business Owners Renewal" at bounding box center [385, 201] width 273 height 17
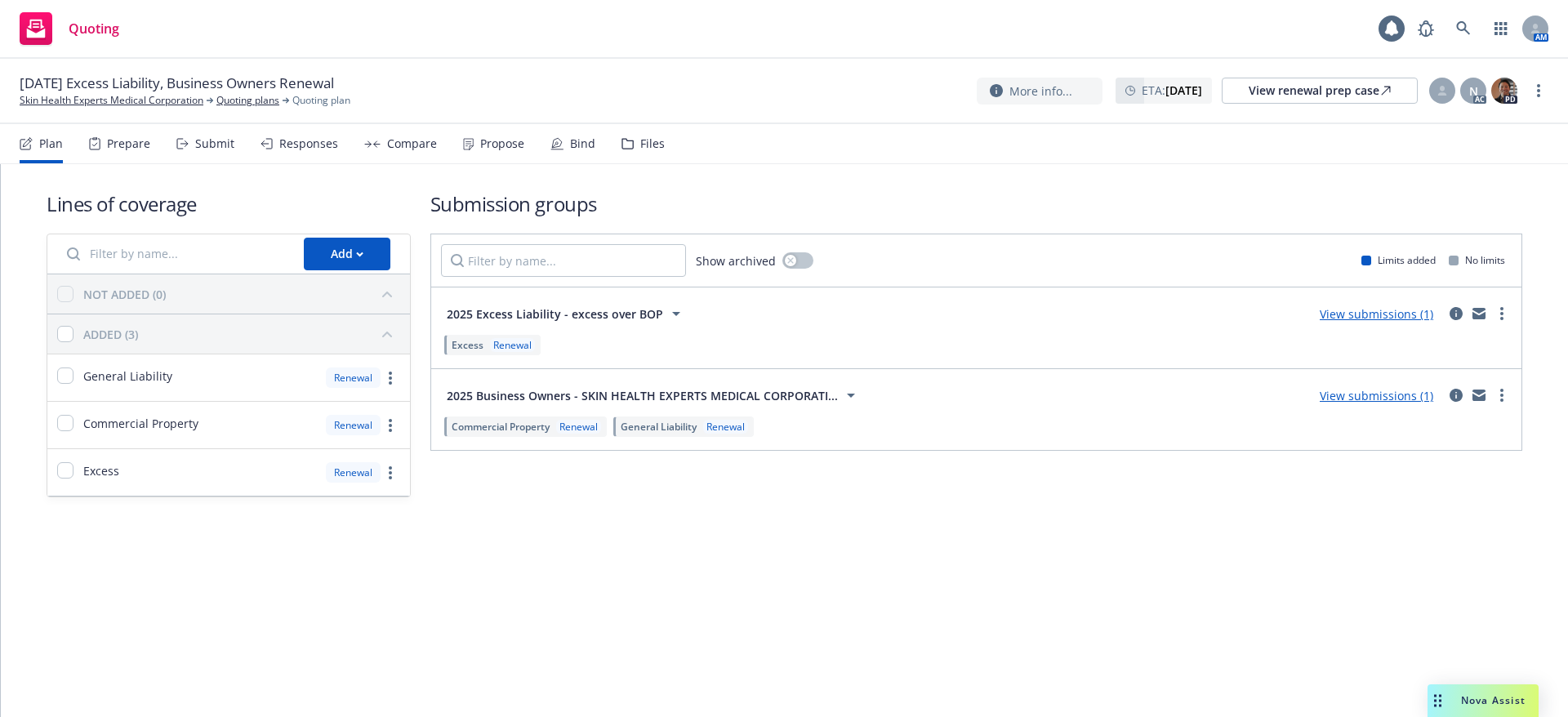
click at [124, 140] on div "Prepare" at bounding box center [128, 143] width 43 height 13
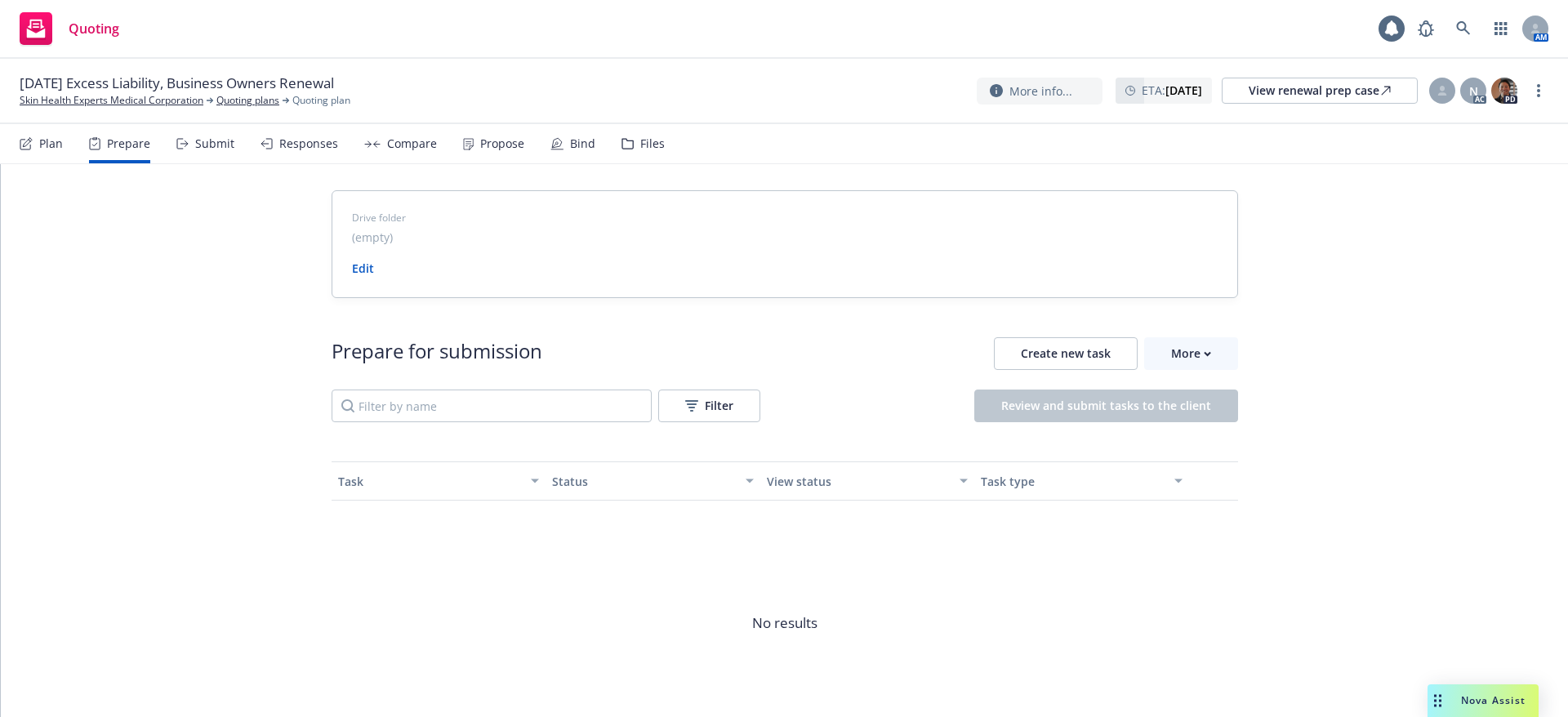
click at [195, 146] on div "Submit" at bounding box center [214, 143] width 39 height 13
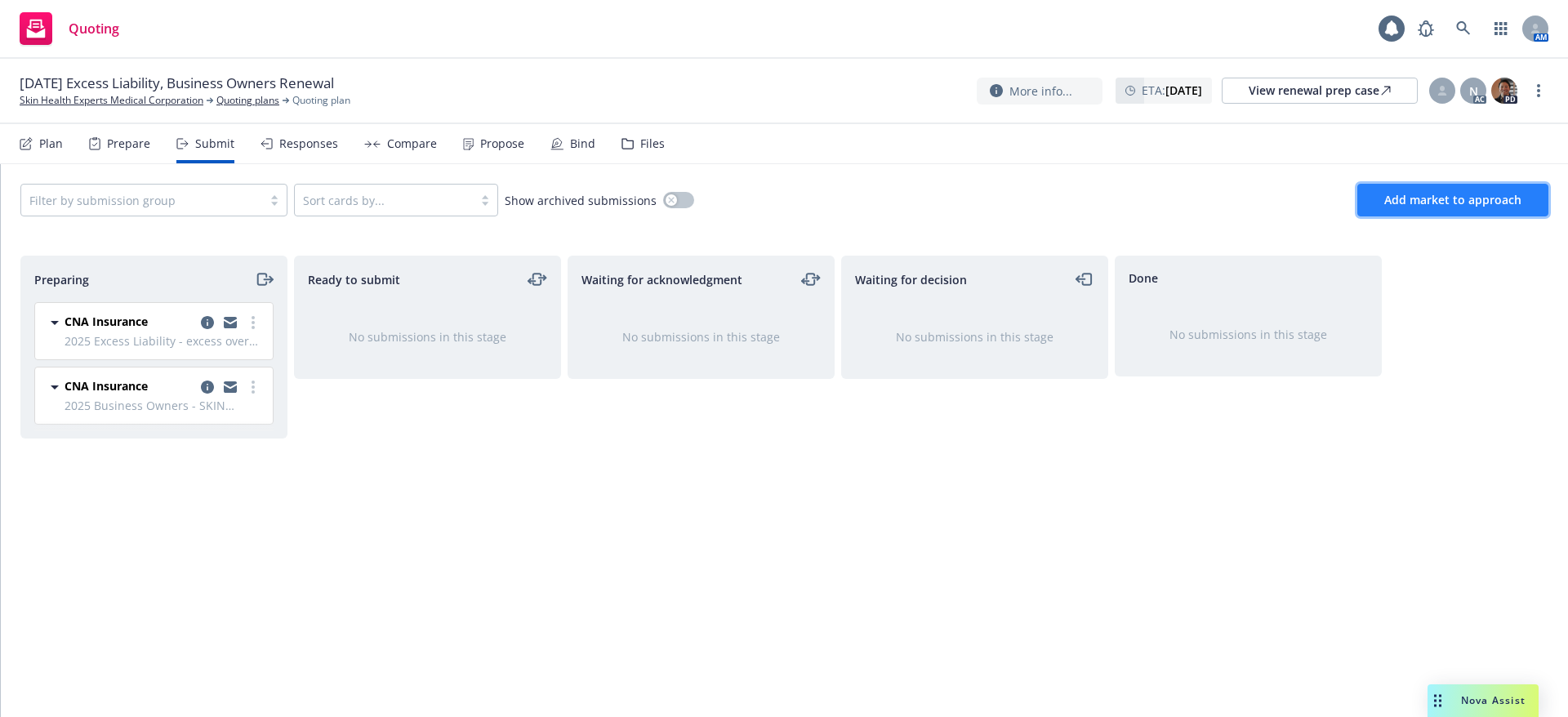
click at [1467, 192] on span "Add market to approach" at bounding box center [1452, 200] width 137 height 16
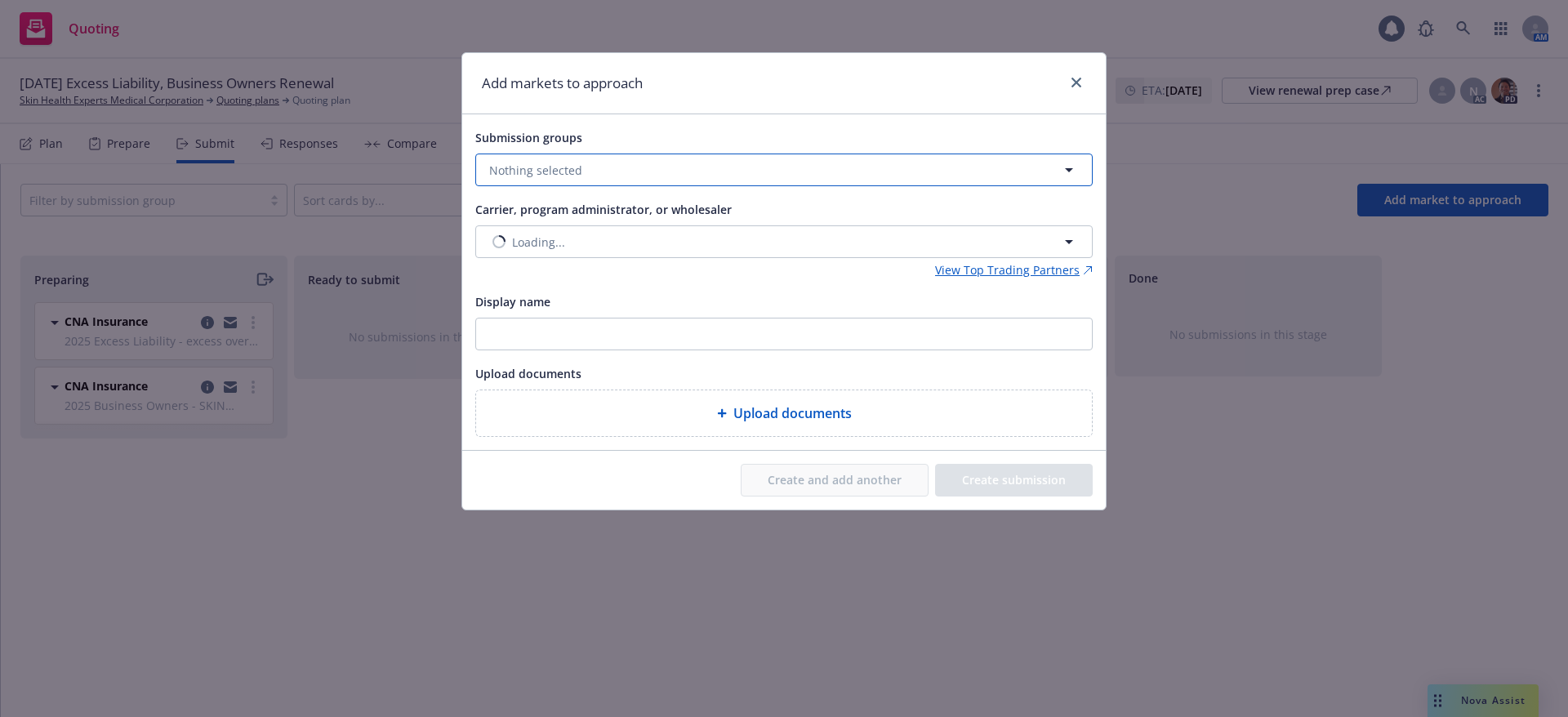
click at [856, 170] on button "Nothing selected" at bounding box center [784, 170] width 617 height 33
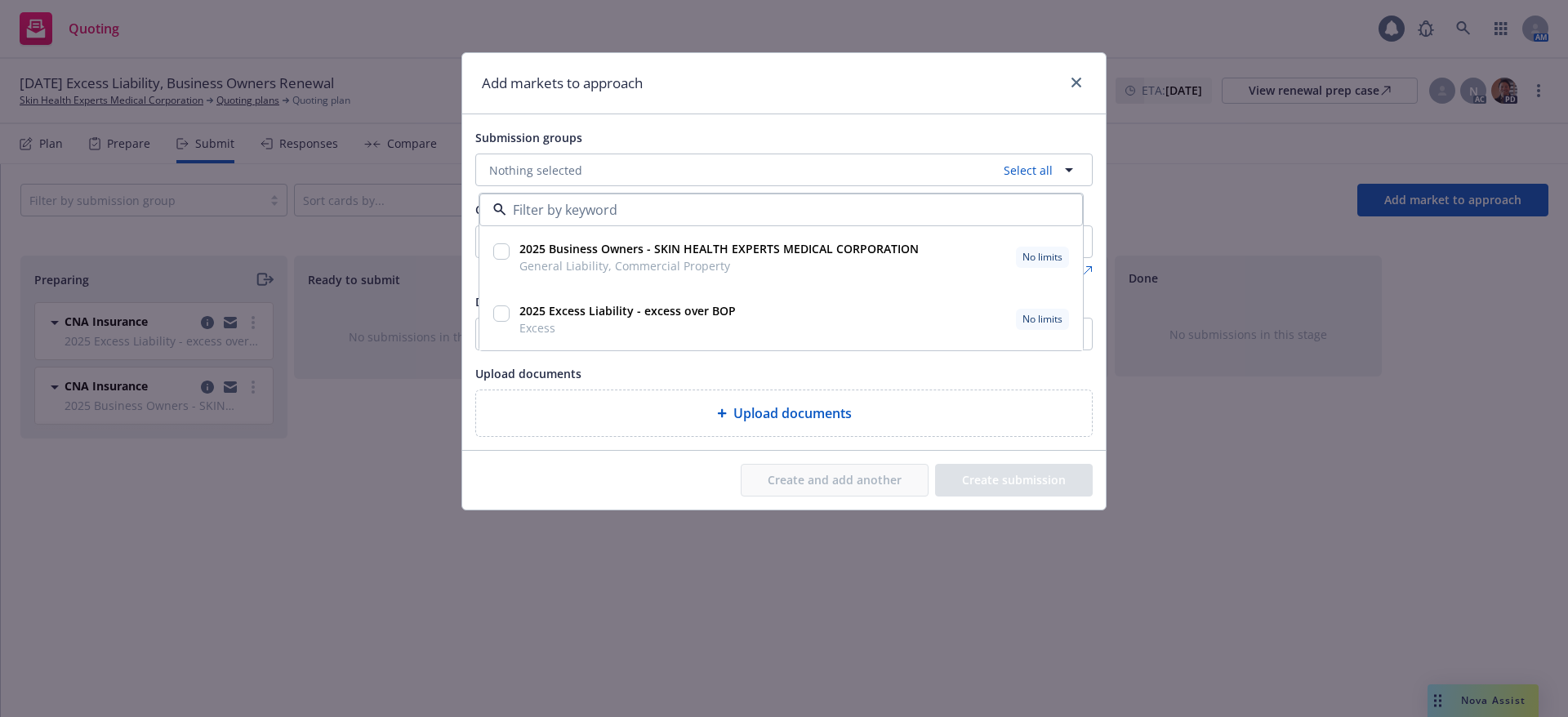
click at [498, 251] on input "checkbox" at bounding box center [501, 252] width 16 height 16
checkbox input "true"
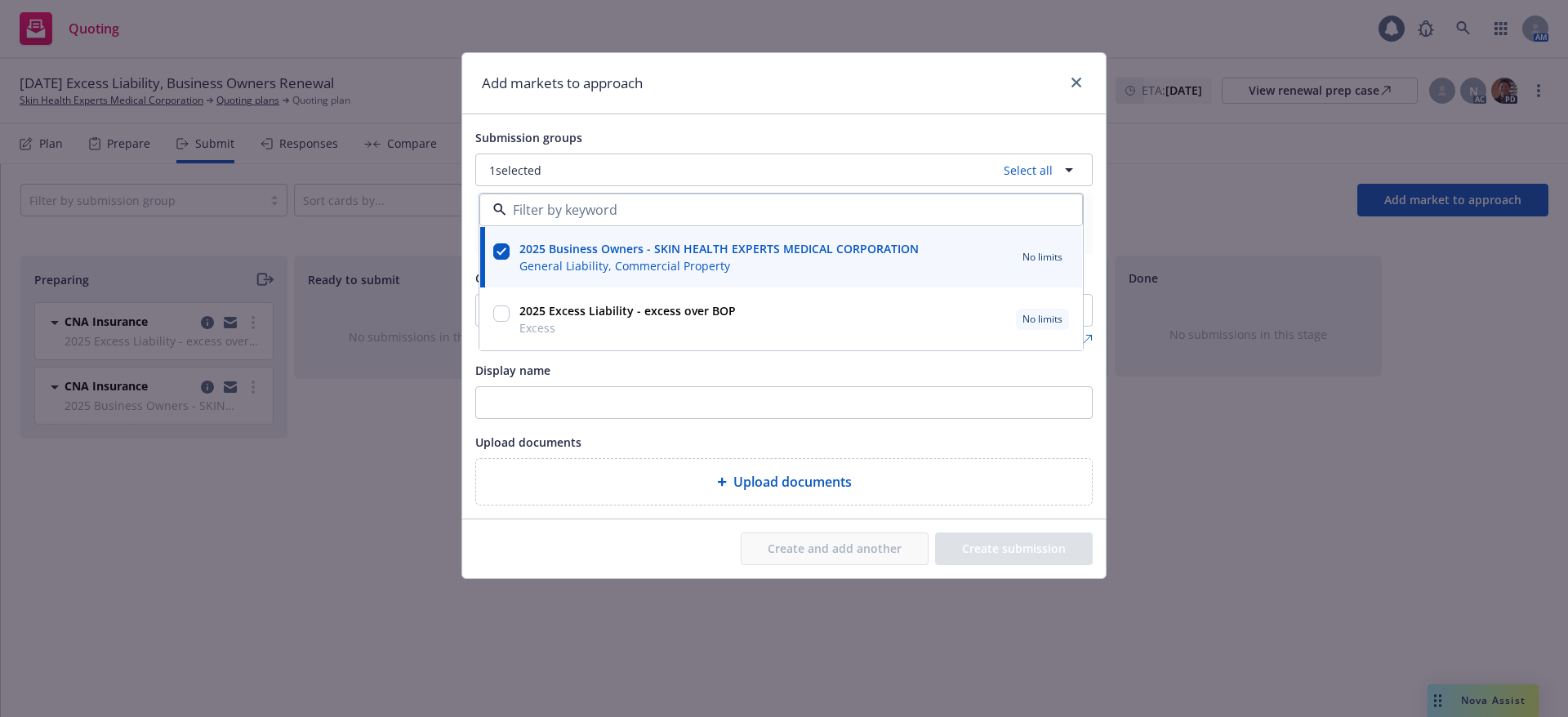
click at [500, 312] on input "checkbox" at bounding box center [501, 314] width 16 height 16
checkbox input "true"
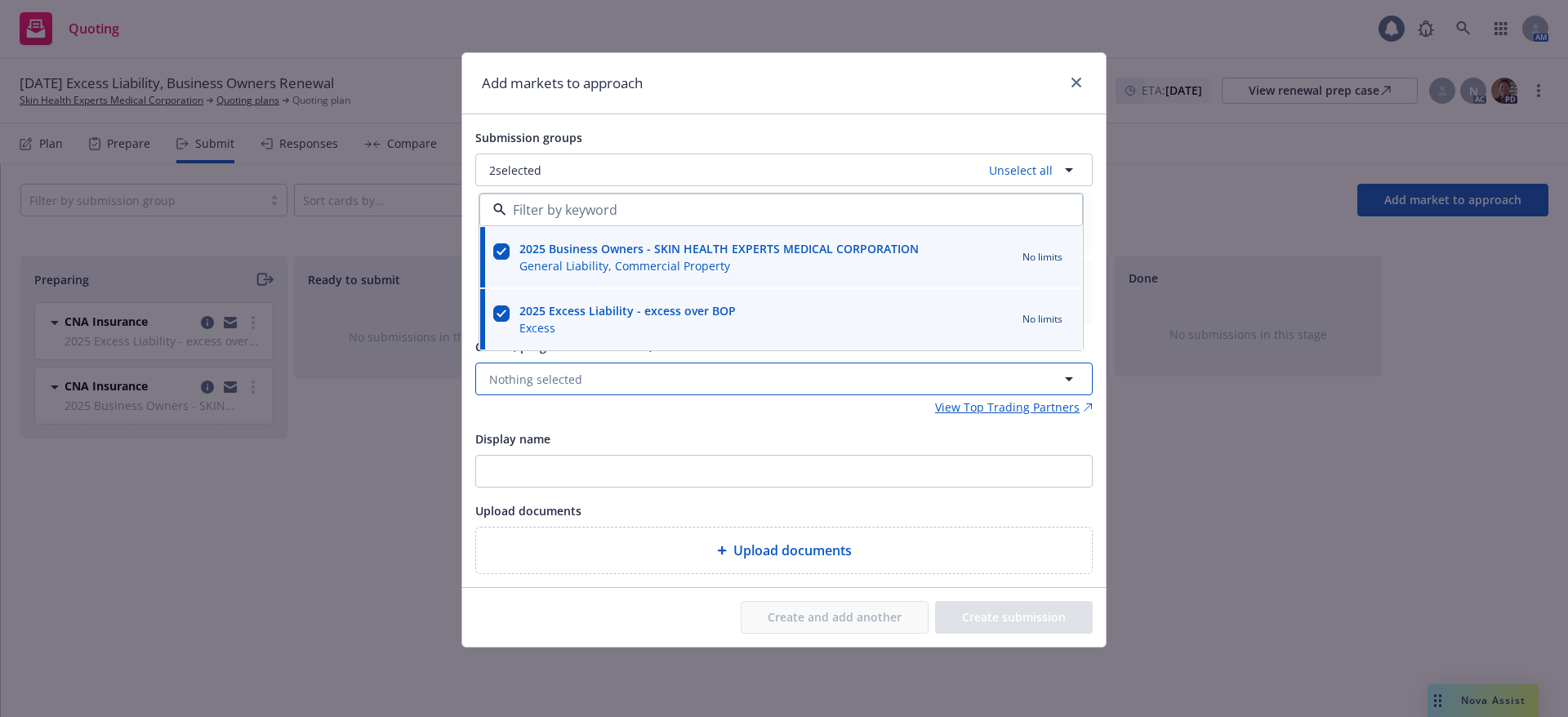
click at [558, 378] on span "Nothing selected" at bounding box center [535, 378] width 93 height 17
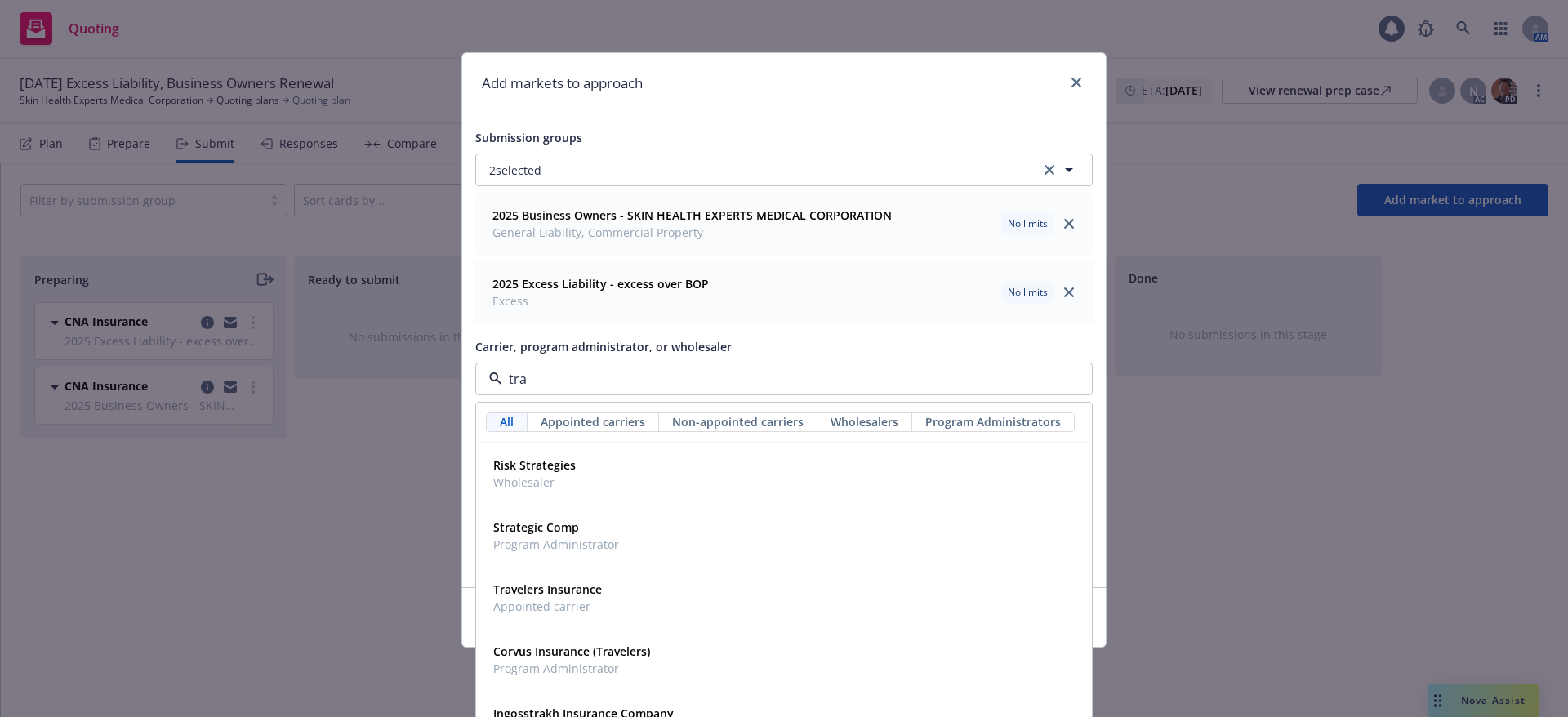
type input "trav"
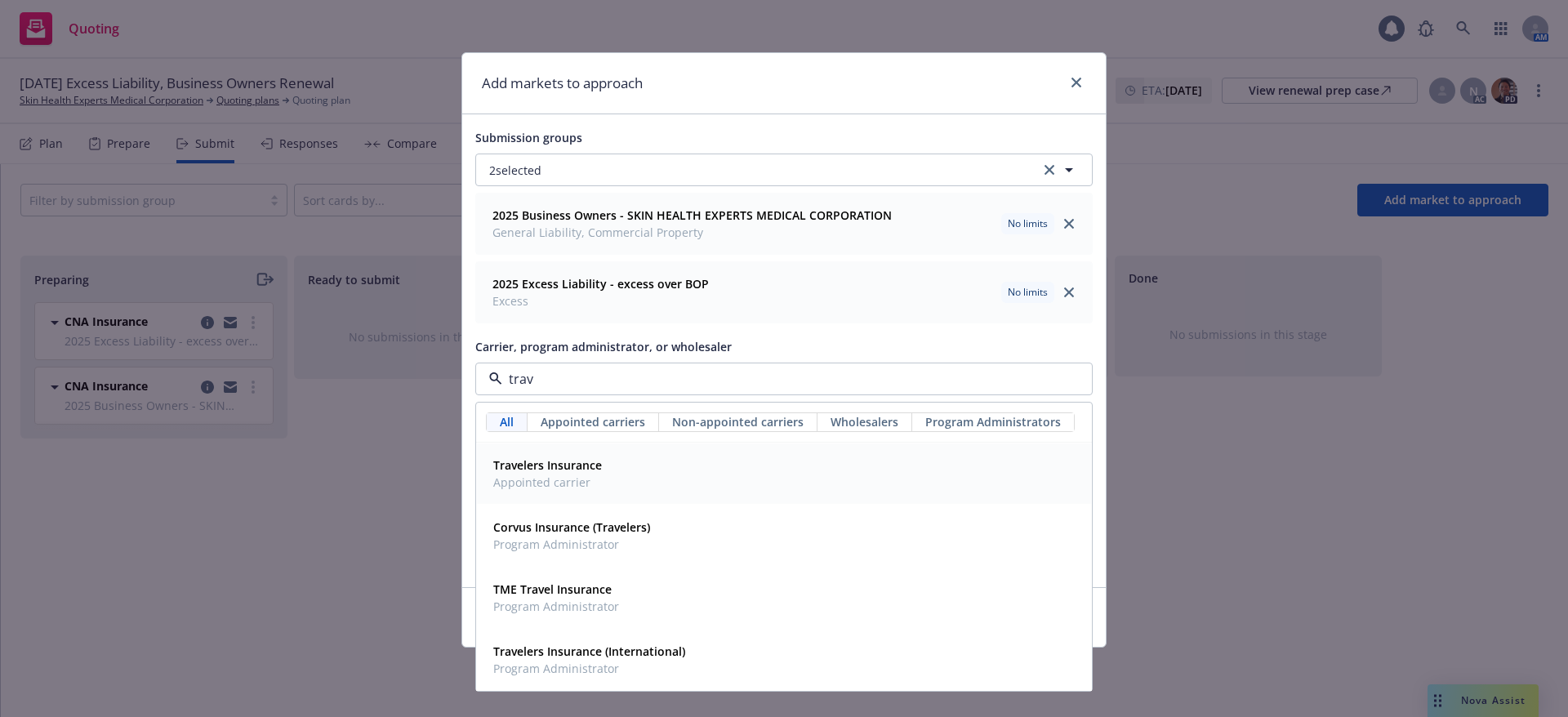
click at [560, 472] on span "Travelers Insurance" at bounding box center [547, 464] width 109 height 17
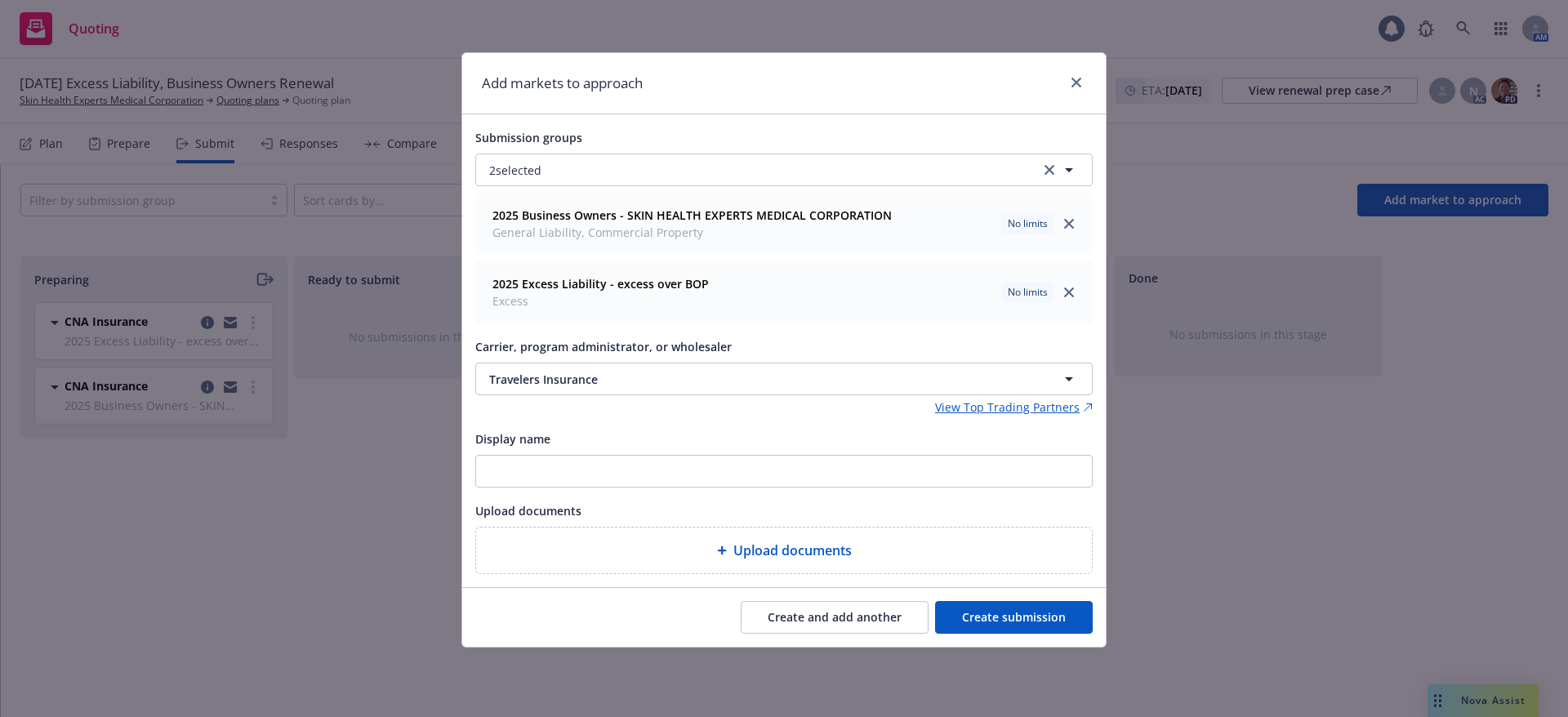
click at [967, 612] on button "Create submission" at bounding box center [1014, 617] width 158 height 33
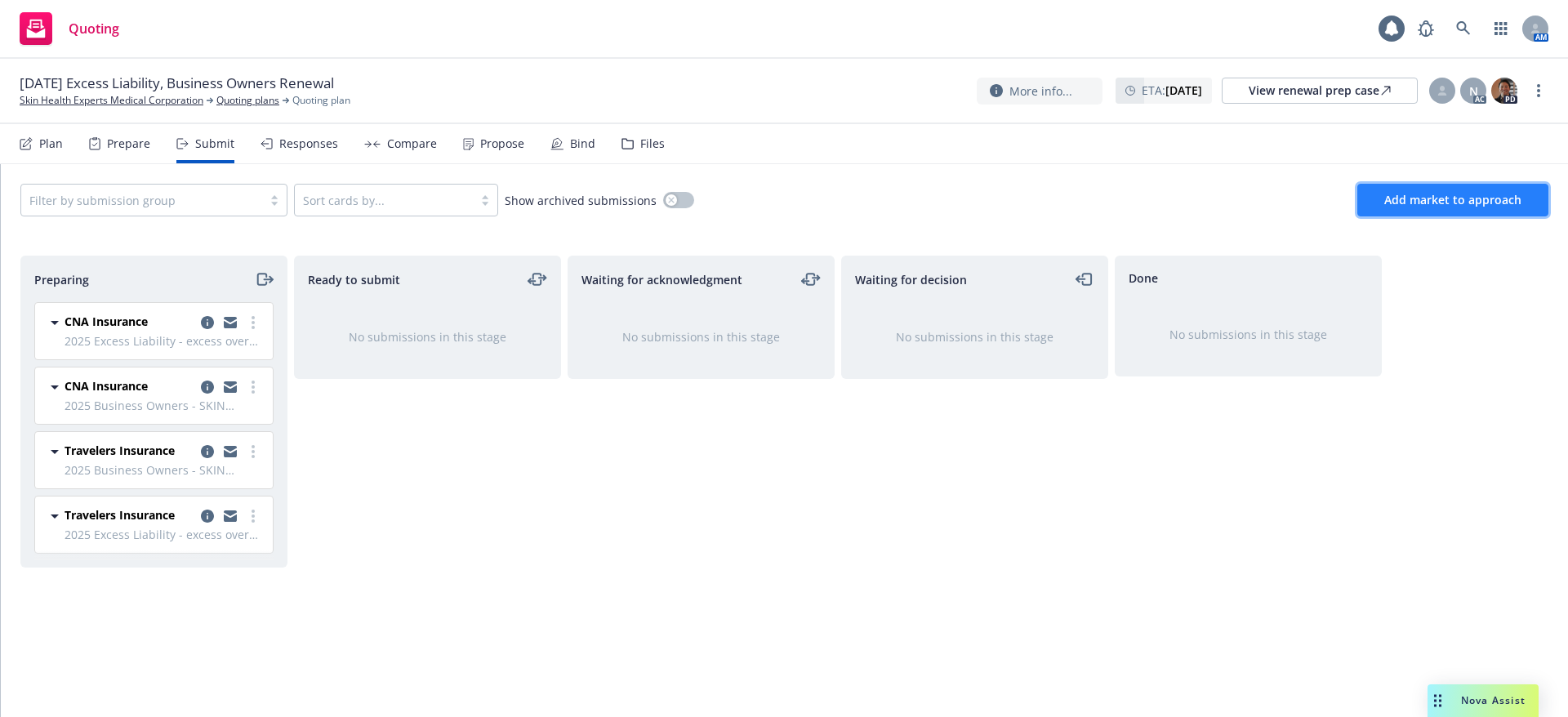
click at [1472, 201] on span "Add market to approach" at bounding box center [1452, 200] width 137 height 16
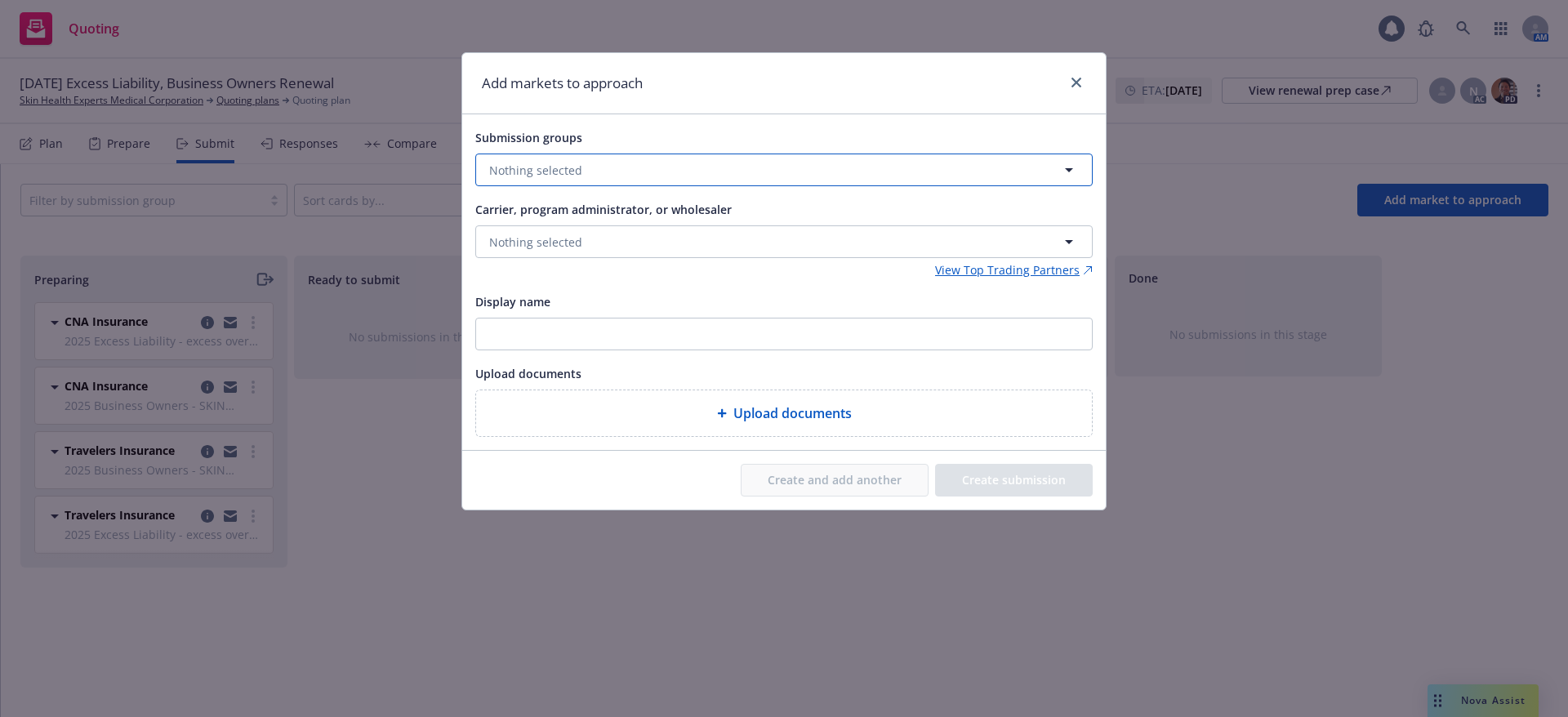
click at [607, 169] on button "Nothing selected" at bounding box center [784, 170] width 617 height 33
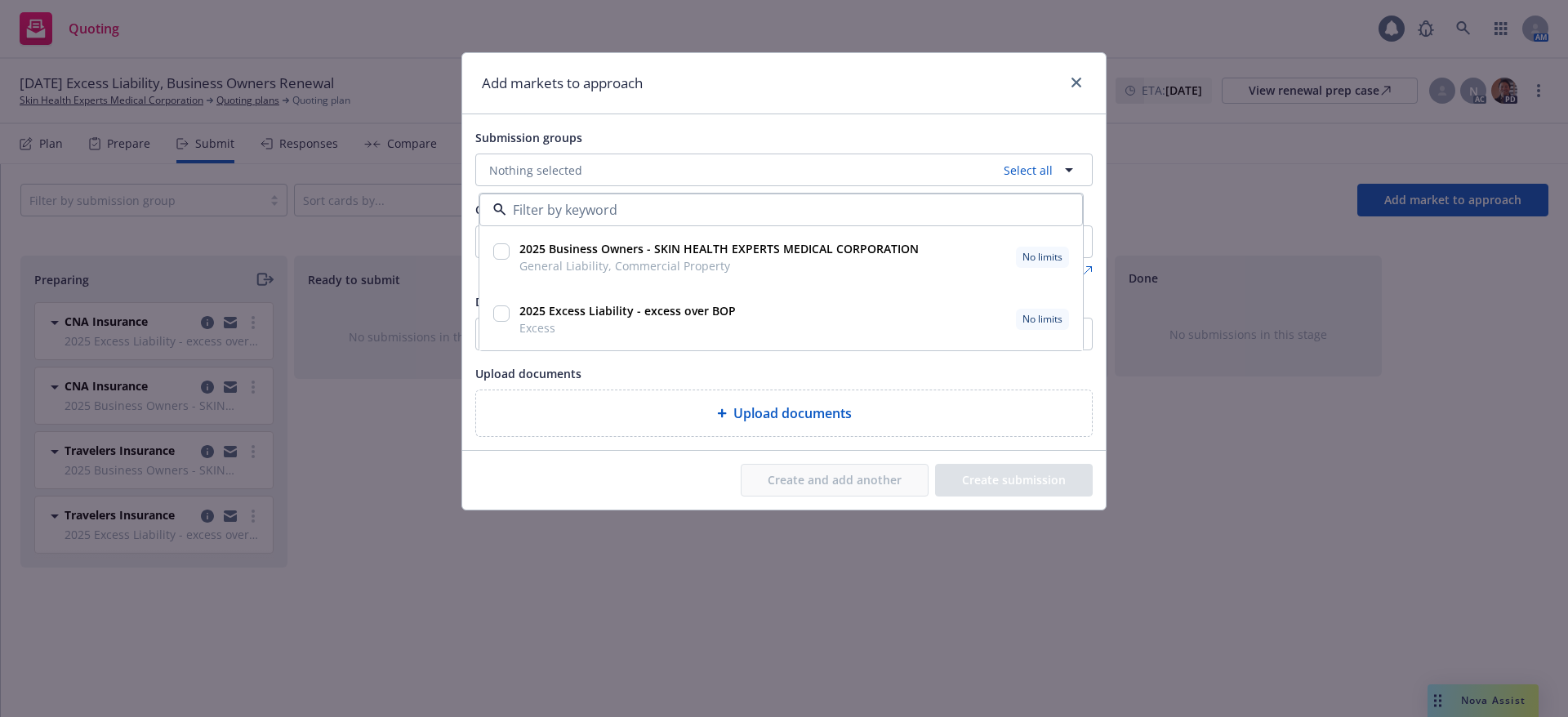
click at [503, 255] on input "checkbox" at bounding box center [501, 252] width 16 height 16
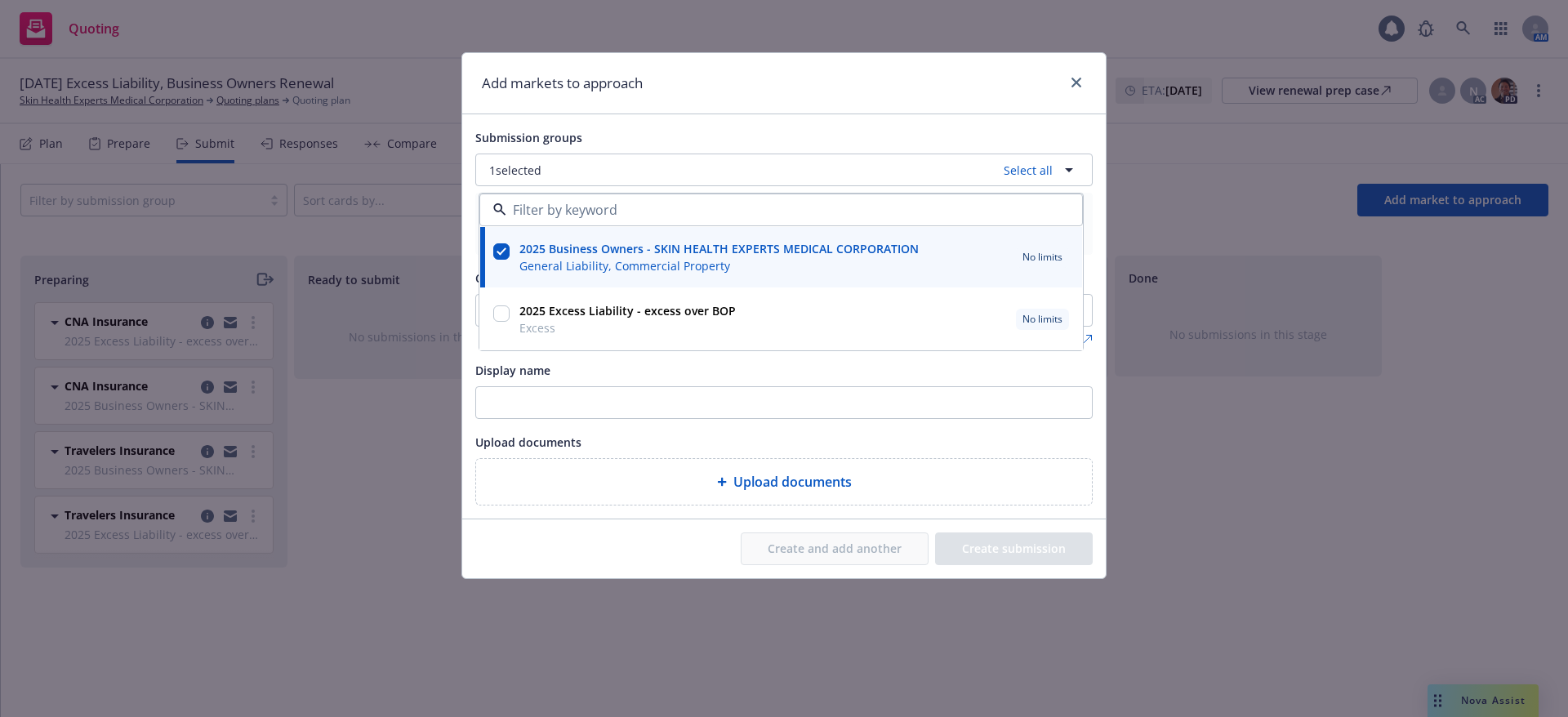
click at [503, 255] on input "checkbox" at bounding box center [501, 252] width 16 height 16
checkbox input "false"
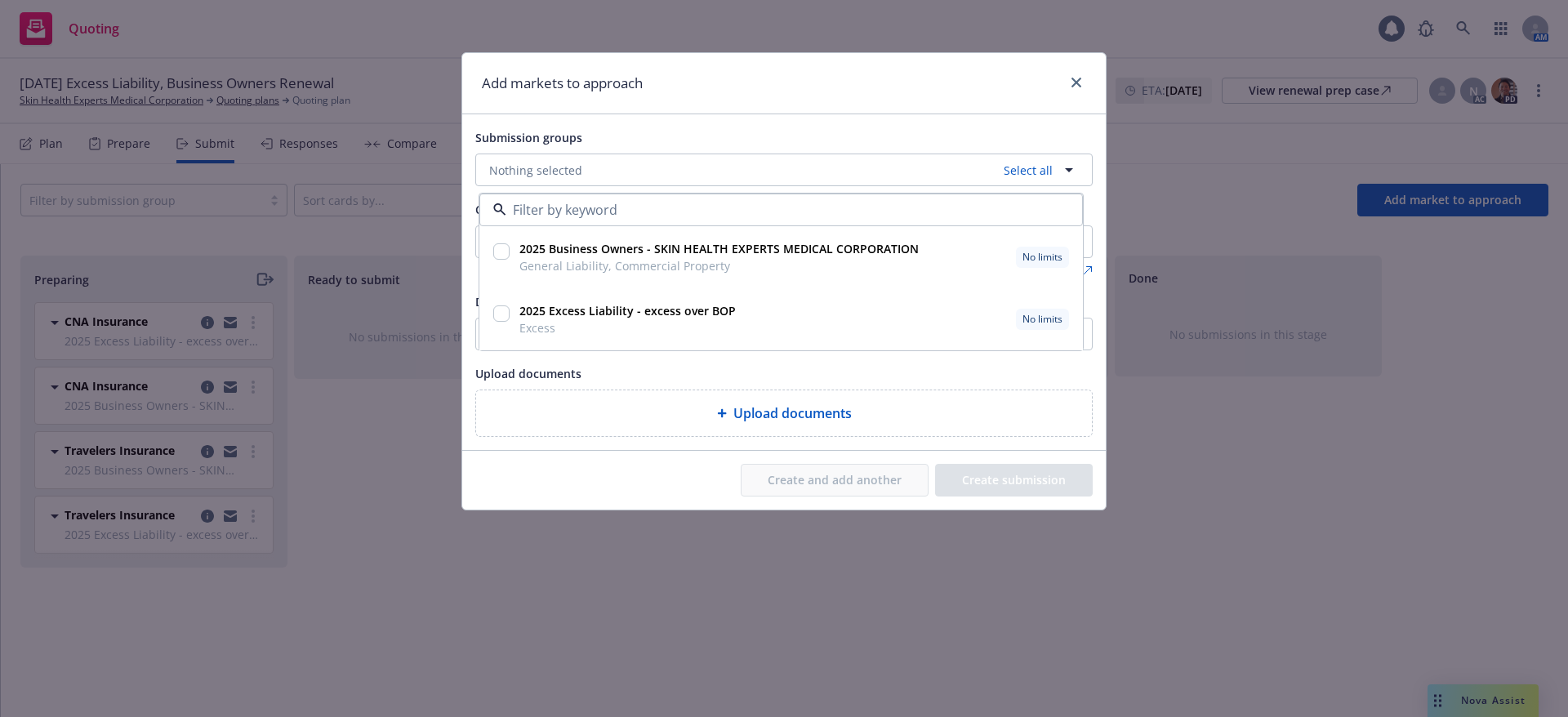
click at [497, 319] on input "checkbox" at bounding box center [501, 314] width 16 height 16
checkbox input "true"
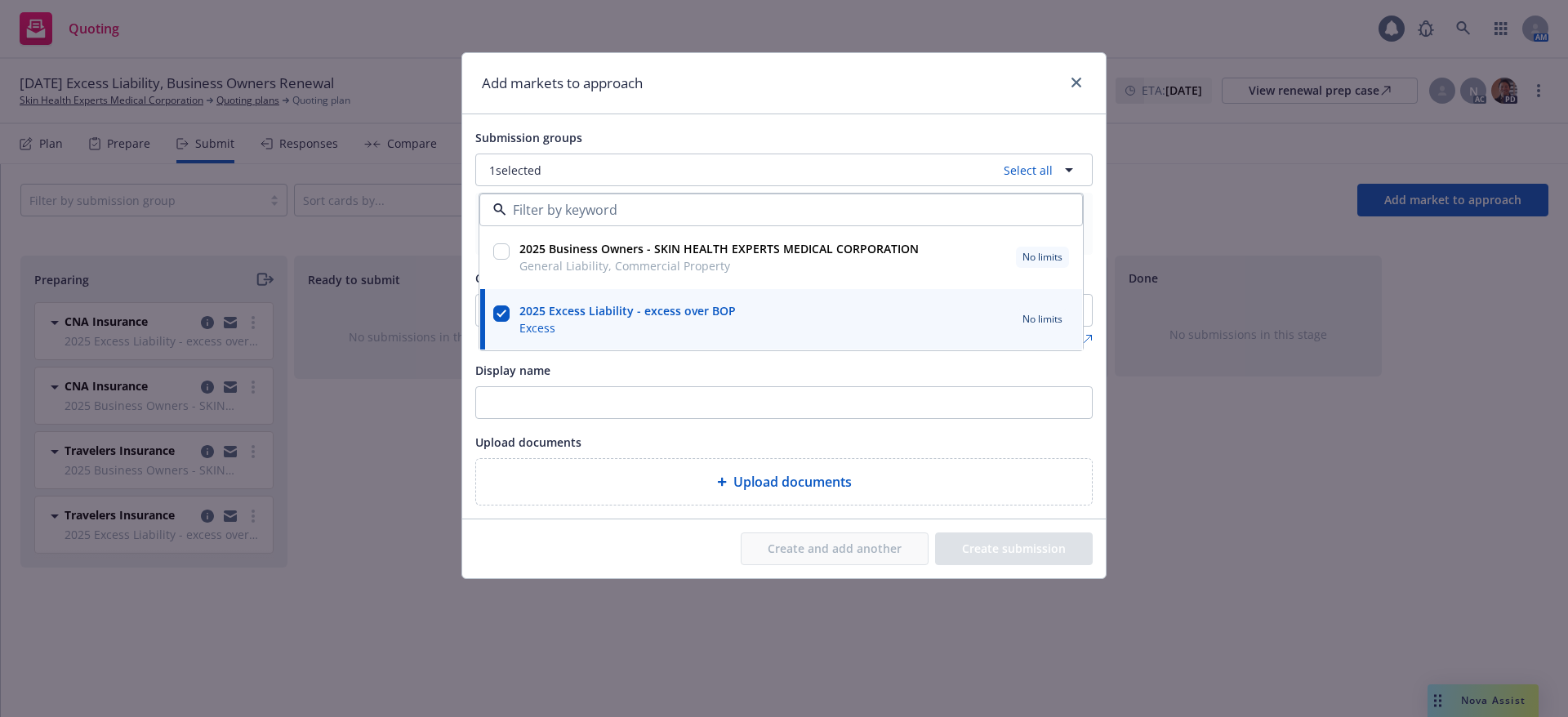
click at [507, 249] on input "checkbox" at bounding box center [501, 252] width 16 height 16
checkbox input "true"
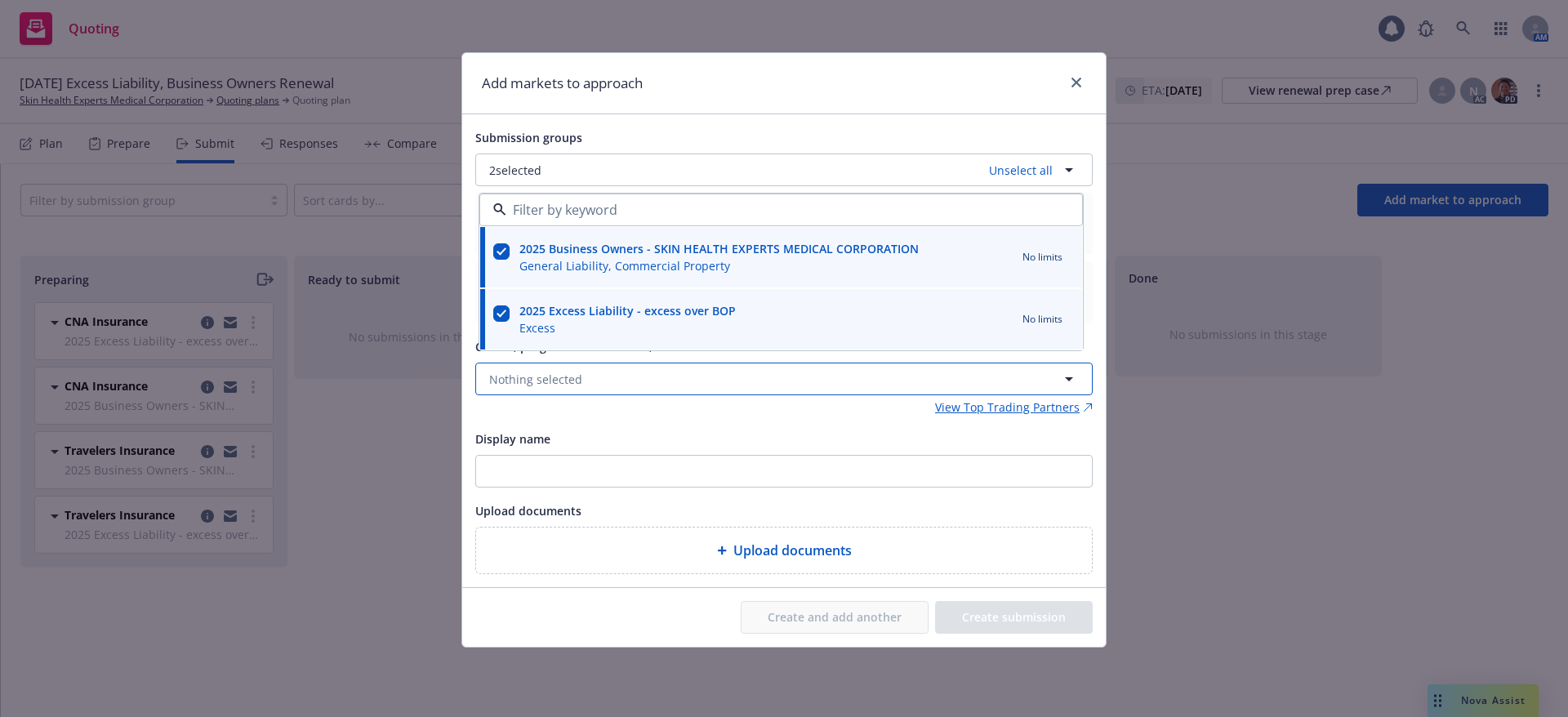
click at [561, 372] on span "Nothing selected" at bounding box center [535, 378] width 93 height 17
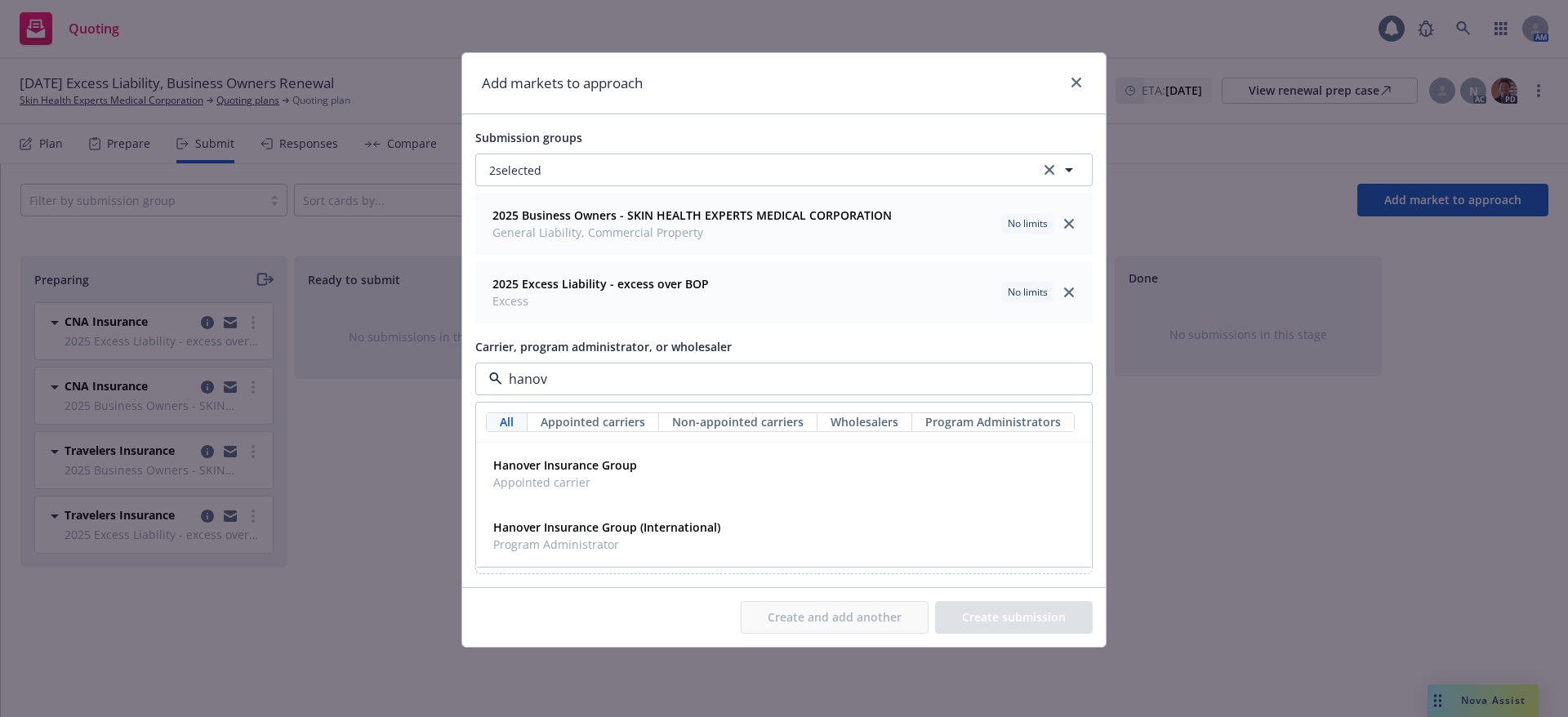
type input "hanove"
click at [568, 457] on strong "Hanover Insurance Group" at bounding box center [565, 465] width 144 height 16
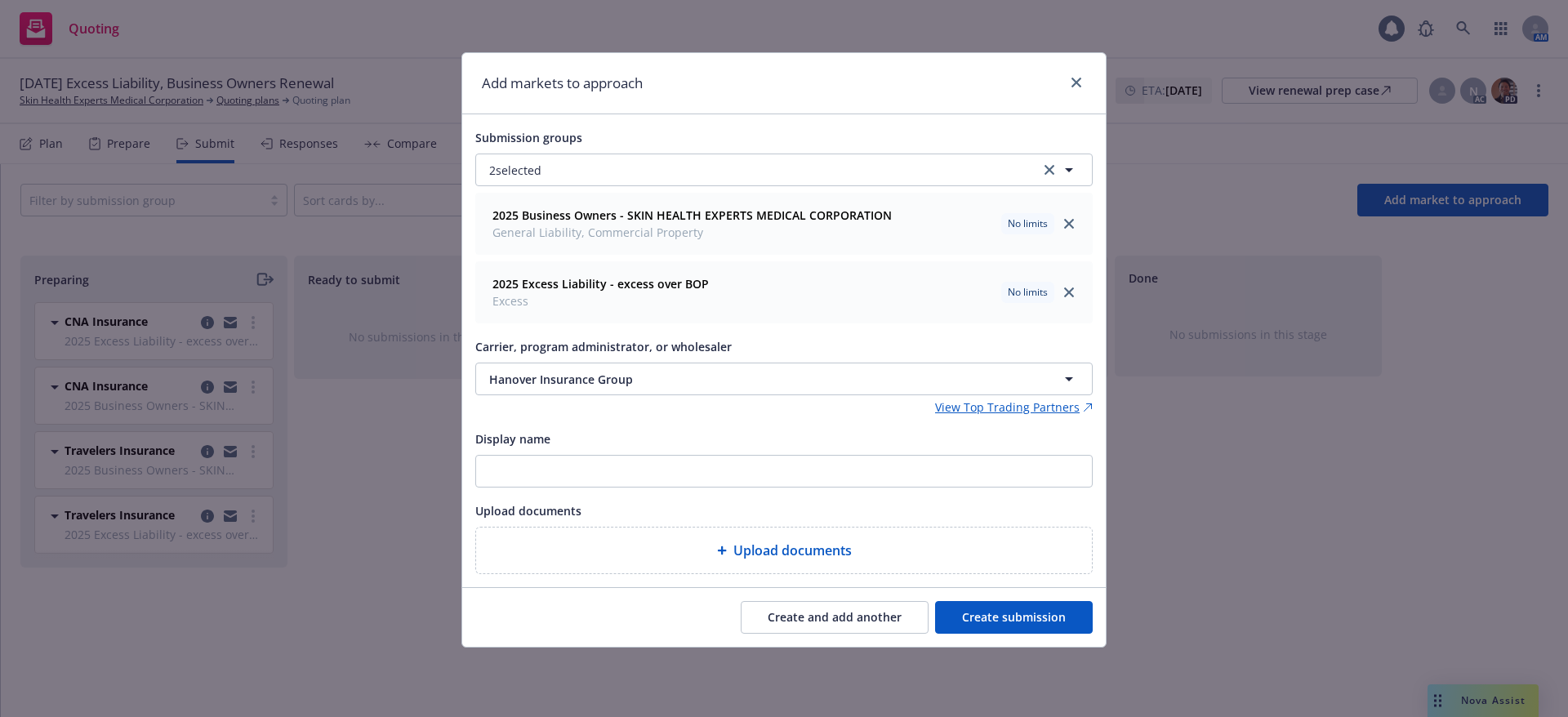
click at [1006, 621] on button "Create submission" at bounding box center [1014, 617] width 158 height 33
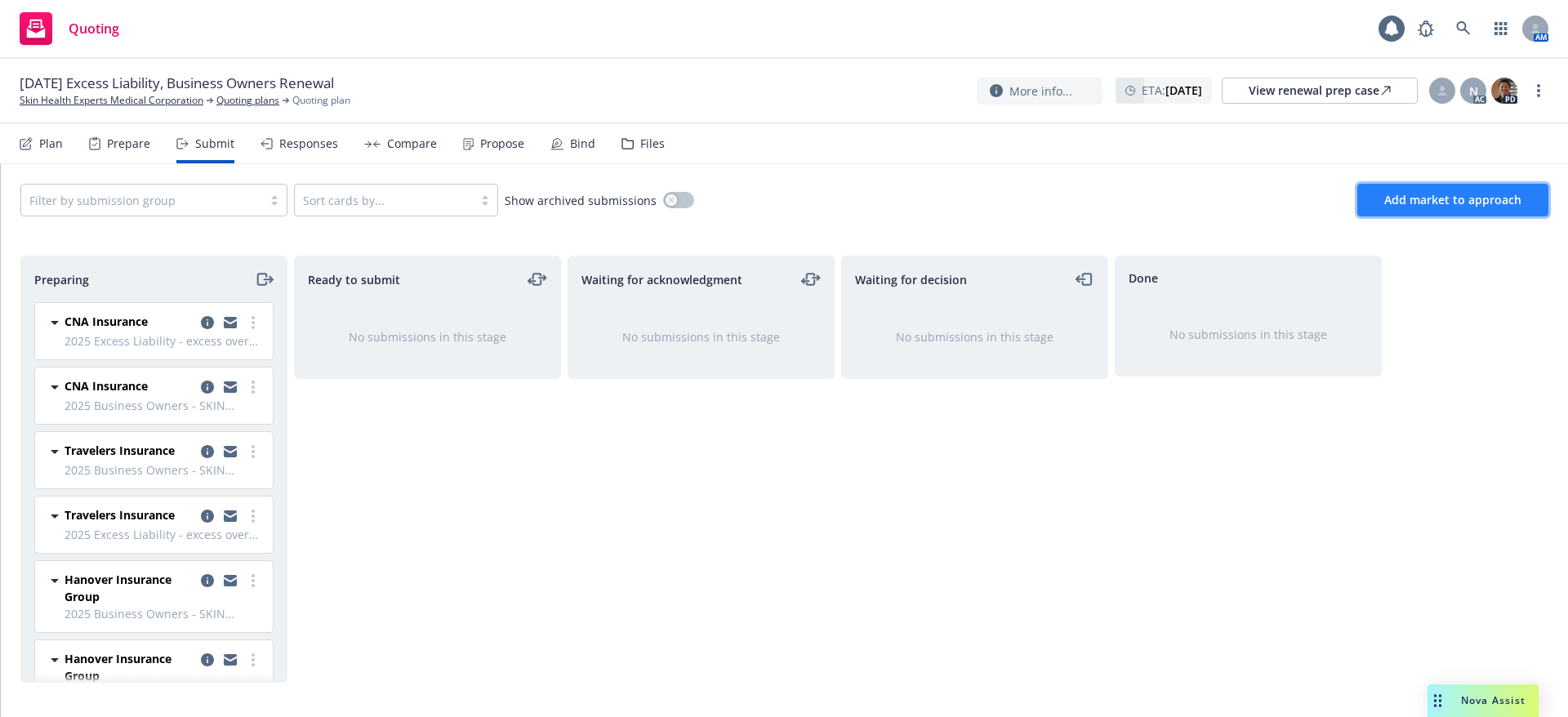
click at [1473, 190] on button "Add market to approach" at bounding box center [1452, 200] width 191 height 33
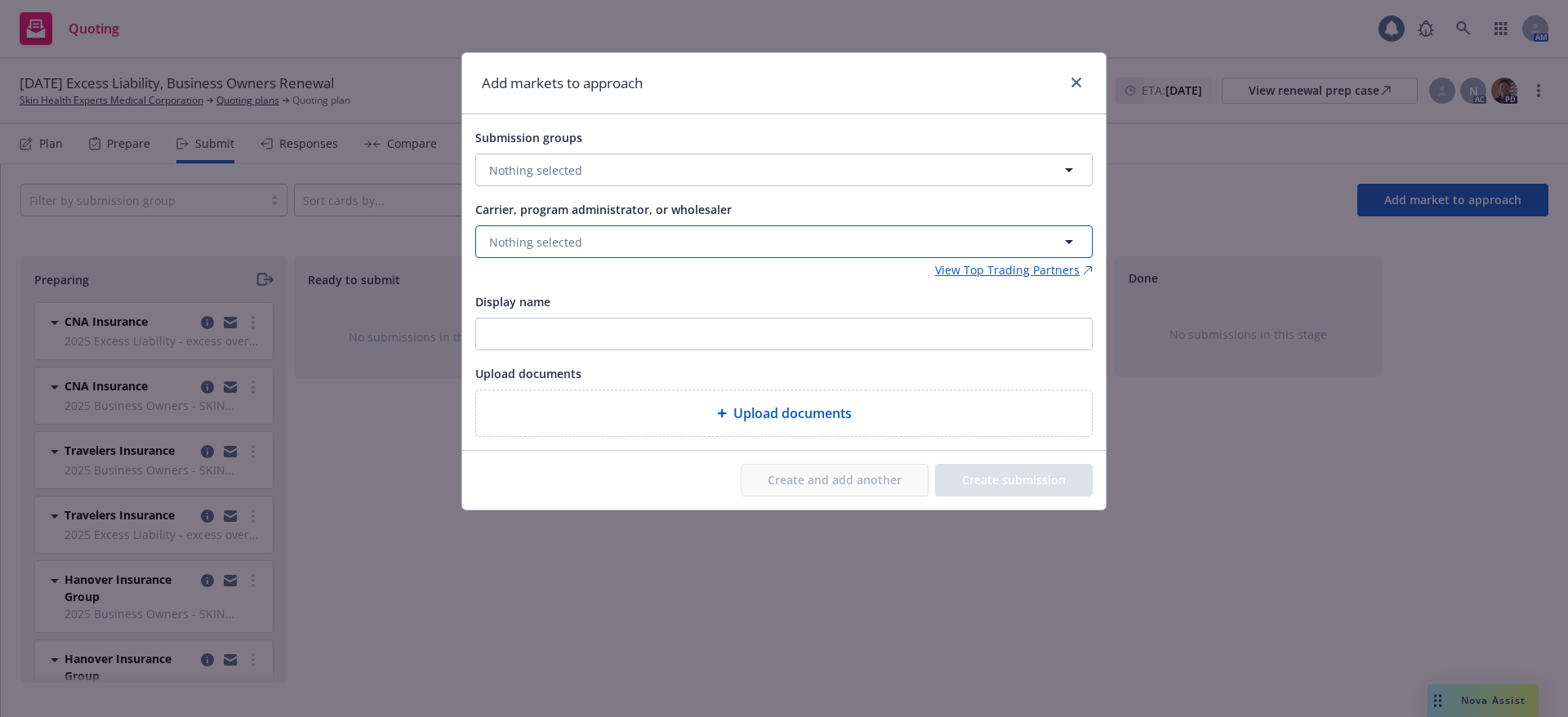
click at [782, 244] on button "Nothing selected" at bounding box center [784, 242] width 617 height 33
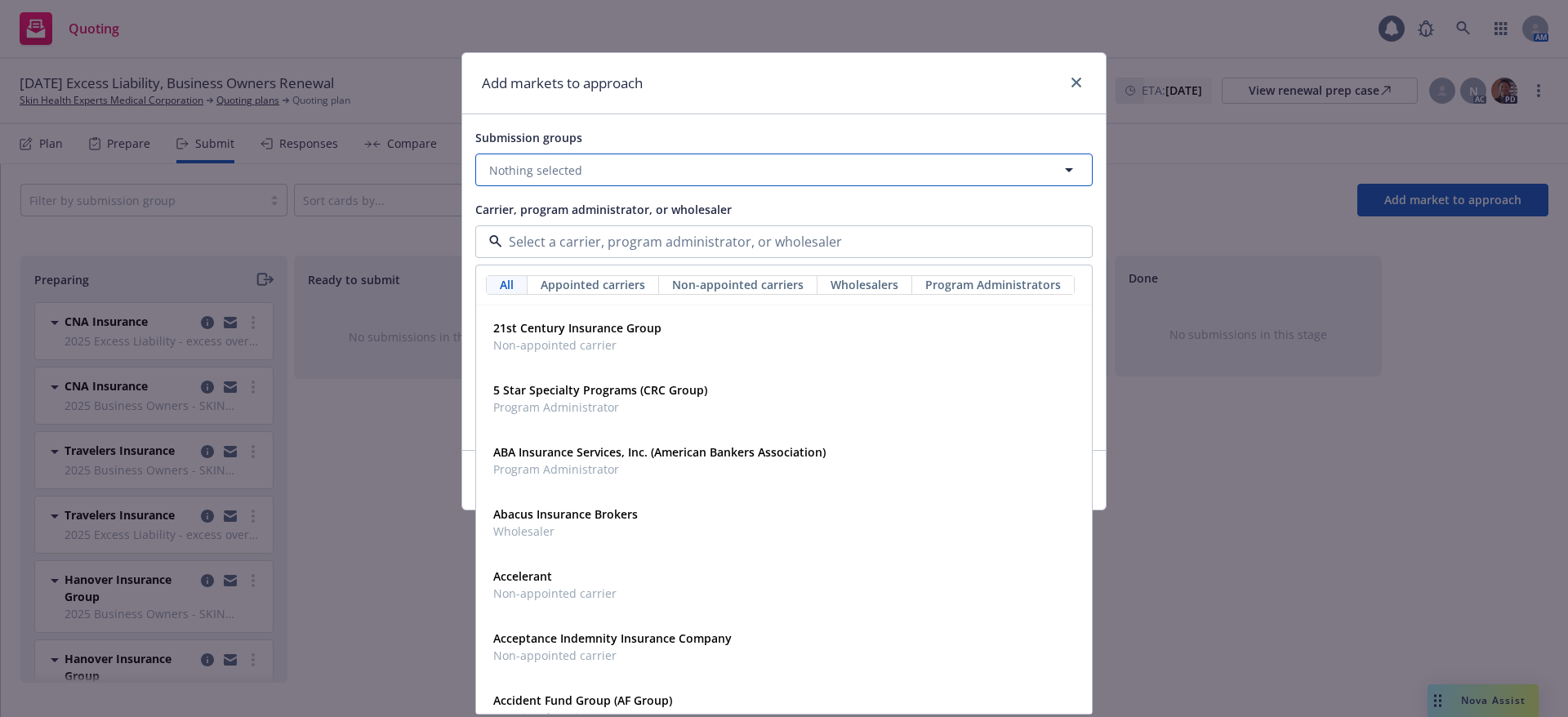
click at [636, 174] on button "Nothing selected" at bounding box center [784, 170] width 617 height 33
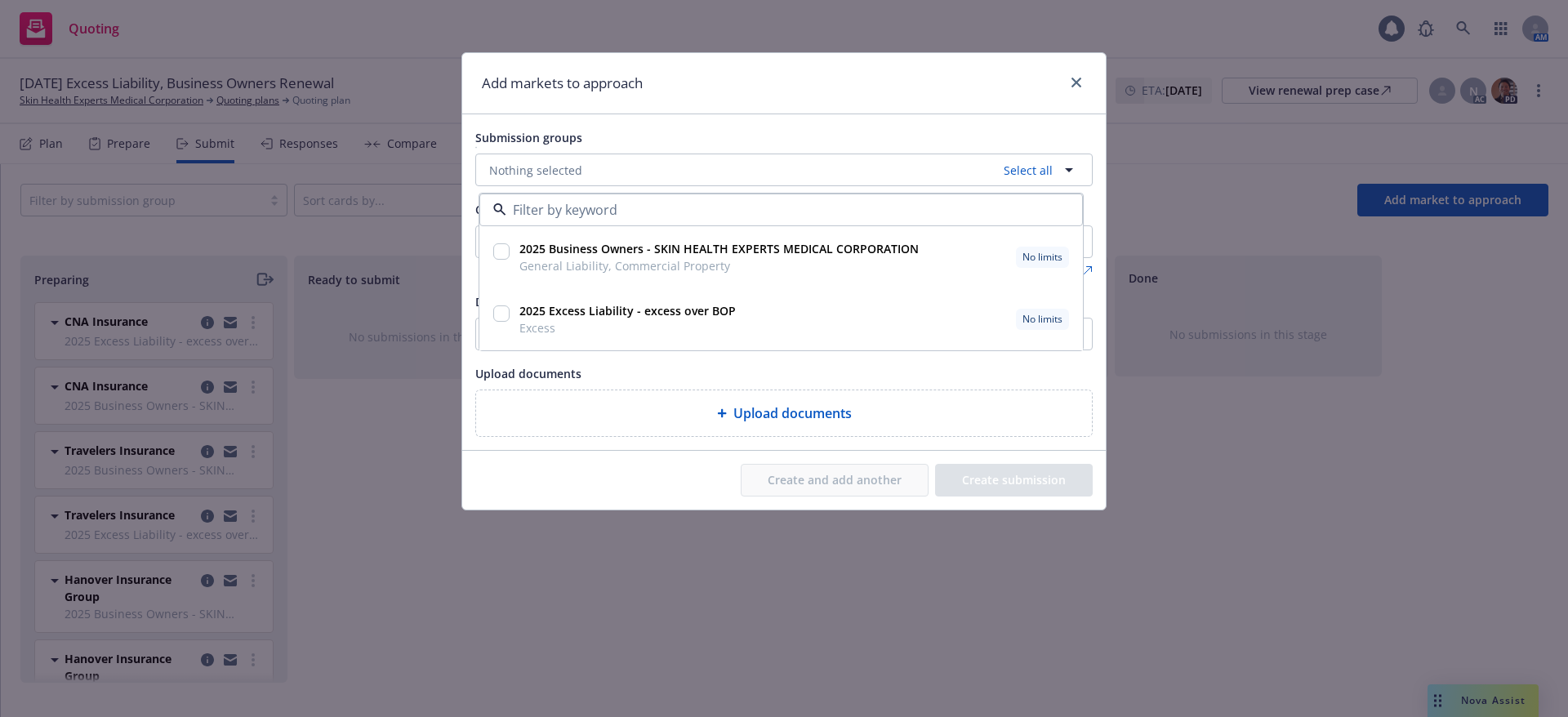
click at [501, 250] on input "checkbox" at bounding box center [501, 252] width 16 height 16
checkbox input "true"
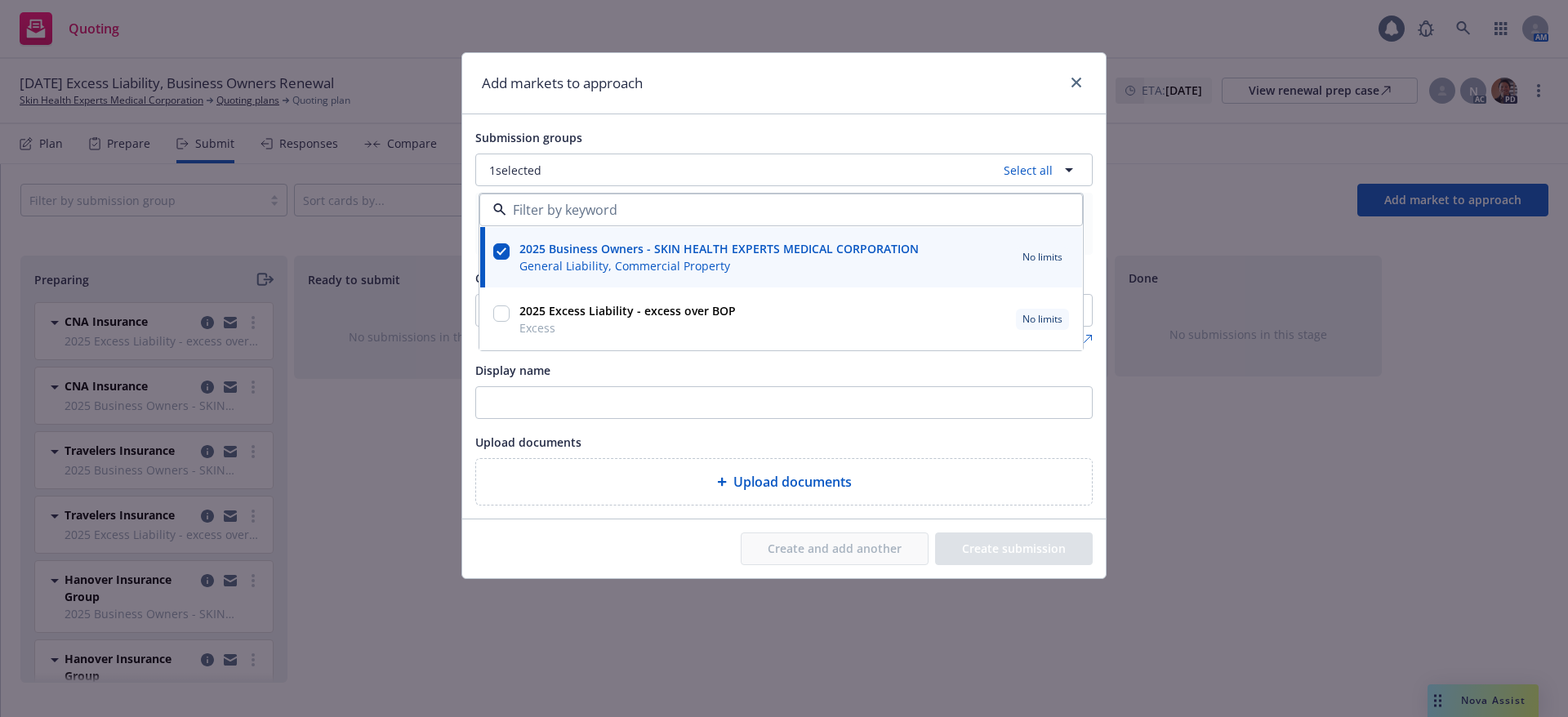
click at [501, 312] on input "checkbox" at bounding box center [501, 314] width 16 height 16
checkbox input "true"
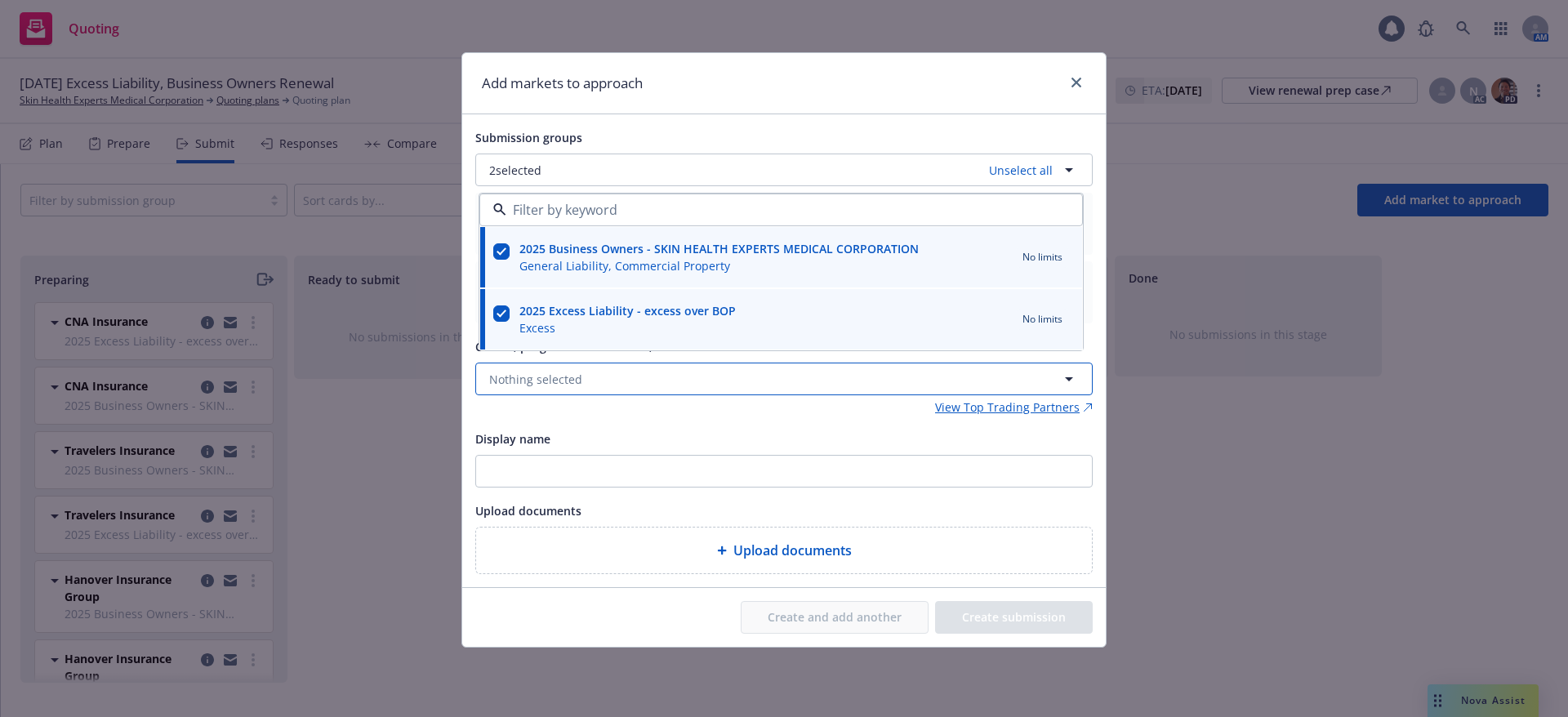
click at [556, 388] on button "Nothing selected" at bounding box center [784, 378] width 617 height 33
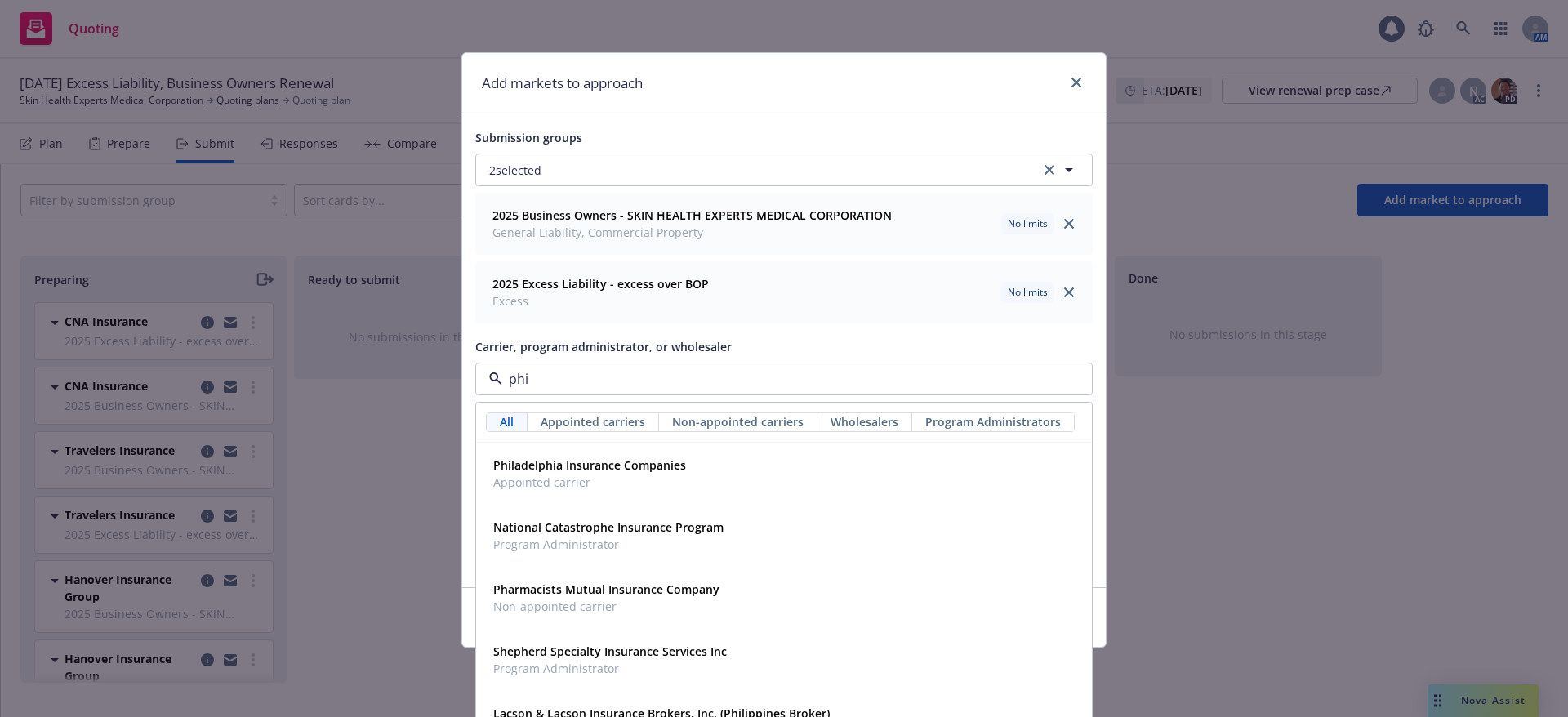
type input "phil"
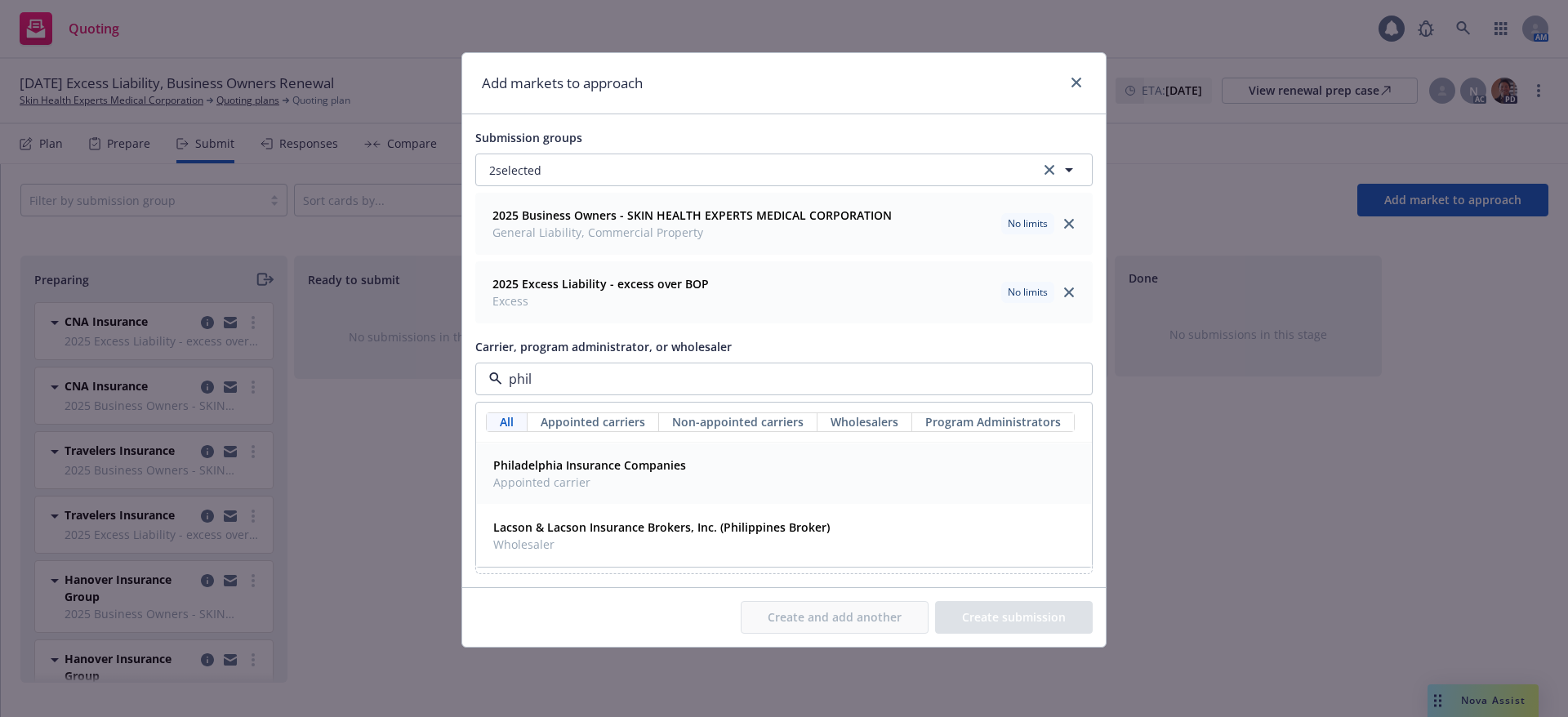
click at [578, 459] on strong "Philadelphia Insurance Companies" at bounding box center [589, 465] width 193 height 16
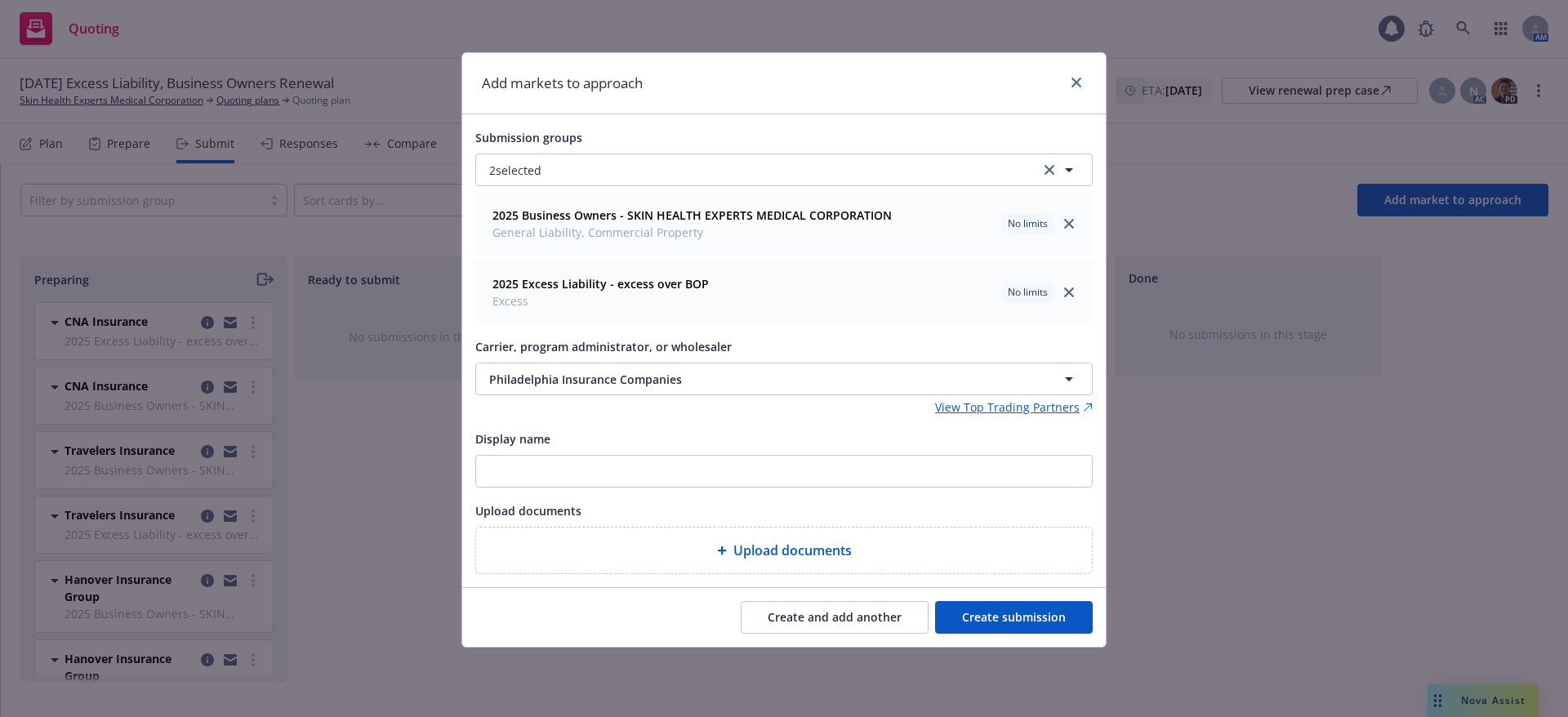
click at [961, 613] on button "Create submission" at bounding box center [1014, 617] width 158 height 33
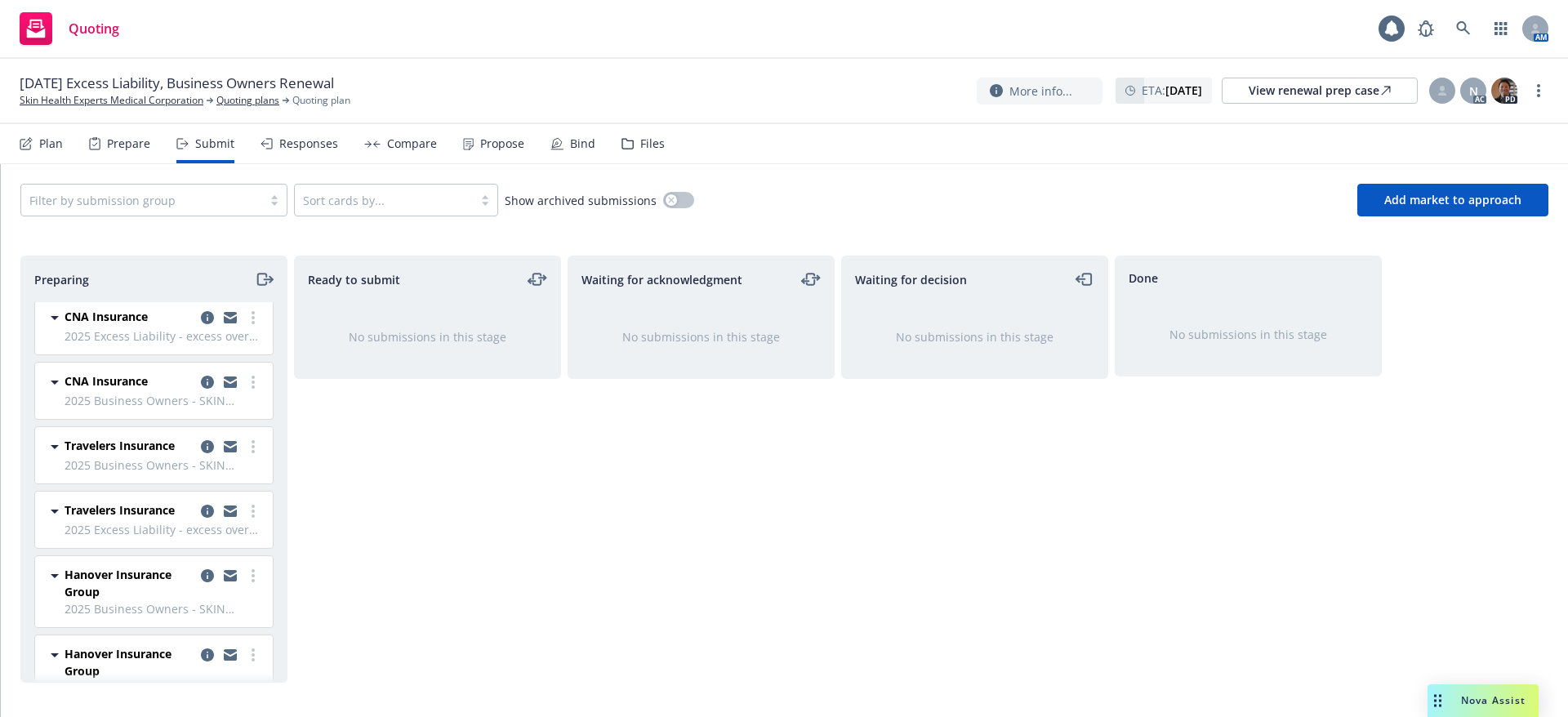
scroll to position [7, 0]
click at [315, 472] on div "Ready to submit No submissions in this stage" at bounding box center [426, 469] width 267 height 427
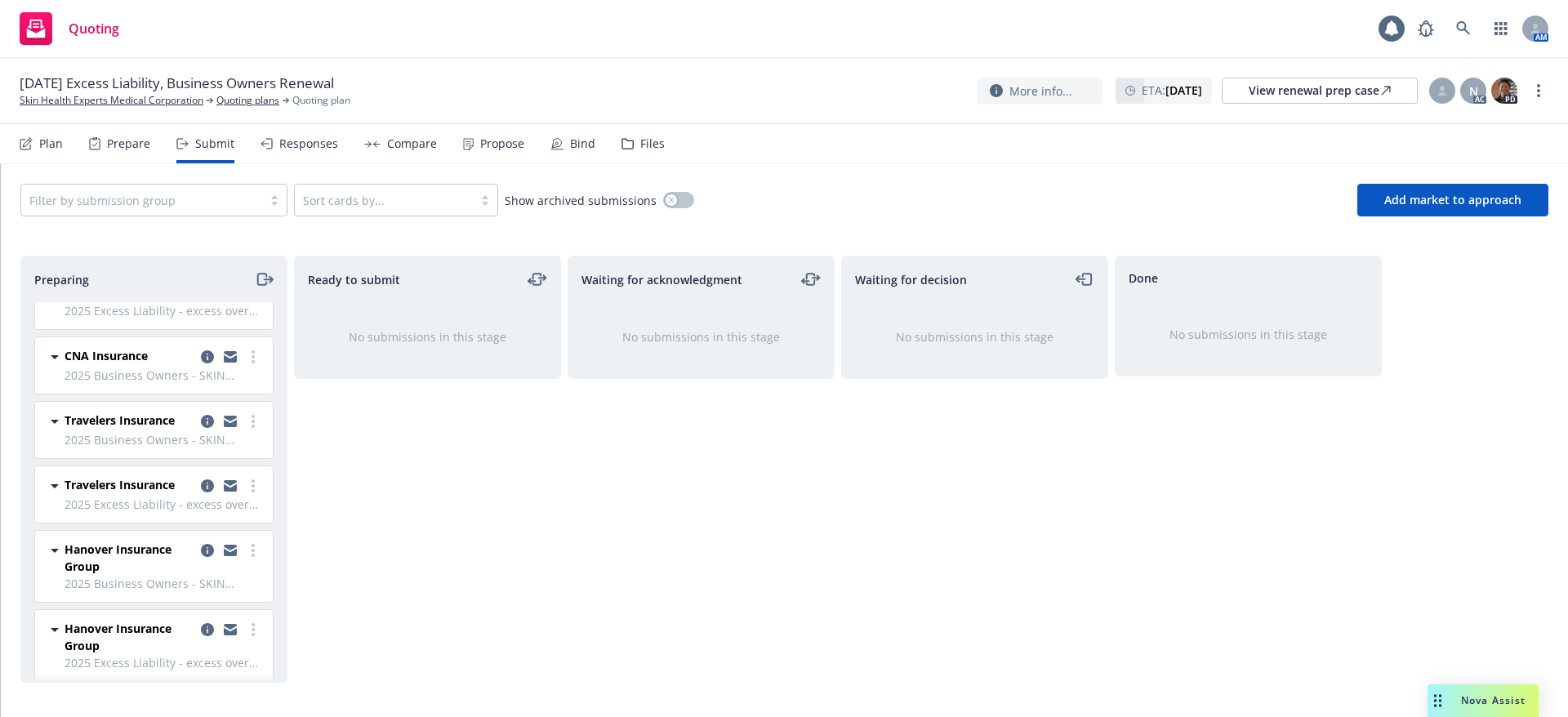
scroll to position [0, 0]
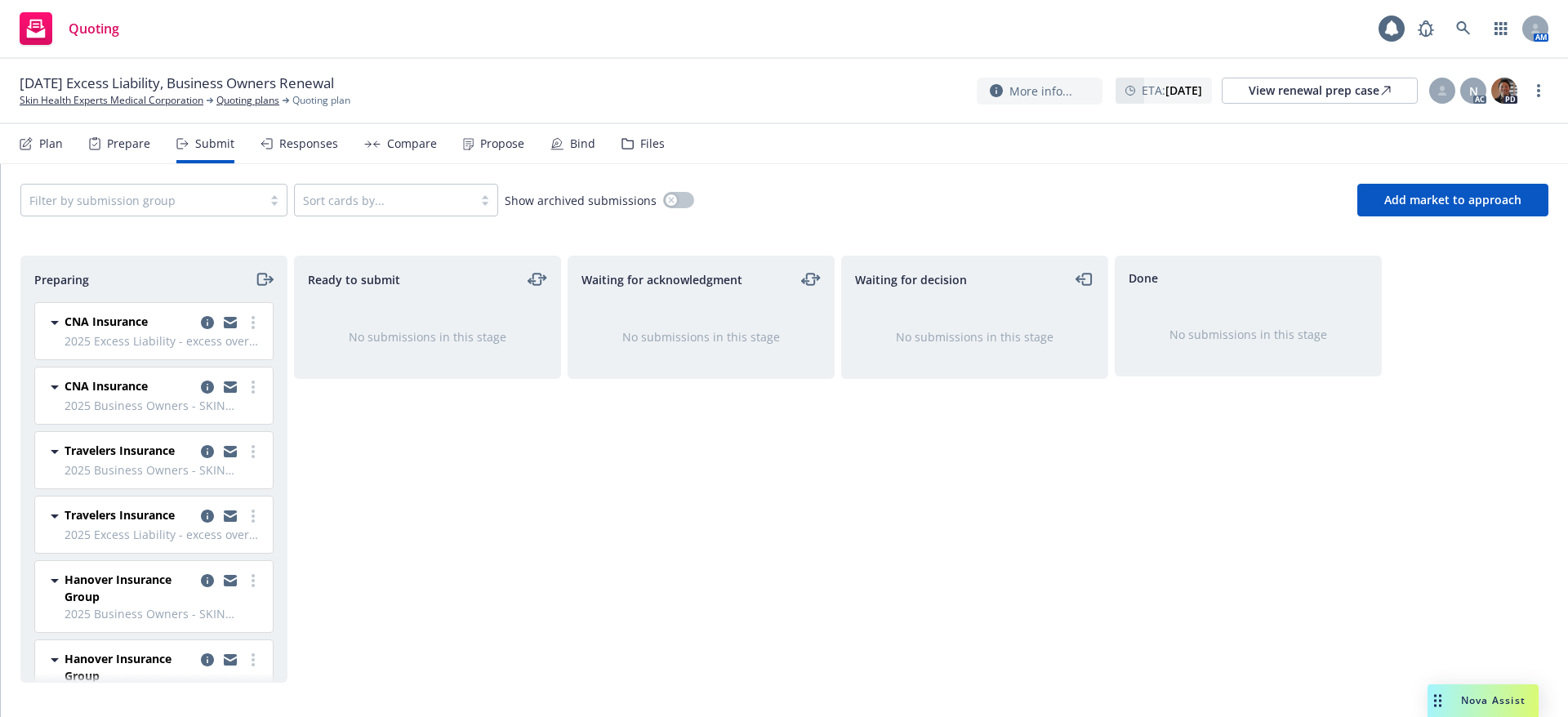
click at [838, 148] on nav "Plan Prepare Submit Responses Compare Propose Bind Files" at bounding box center [784, 143] width 1529 height 39
click at [260, 271] on icon "moveRight" at bounding box center [264, 280] width 19 height 20
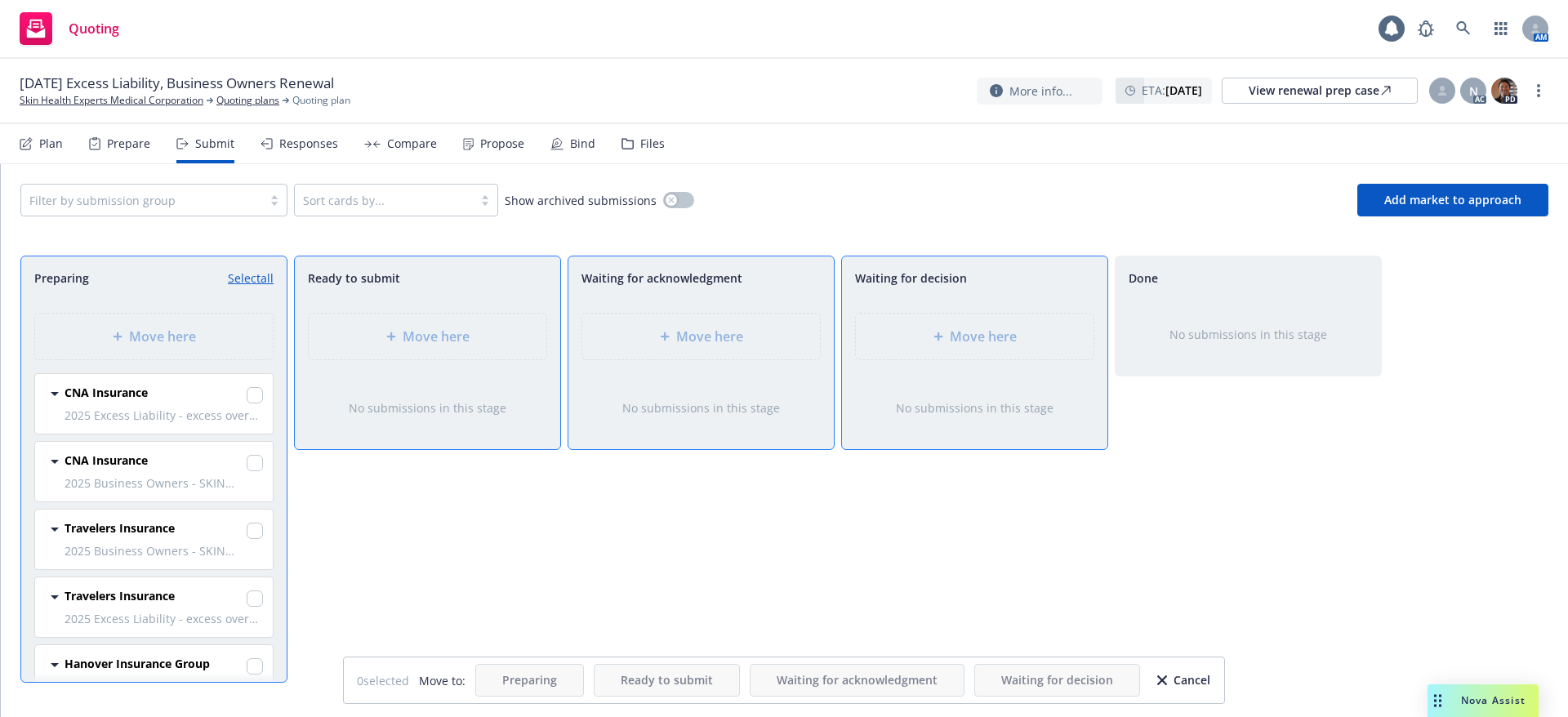
click at [242, 276] on link "Select all" at bounding box center [251, 278] width 46 height 17
checkbox input "true"
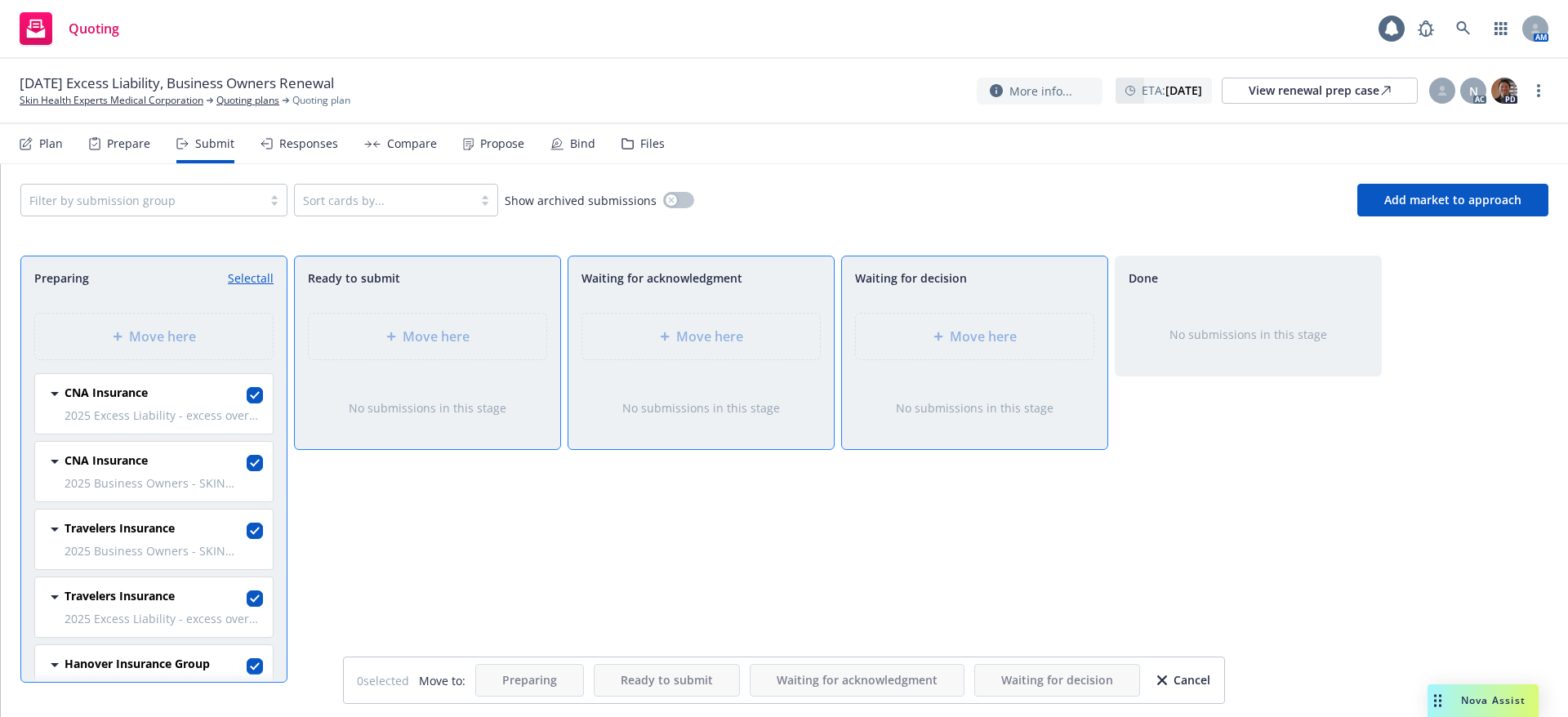
checkbox input "true"
click at [242, 276] on link "Unselect all" at bounding box center [243, 278] width 61 height 17
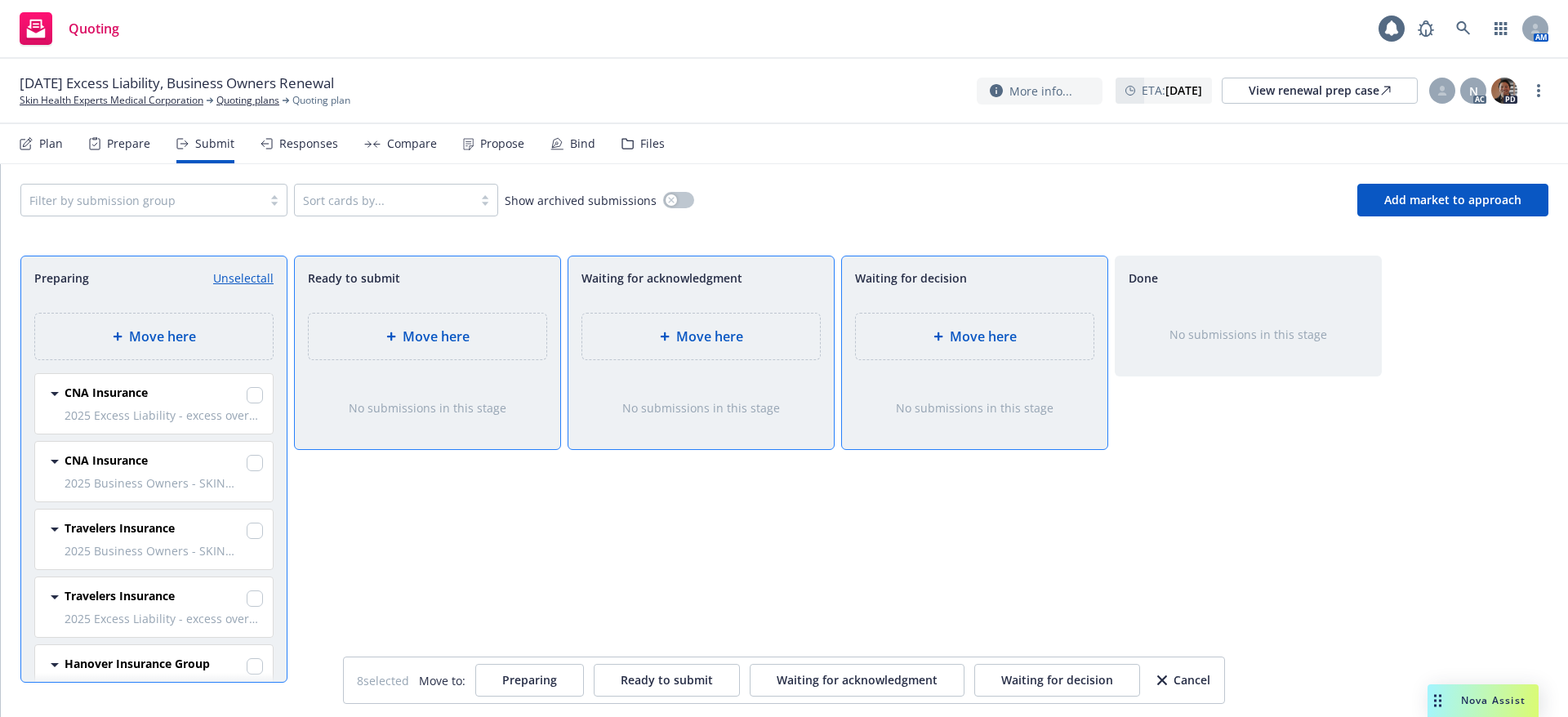
checkbox input "false"
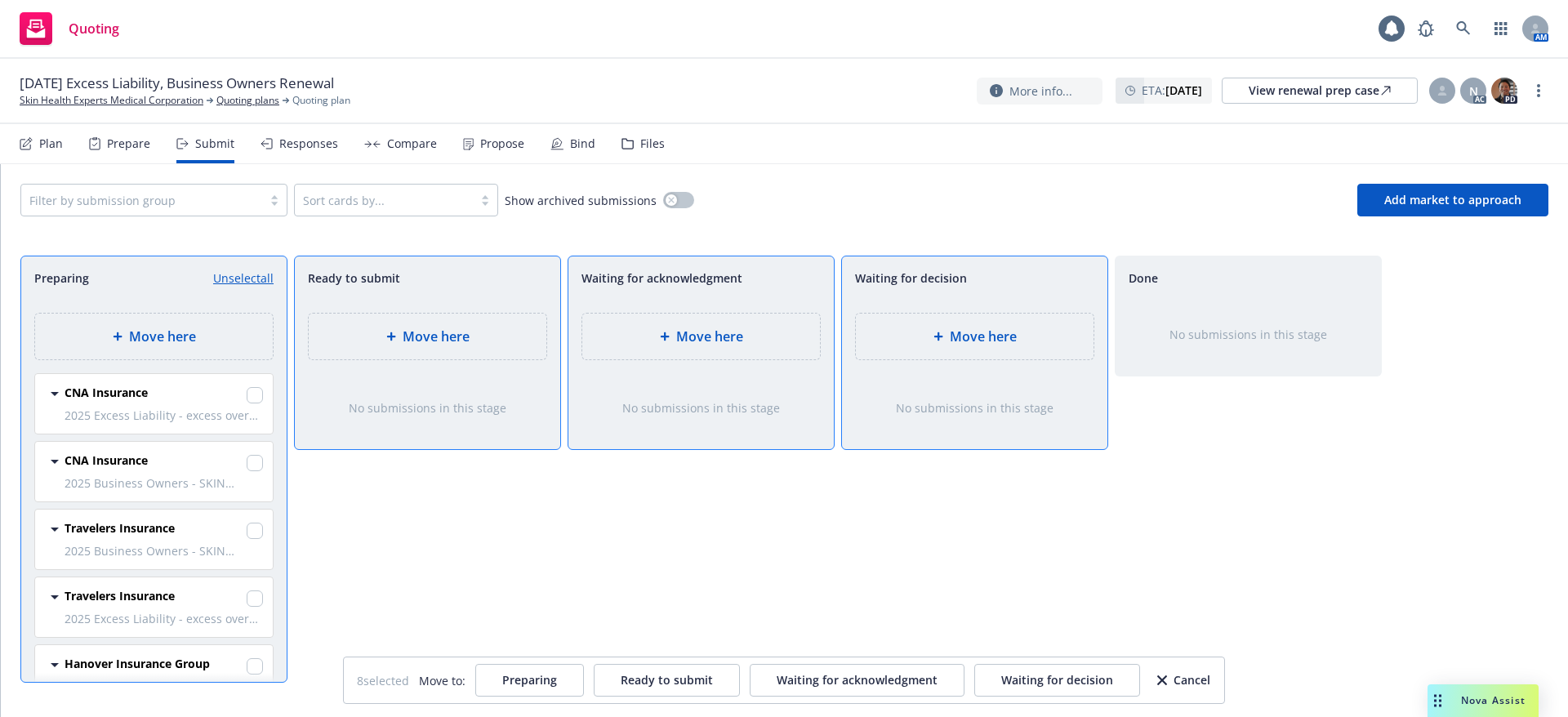
checkbox input "false"
click at [1168, 690] on div "Cancel" at bounding box center [1183, 680] width 53 height 31
